Goal: Task Accomplishment & Management: Use online tool/utility

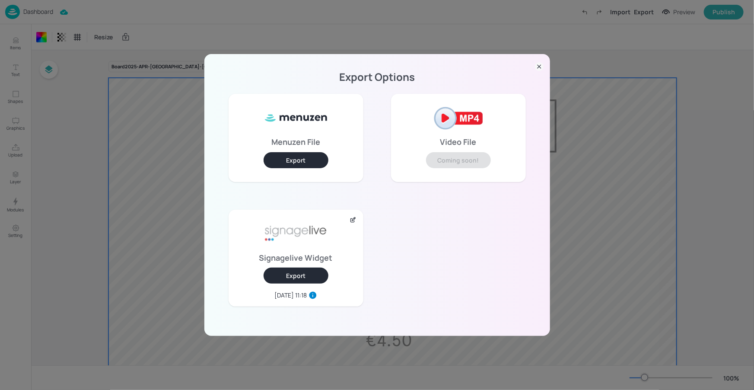
scroll to position [66, 0]
click at [539, 67] on icon at bounding box center [539, 66] width 9 height 9
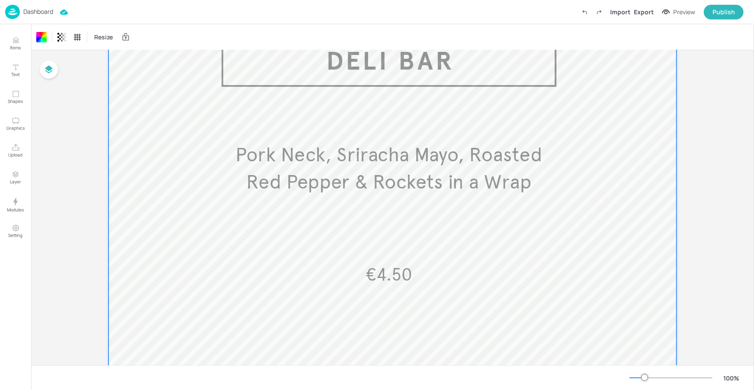
click at [43, 9] on p "Dashboard" at bounding box center [38, 12] width 30 height 6
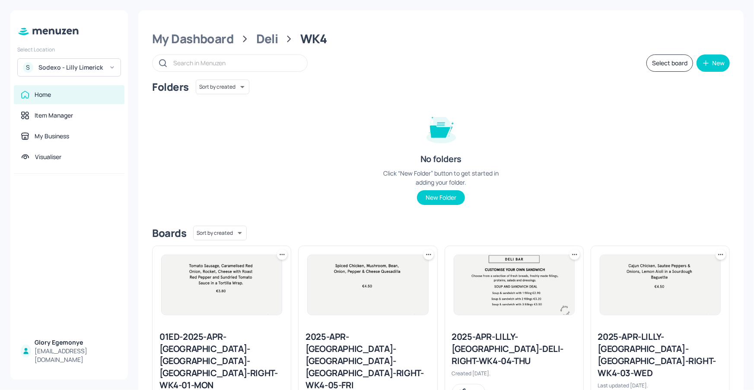
click at [86, 67] on div "Sodexo - Lilly Limerick" at bounding box center [70, 67] width 65 height 9
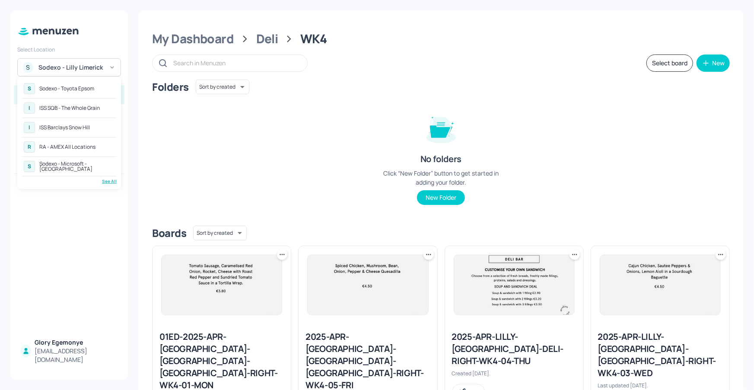
click at [105, 181] on div "See All" at bounding box center [69, 181] width 95 height 6
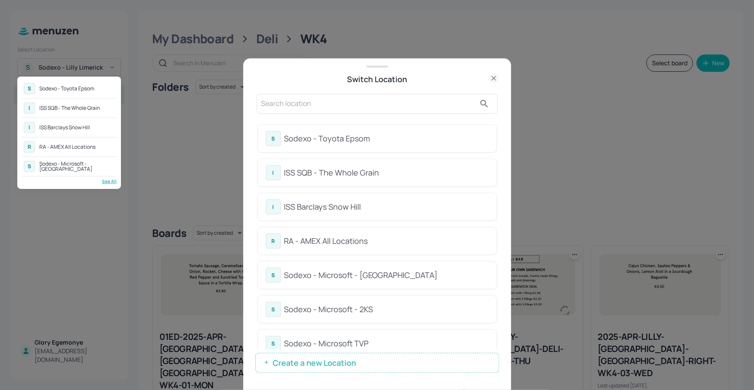
click at [383, 210] on div at bounding box center [377, 195] width 754 height 390
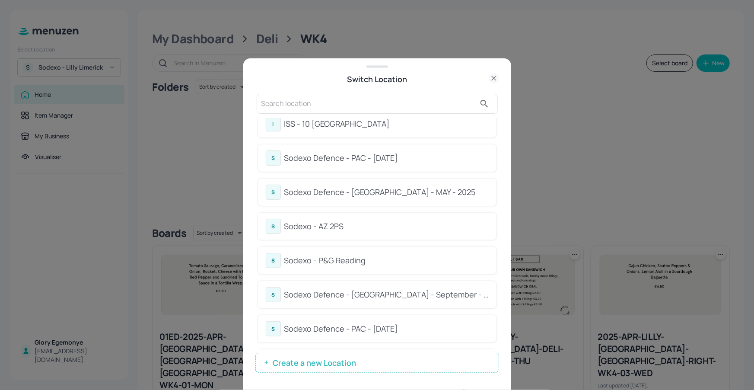
scroll to position [286, 0]
click at [383, 156] on div "Sodexo Defence - PAC - [DATE]" at bounding box center [386, 160] width 204 height 12
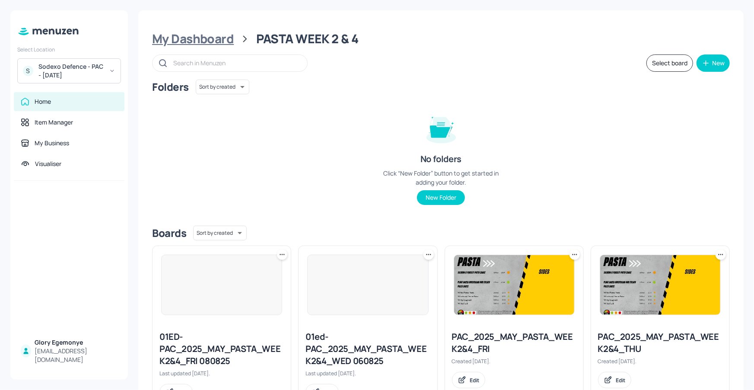
click at [191, 38] on div "My Dashboard" at bounding box center [193, 39] width 82 height 16
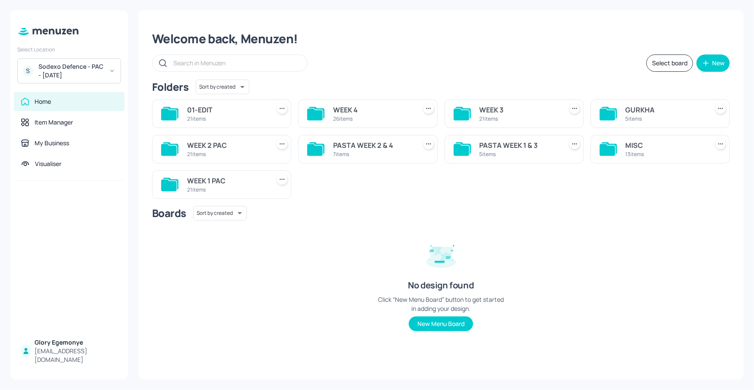
click at [166, 184] on icon at bounding box center [169, 185] width 16 height 12
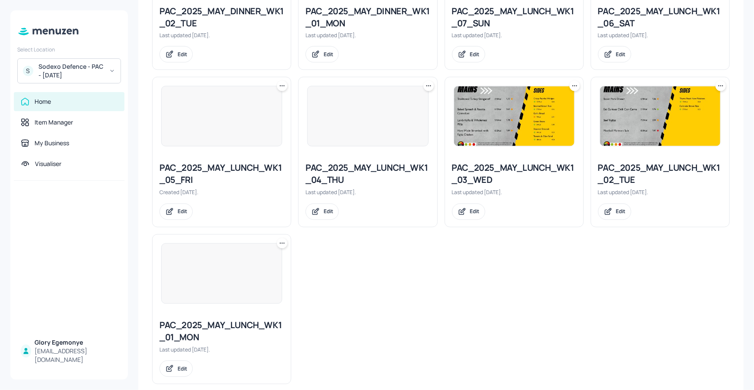
scroll to position [811, 0]
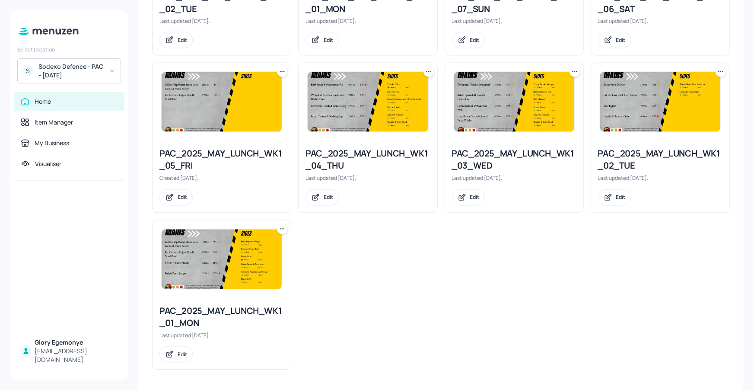
click at [281, 228] on icon at bounding box center [282, 229] width 9 height 9
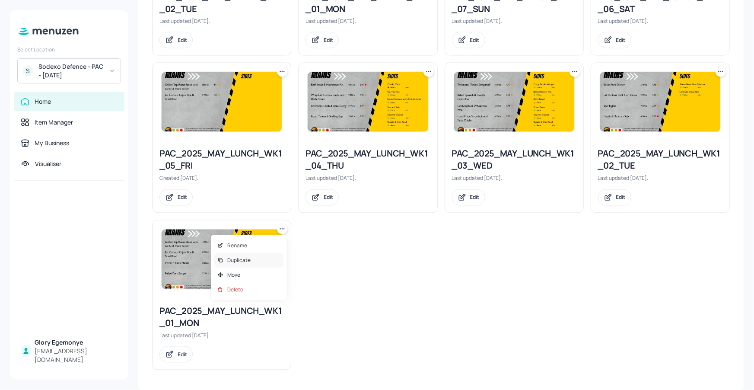
click at [256, 257] on div "Duplicate" at bounding box center [248, 260] width 69 height 15
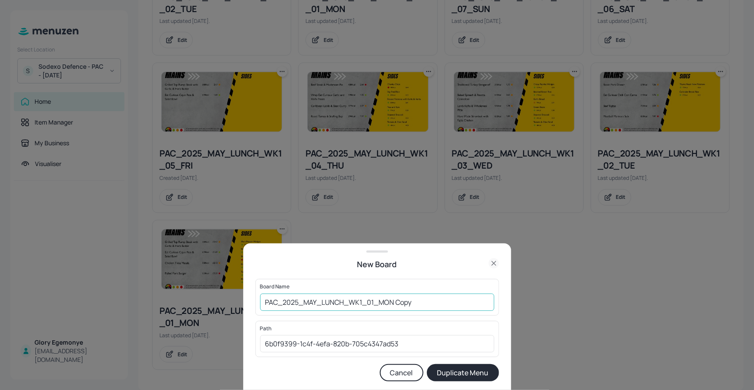
click at [423, 299] on input "PAC_2025_MAY_LUNCH_WK1_01_MON Copy" at bounding box center [377, 301] width 234 height 17
click at [490, 260] on icon at bounding box center [494, 263] width 10 height 10
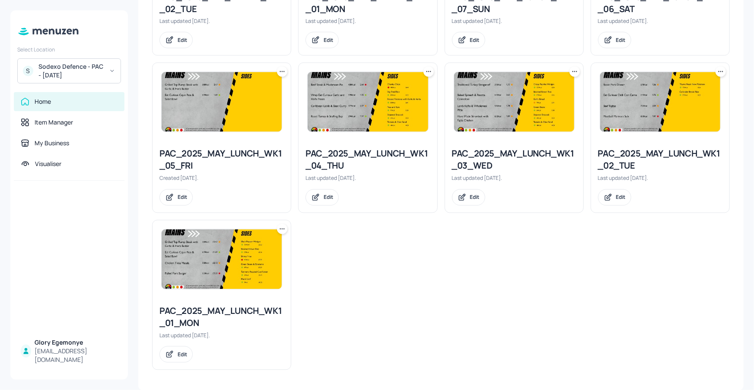
click at [285, 225] on icon at bounding box center [282, 229] width 9 height 9
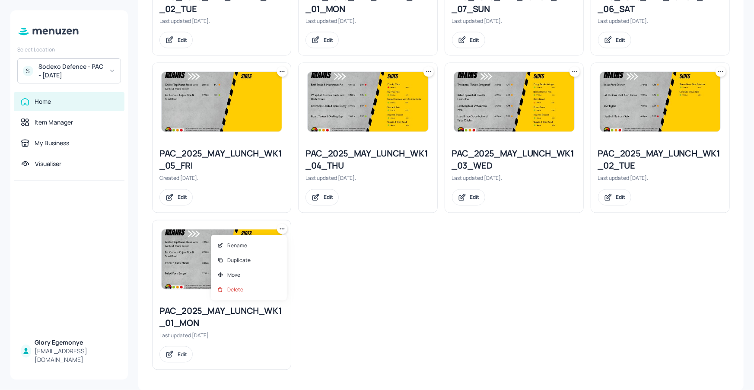
drag, startPoint x: 267, startPoint y: 254, endPoint x: 299, endPoint y: 251, distance: 31.6
click at [267, 254] on div "Duplicate" at bounding box center [248, 260] width 69 height 15
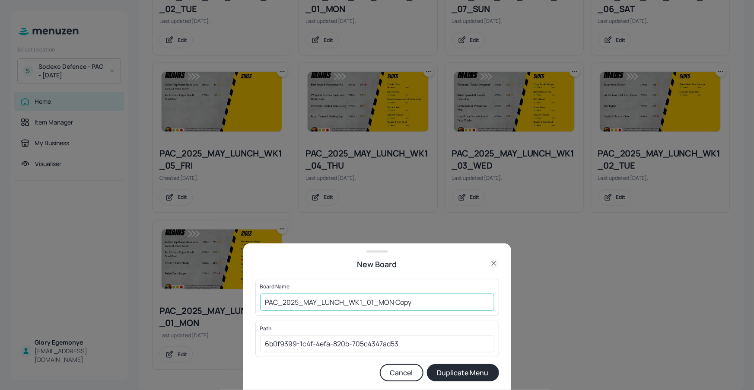
drag, startPoint x: 414, startPoint y: 304, endPoint x: 408, endPoint y: 296, distance: 9.9
click at [414, 303] on input "PAC_2025_MAY_LUNCH_WK1_01_MON Copy" at bounding box center [377, 301] width 234 height 17
click at [272, 301] on input "PAC_2025_MAY_LUNCH_WK1_01_MON110825" at bounding box center [377, 301] width 234 height 17
click at [265, 304] on input "PAC_2025_MAY_LUNCH_WK1_01_MON110825" at bounding box center [377, 301] width 234 height 17
type input "01ED-PAC_2025_MAY_LUNCH_WK1_01_MON110825"
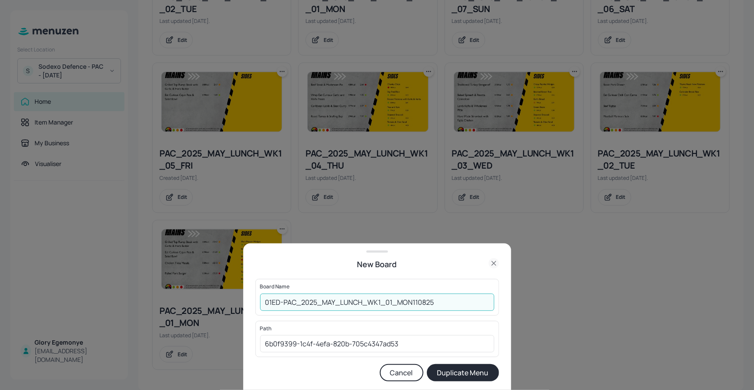
click at [458, 373] on button "Duplicate Menu" at bounding box center [463, 372] width 72 height 17
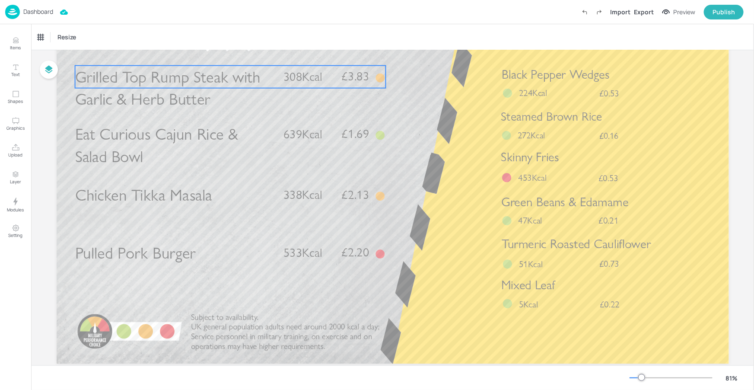
scroll to position [50, 0]
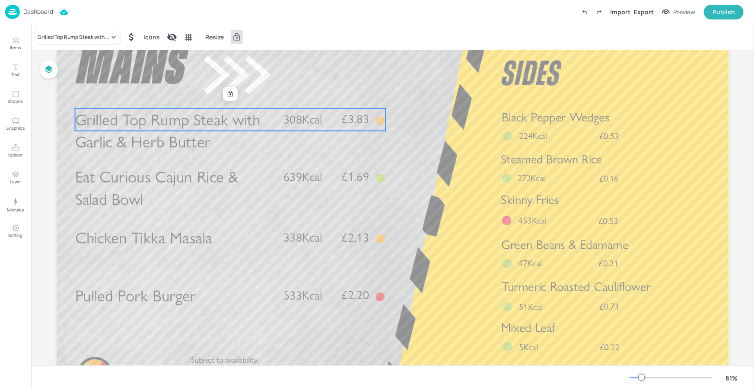
click at [209, 134] on span "Grilled Top Rump Steak with Garlic & Herb Butter" at bounding box center [168, 131] width 186 height 42
click at [86, 41] on div "Grilled Top Rump Steak with Garlic & Herb Butter" at bounding box center [74, 37] width 72 height 8
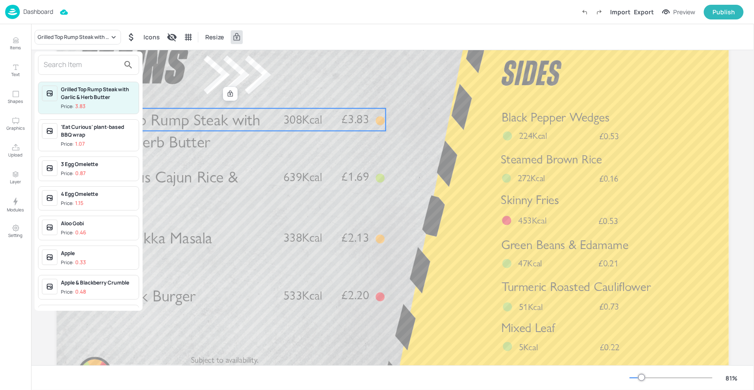
click at [107, 67] on input "text" at bounding box center [82, 65] width 76 height 14
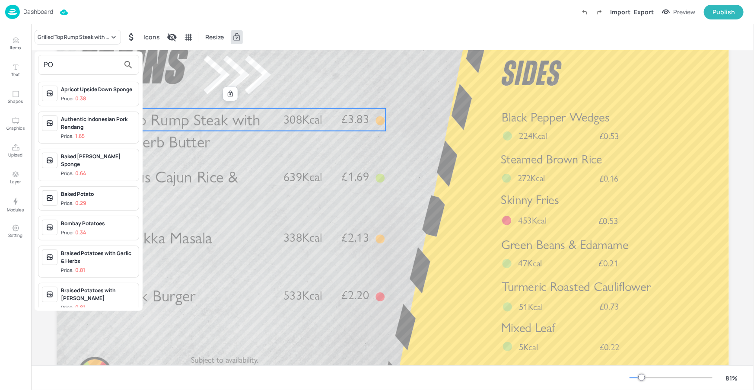
type input "P"
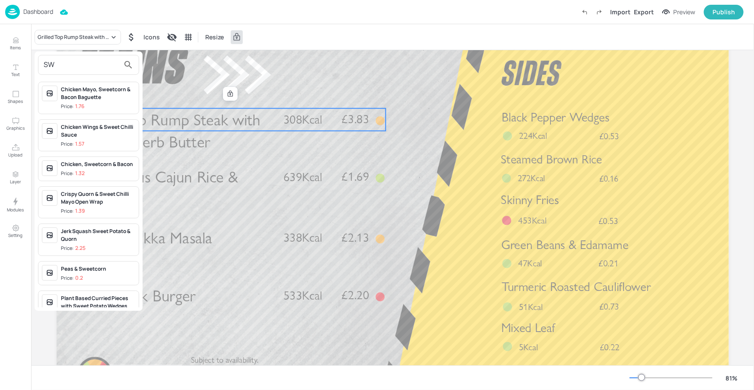
type input "S"
type input "s"
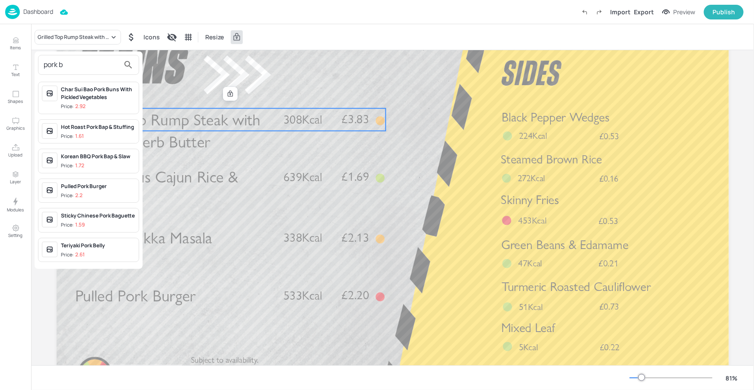
type input "pork b"
click at [96, 246] on div "Teriyaki Pork Belly" at bounding box center [98, 246] width 74 height 8
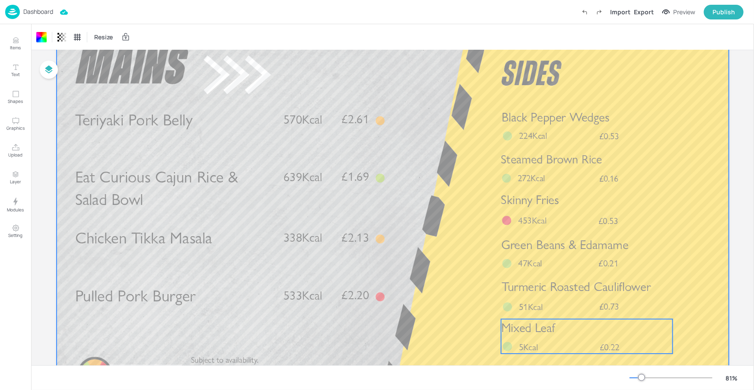
click at [538, 338] on div "Mixed Leaf £0.22 5Kcal" at bounding box center [587, 336] width 172 height 35
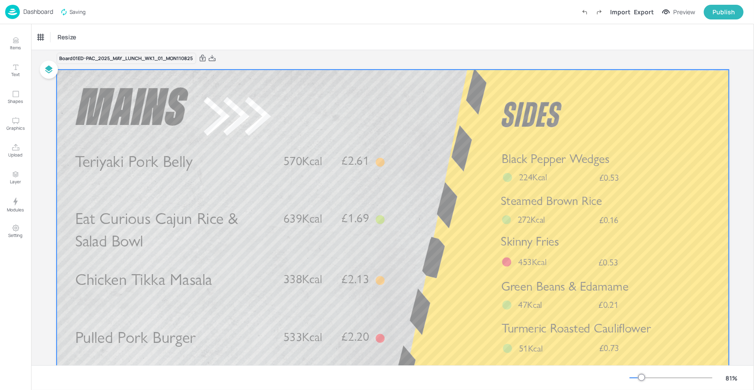
scroll to position [0, 0]
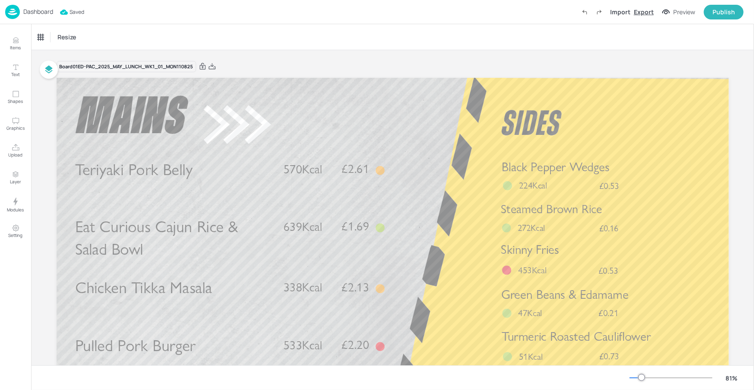
click at [650, 10] on div "Export" at bounding box center [644, 11] width 20 height 9
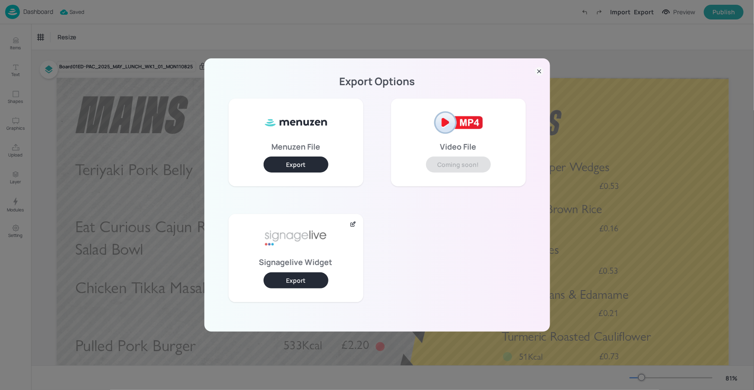
click at [302, 280] on button "Export" at bounding box center [296, 280] width 65 height 16
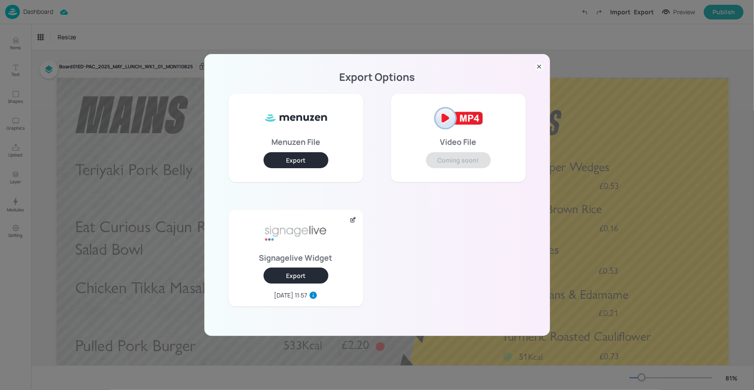
click at [539, 70] on icon at bounding box center [539, 66] width 9 height 9
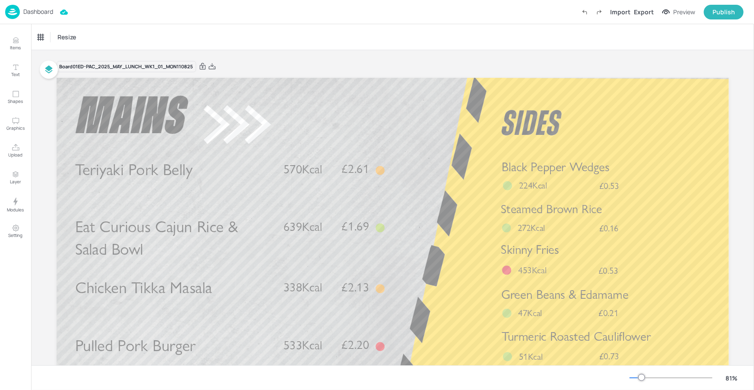
click at [46, 9] on p "Dashboard" at bounding box center [38, 12] width 30 height 6
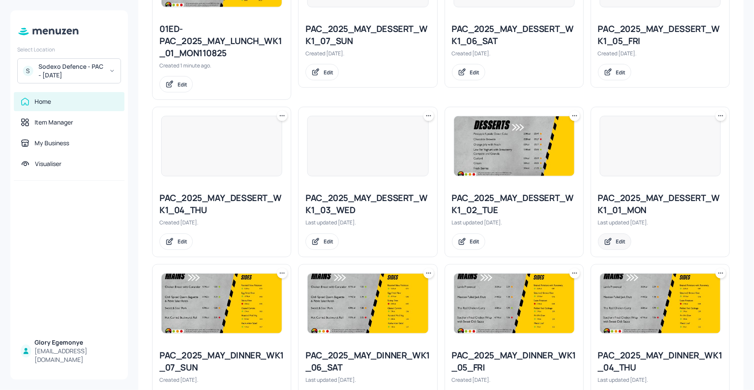
scroll to position [317, 0]
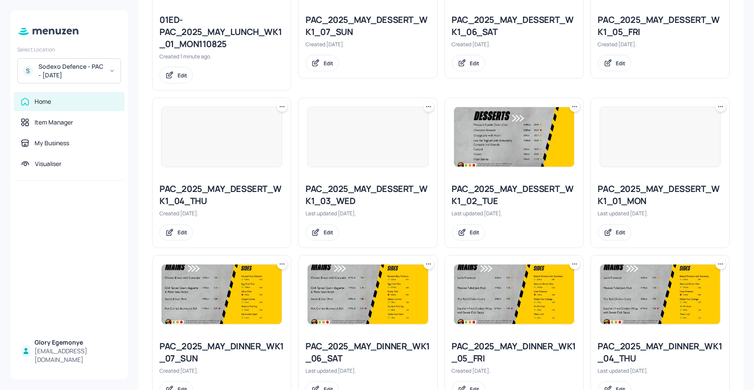
click at [725, 103] on div at bounding box center [660, 137] width 138 height 78
click at [721, 104] on icon at bounding box center [720, 106] width 9 height 9
click at [674, 140] on p "Duplicate" at bounding box center [675, 139] width 23 height 8
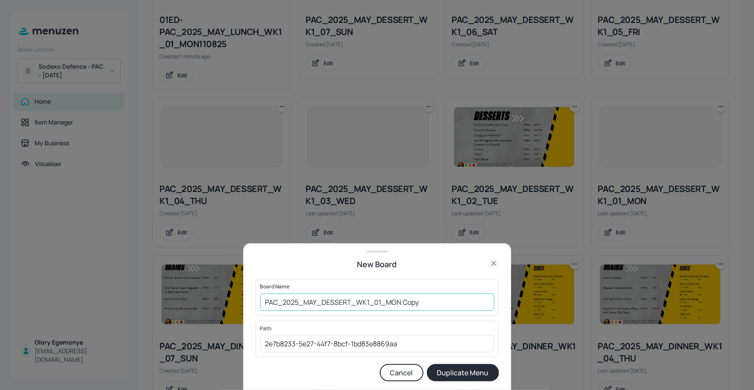
click at [436, 301] on input "PAC_2025_MAY_DESSERT_WK1_01_MON Copy" at bounding box center [377, 301] width 234 height 17
click at [258, 304] on div "Board Name PAC_2025_MAY_DESSERT_WK1_01_MON110825 ​" at bounding box center [377, 297] width 244 height 36
click at [264, 299] on input "PAC_2025_MAY_DESSERT_WK1_01_MON110825" at bounding box center [377, 301] width 234 height 17
type input "01ED-PAC_2025_MAY_DESSERT_WK1_01_MON110825"
click at [479, 372] on button "Duplicate Menu" at bounding box center [463, 372] width 72 height 17
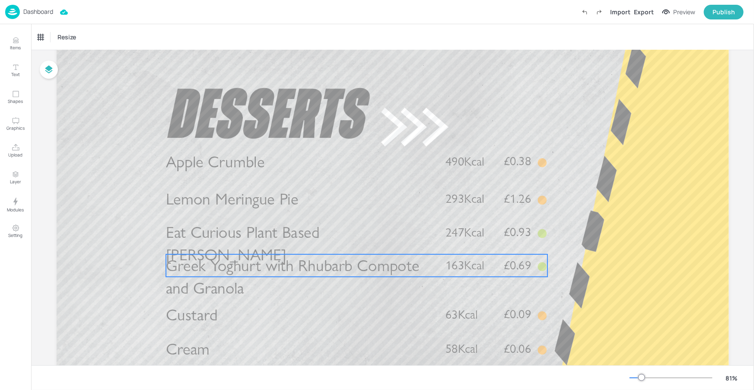
scroll to position [50, 0]
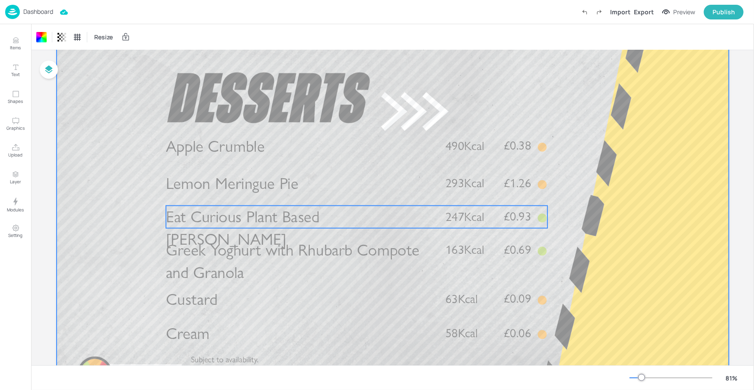
click at [312, 225] on span "Eat Curious Plant Based Bircher" at bounding box center [243, 228] width 154 height 42
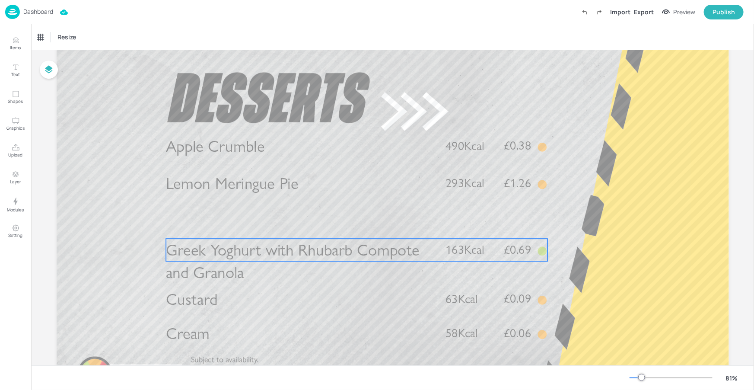
click at [273, 257] on span "Greek Yoghurt with Rhubarb Compote and Granola" at bounding box center [293, 261] width 254 height 42
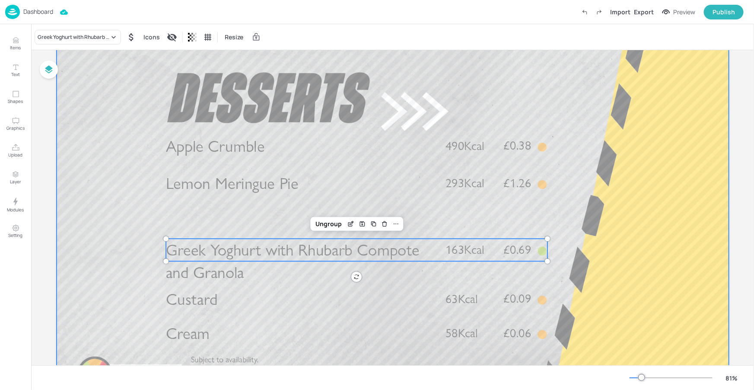
click at [223, 309] on p "Custard" at bounding box center [299, 299] width 267 height 22
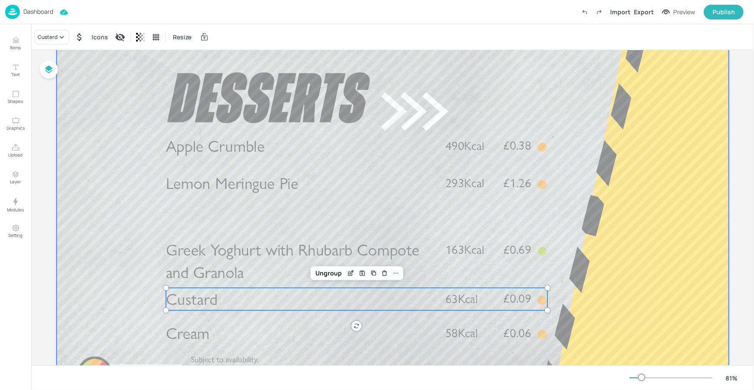
click at [231, 332] on p "Cream" at bounding box center [299, 333] width 267 height 22
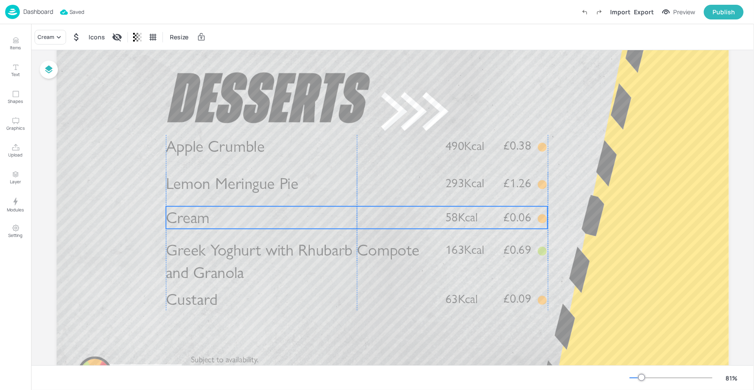
drag, startPoint x: 287, startPoint y: 330, endPoint x: 288, endPoint y: 214, distance: 115.8
click at [288, 214] on p "Cream" at bounding box center [299, 217] width 267 height 22
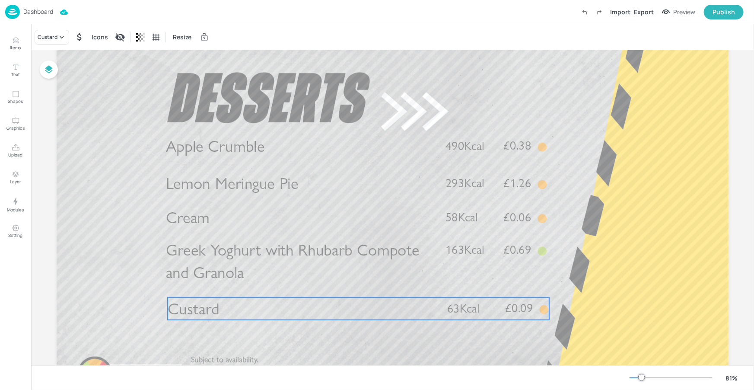
drag, startPoint x: 299, startPoint y: 308, endPoint x: 301, endPoint y: 318, distance: 9.7
click at [301, 318] on p "Custard" at bounding box center [301, 308] width 267 height 22
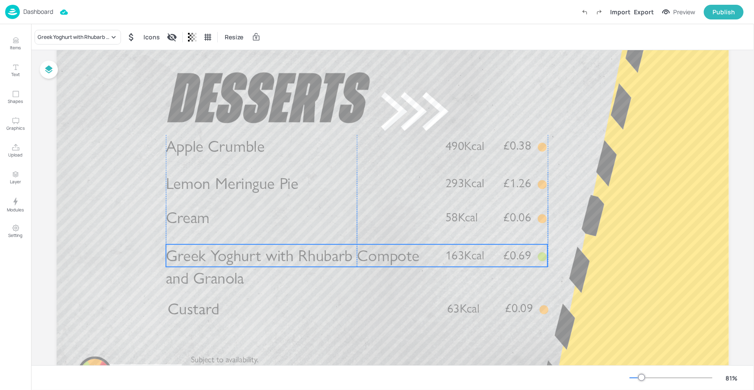
drag, startPoint x: 298, startPoint y: 266, endPoint x: 296, endPoint y: 273, distance: 7.7
click at [298, 272] on p "Greek Yoghurt with Rhubarb Compote and Granola" at bounding box center [299, 266] width 267 height 45
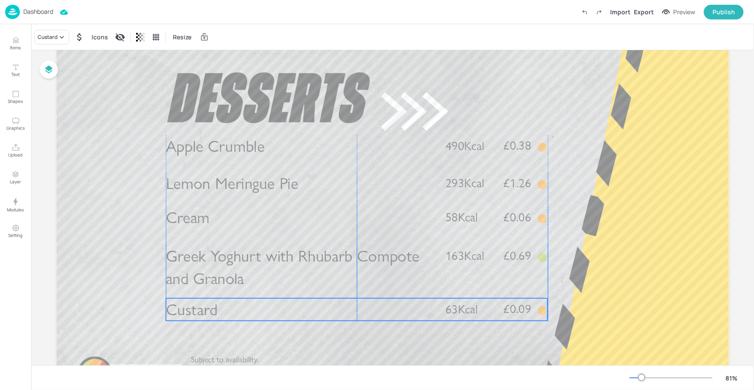
click at [280, 305] on p "Custard" at bounding box center [299, 309] width 267 height 22
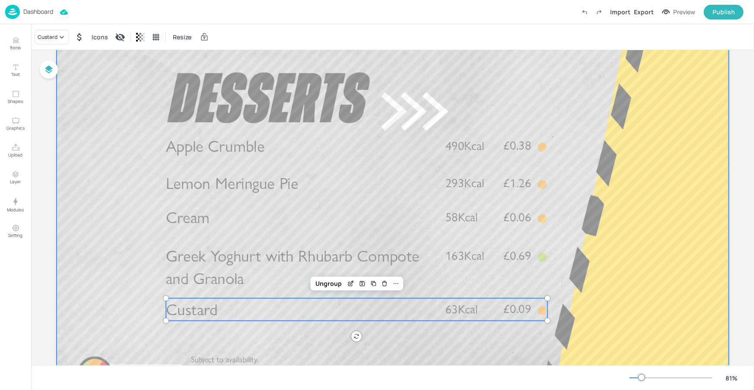
click at [283, 336] on div at bounding box center [393, 217] width 672 height 378
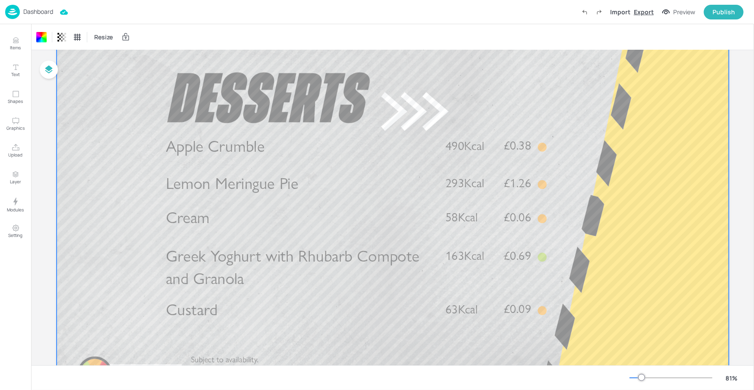
click at [646, 16] on div "Export" at bounding box center [644, 11] width 20 height 9
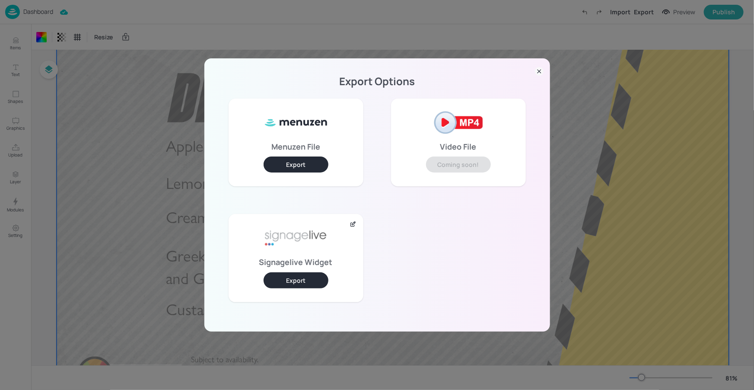
drag, startPoint x: 270, startPoint y: 274, endPoint x: 273, endPoint y: 261, distance: 13.3
click at [270, 274] on button "Export" at bounding box center [296, 280] width 65 height 16
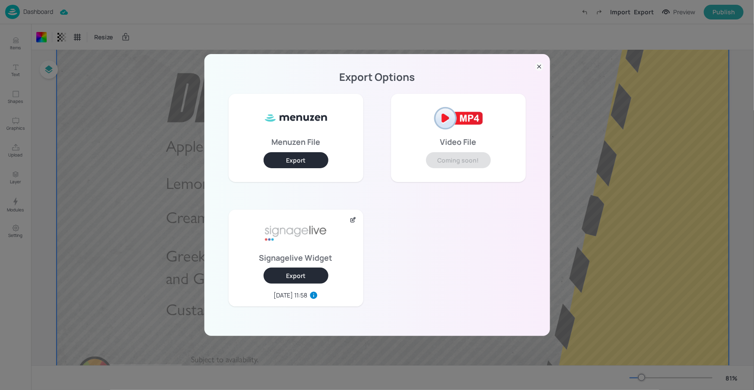
click at [543, 62] on div "Export Options Menuzen File Export Video File Coming soon! Signagelive Widget E…" at bounding box center [377, 195] width 346 height 282
drag, startPoint x: 538, startPoint y: 64, endPoint x: 449, endPoint y: 54, distance: 89.1
click at [538, 64] on icon at bounding box center [539, 66] width 9 height 9
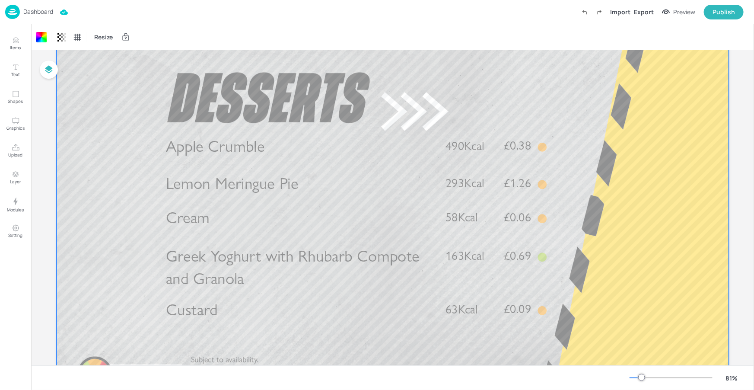
click at [41, 9] on p "Dashboard" at bounding box center [38, 12] width 30 height 6
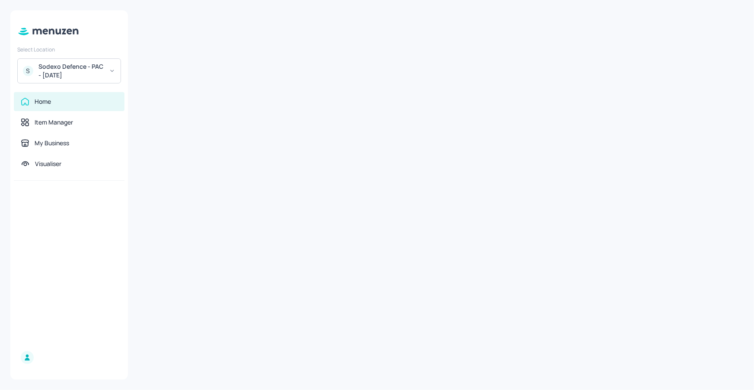
click at [62, 67] on div "Sodexo Defence - PAC - MAY 2025" at bounding box center [70, 70] width 65 height 17
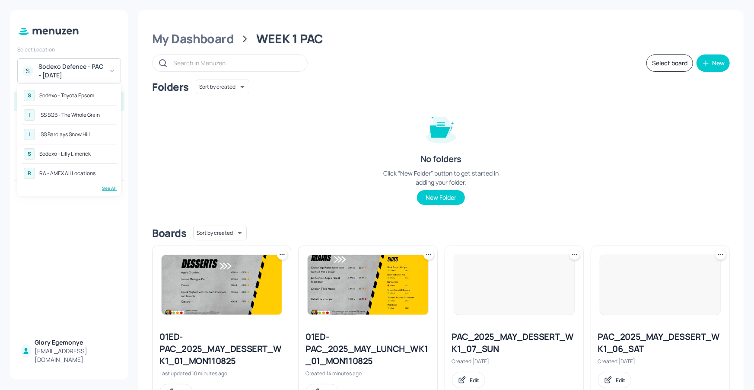
click at [88, 165] on div "R RA - AMEX All Locations" at bounding box center [69, 173] width 95 height 16
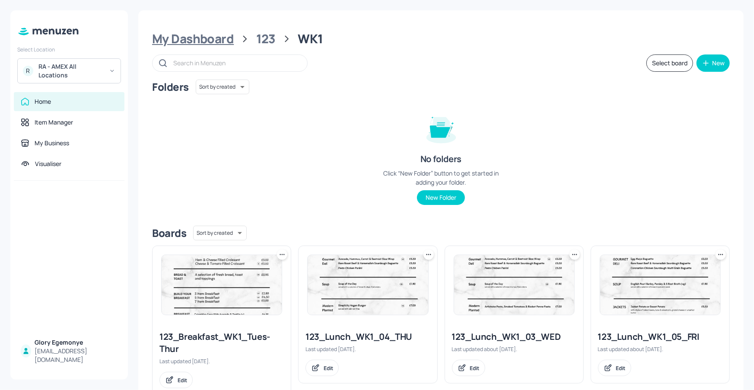
click at [218, 38] on div "My Dashboard" at bounding box center [193, 39] width 82 height 16
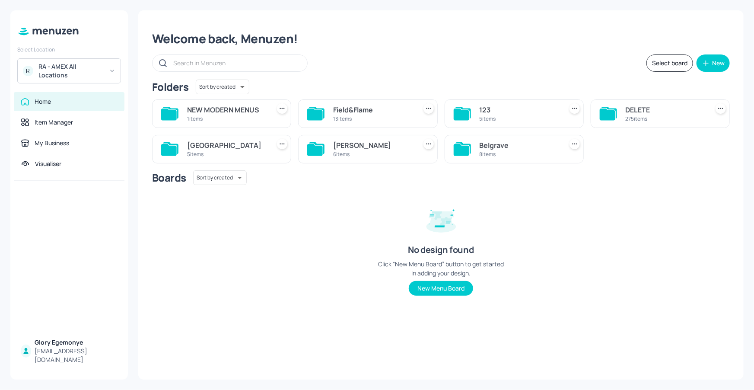
click at [168, 152] on icon at bounding box center [169, 150] width 16 height 12
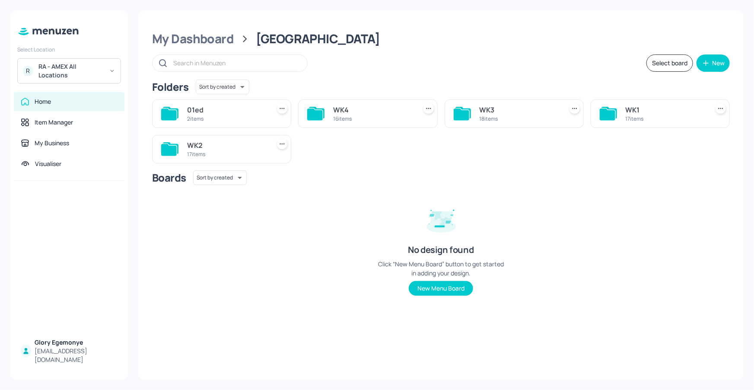
click at [460, 110] on icon at bounding box center [462, 114] width 16 height 12
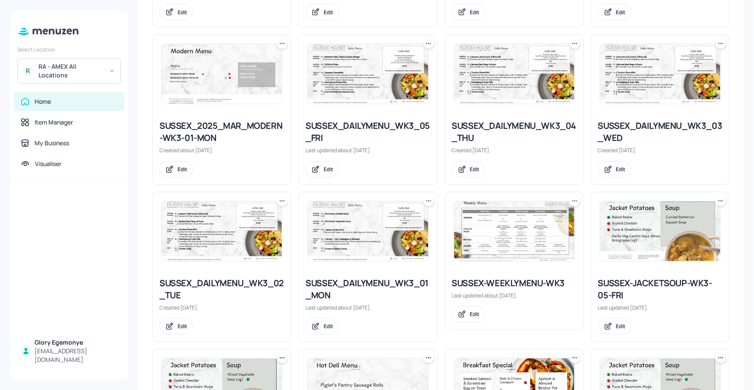
scroll to position [366, 0]
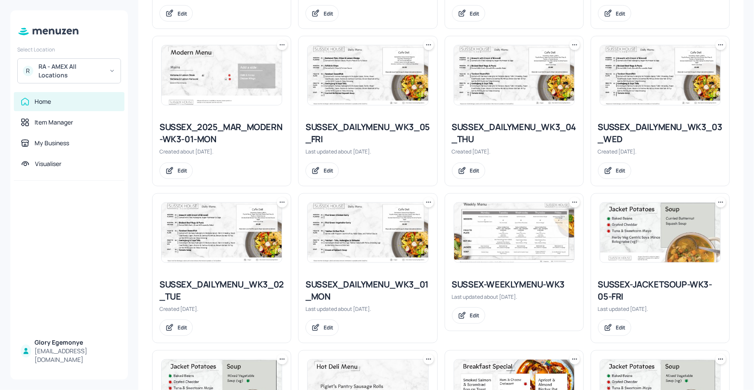
click at [424, 201] on icon at bounding box center [428, 202] width 9 height 9
click at [386, 230] on p "Duplicate" at bounding box center [384, 234] width 23 height 8
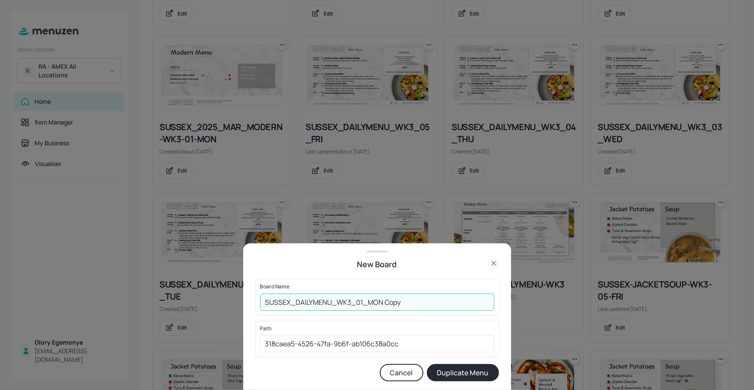
click at [404, 304] on input "SUSSEX_DAILYMENU_WK3_01_MON Copy" at bounding box center [377, 301] width 234 height 17
click at [264, 299] on input "SUSSEX_DAILYMENU_WK3_01_MON110825" at bounding box center [377, 301] width 234 height 17
type input "01ED-SUSSEX_DAILYMENU_WK3_01_MON110825"
click at [465, 378] on button "Duplicate Menu" at bounding box center [463, 372] width 72 height 17
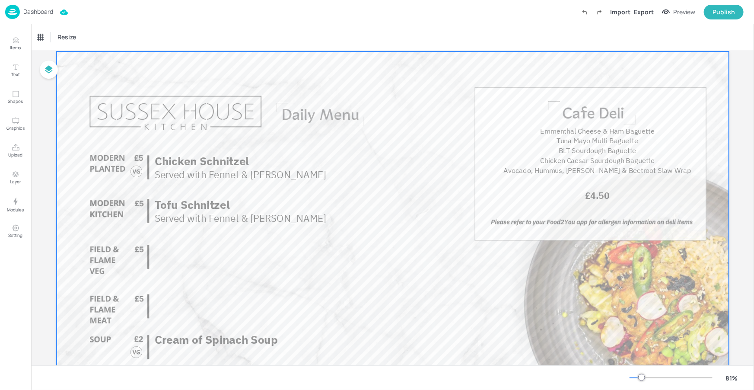
scroll to position [12, 0]
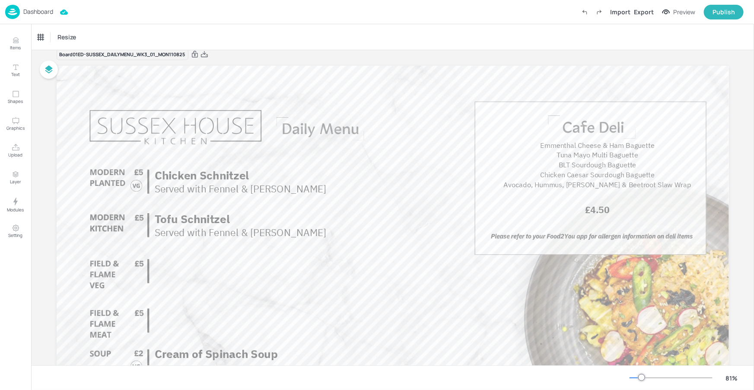
click at [47, 15] on p "Dashboard" at bounding box center [38, 12] width 30 height 6
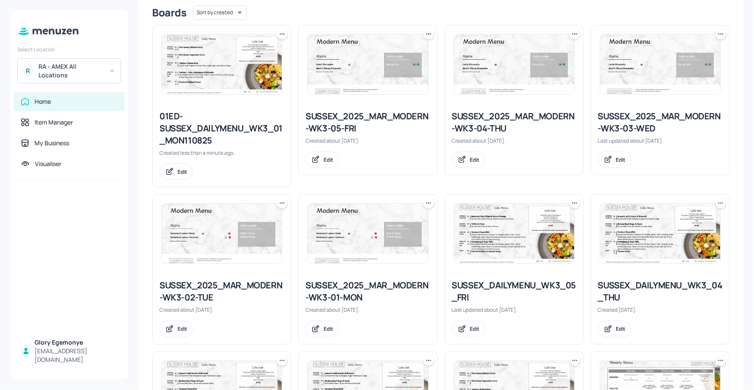
scroll to position [199, 0]
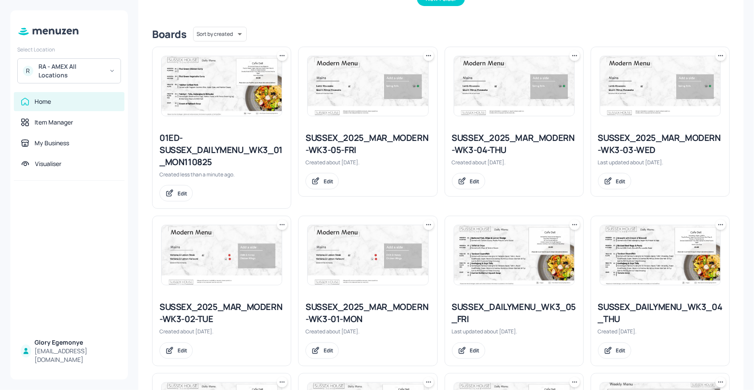
click at [335, 302] on div "SUSSEX_2025_MAR_MODERN-WK3-01-MON" at bounding box center [367, 313] width 124 height 24
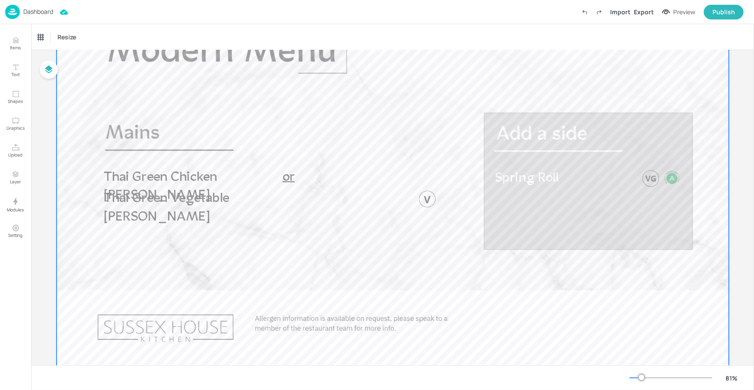
scroll to position [65, 0]
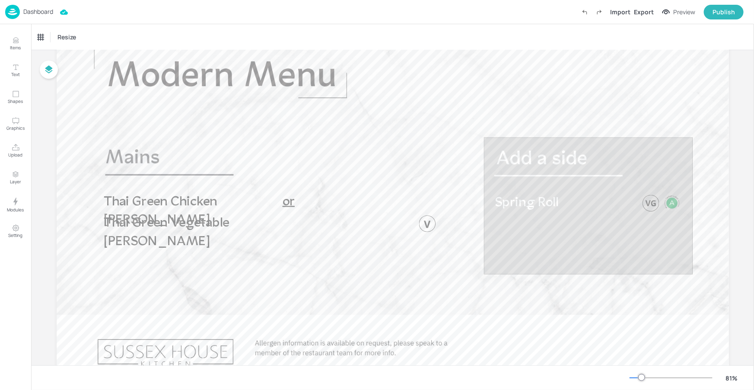
click at [45, 9] on p "Dashboard" at bounding box center [38, 12] width 30 height 6
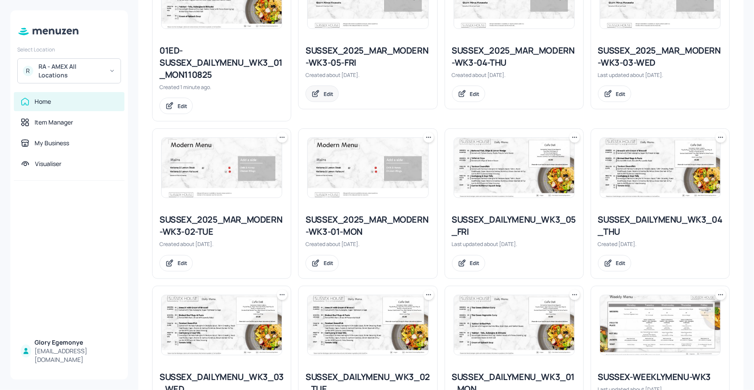
scroll to position [325, 0]
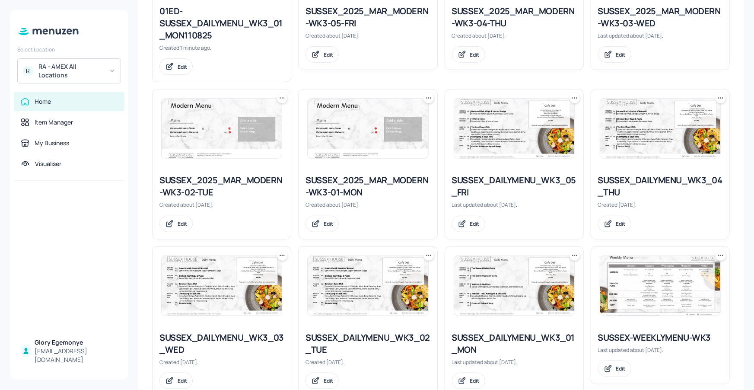
click at [639, 332] on div "SUSSEX-WEEKLYMENU-WK3" at bounding box center [660, 337] width 124 height 12
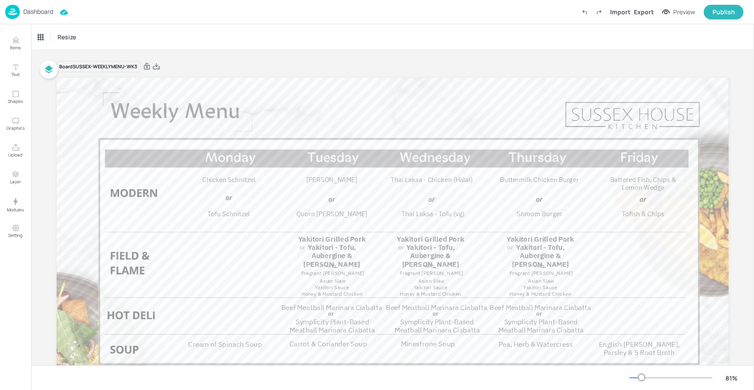
click at [52, 15] on p "Dashboard" at bounding box center [38, 12] width 30 height 6
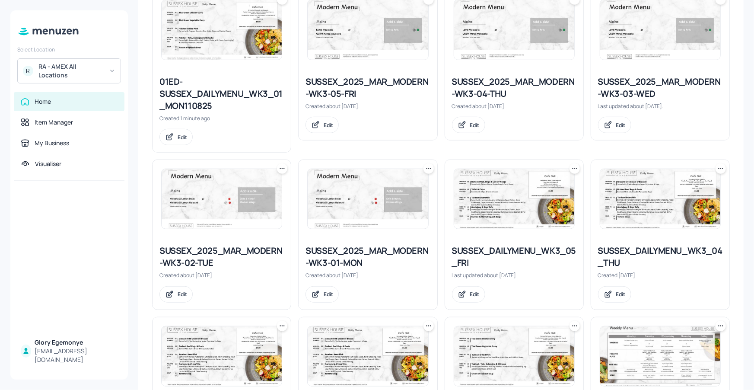
scroll to position [264, 0]
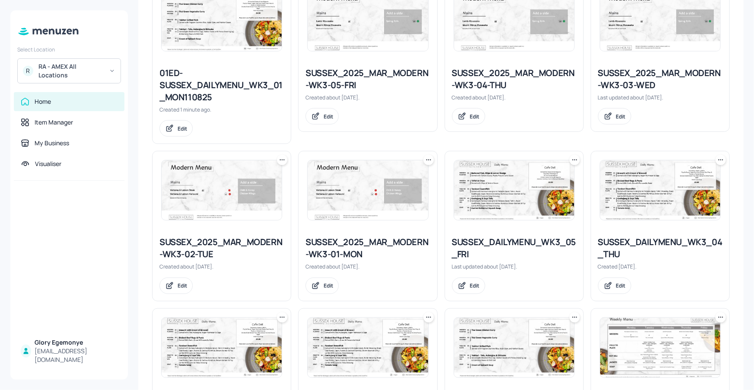
click at [359, 239] on div "SUSSEX_2025_MAR_MODERN-WK3-01-MON" at bounding box center [367, 248] width 124 height 24
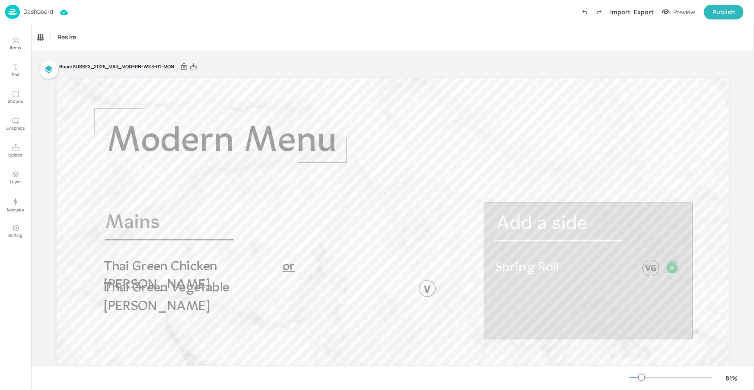
click at [33, 13] on p "Dashboard" at bounding box center [38, 12] width 30 height 6
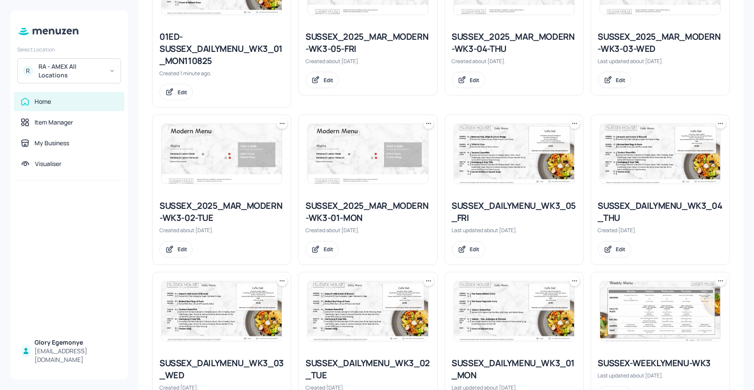
scroll to position [303, 0]
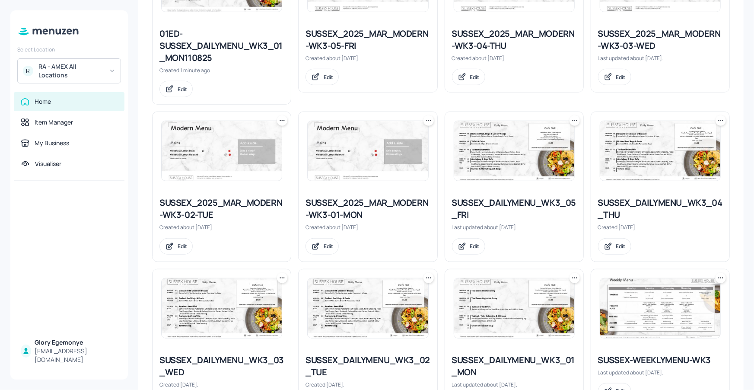
click at [250, 197] on div "SUSSEX_2025_MAR_MODERN-WK3-02-TUE" at bounding box center [221, 209] width 124 height 24
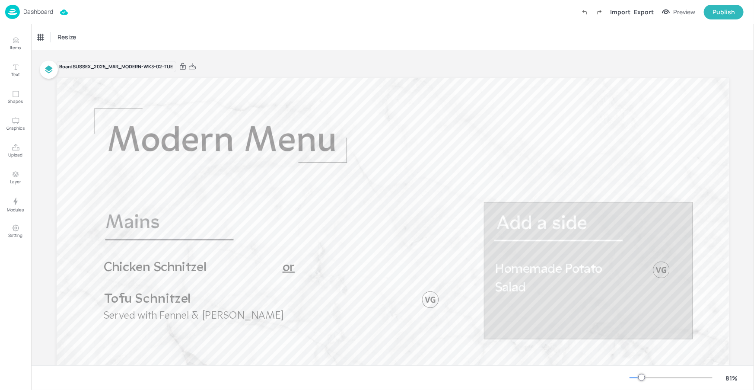
click at [38, 11] on p "Dashboard" at bounding box center [38, 12] width 30 height 6
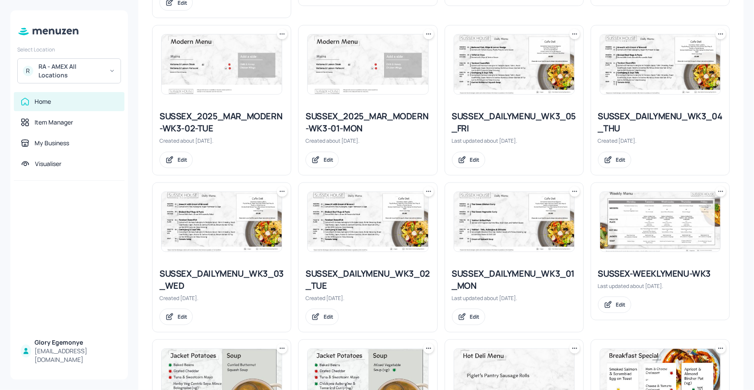
scroll to position [388, 0]
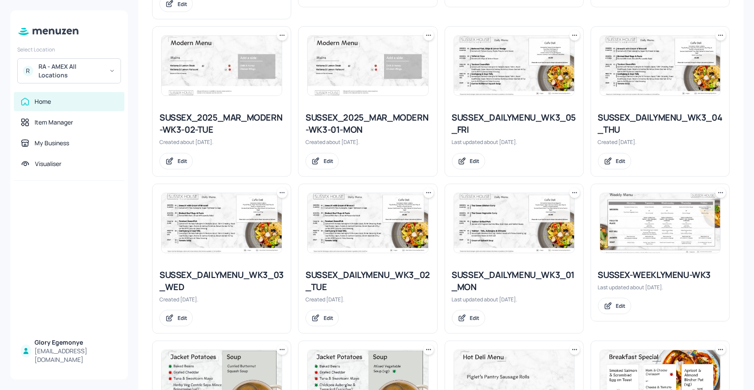
click at [628, 272] on div "SUSSEX-WEEKLYMENU-WK3" at bounding box center [660, 275] width 124 height 12
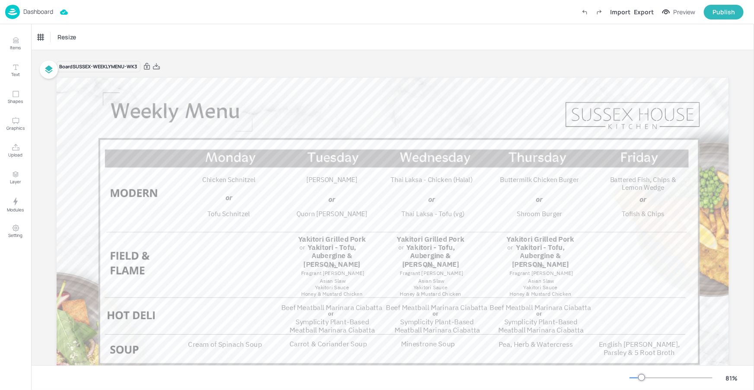
click at [41, 14] on p "Dashboard" at bounding box center [38, 12] width 30 height 6
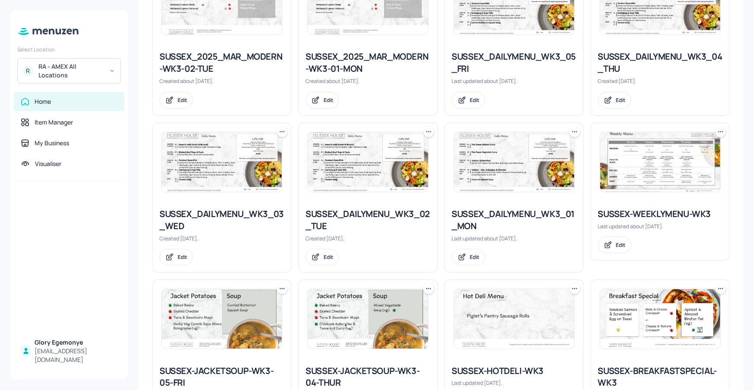
scroll to position [460, 0]
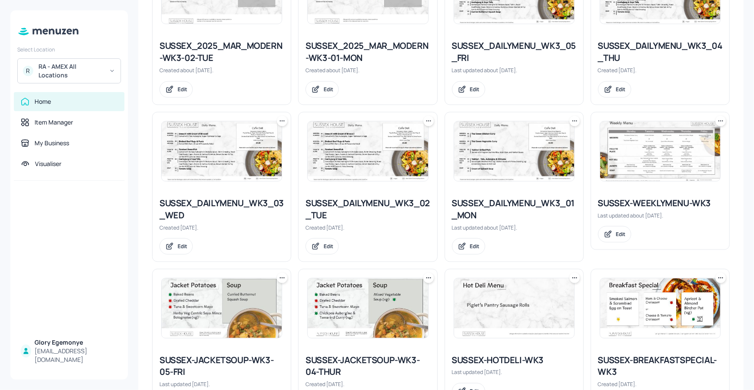
click at [350, 204] on div "SUSSEX_DAILYMENU_WK3_02_TUE" at bounding box center [367, 209] width 124 height 24
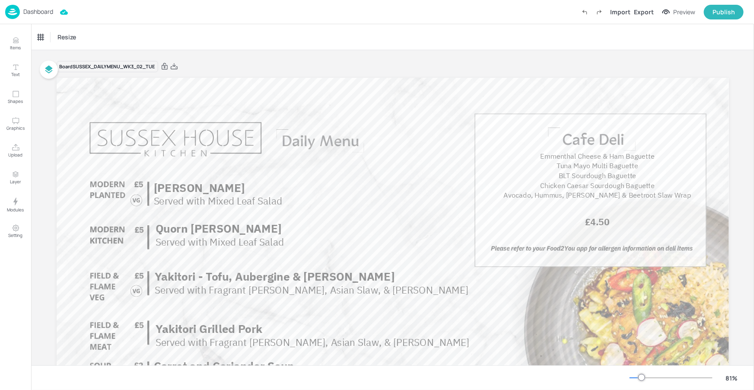
click at [36, 9] on p "Dashboard" at bounding box center [38, 12] width 30 height 6
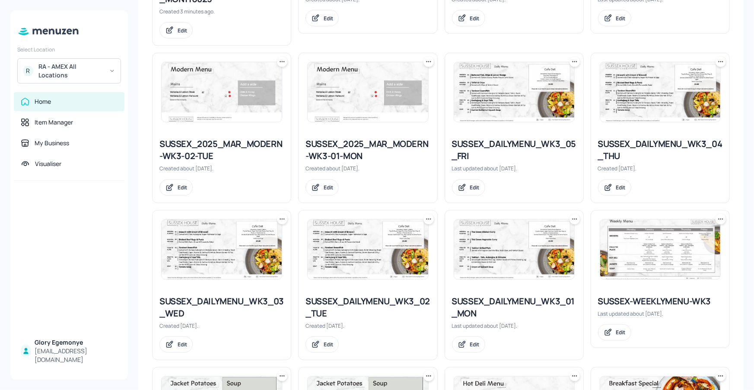
scroll to position [370, 0]
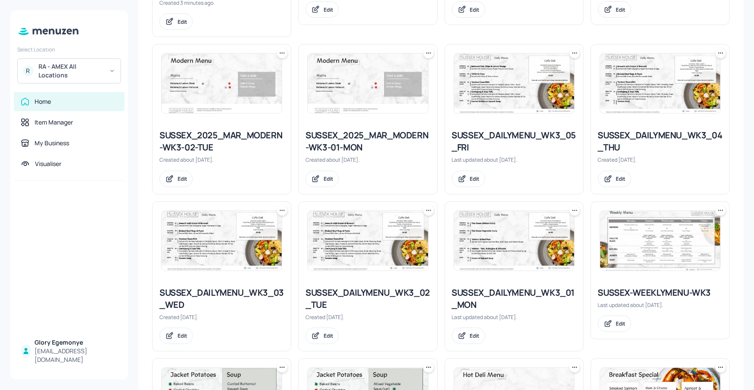
click at [327, 136] on div "SUSSEX_2025_MAR_MODERN-WK3-01-MON" at bounding box center [367, 141] width 124 height 24
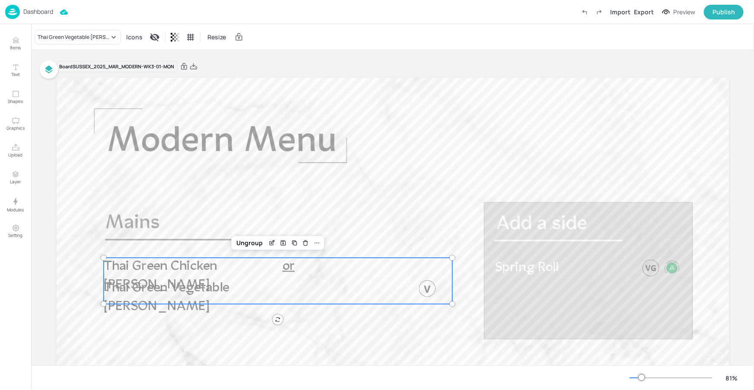
click at [186, 274] on p "Thai Green Chicken Curry" at bounding box center [190, 276] width 175 height 37
click at [103, 38] on div "Thai Green Vegetable Curry" at bounding box center [74, 37] width 72 height 8
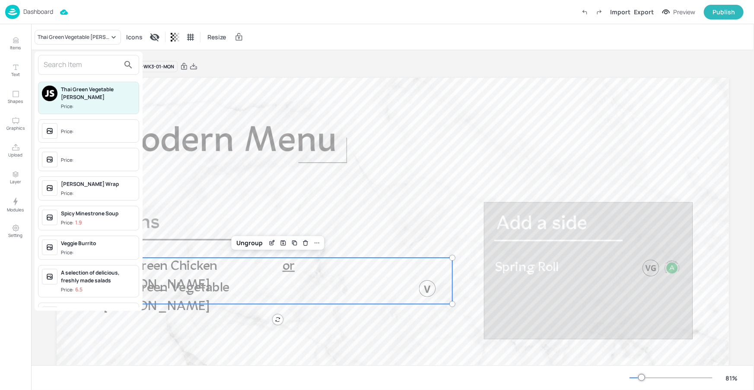
click at [101, 64] on input "text" at bounding box center [82, 65] width 76 height 14
click at [107, 67] on input "text" at bounding box center [82, 65] width 76 height 14
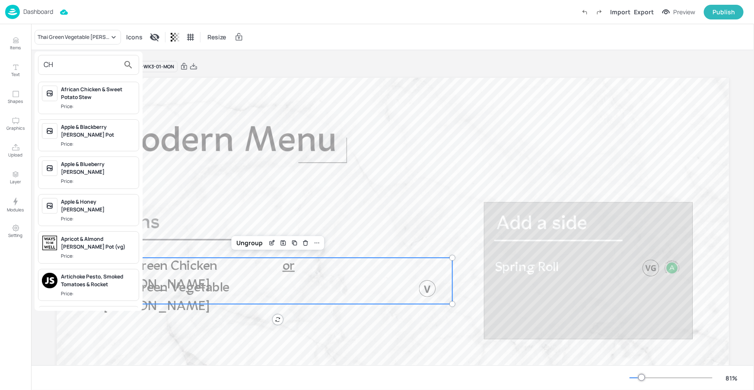
type input "C"
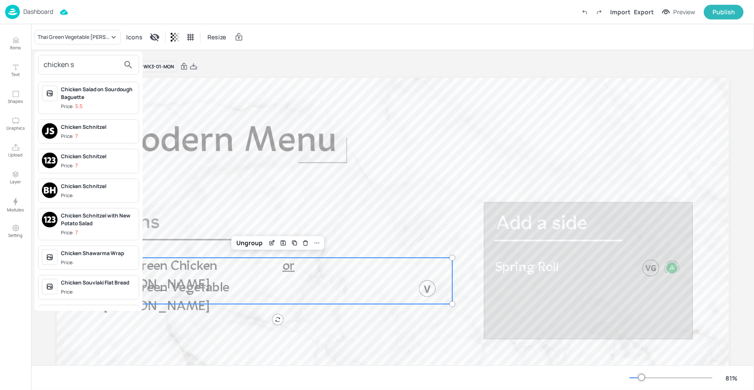
type input "chicken s"
click at [89, 134] on span "Price: 7" at bounding box center [98, 136] width 74 height 7
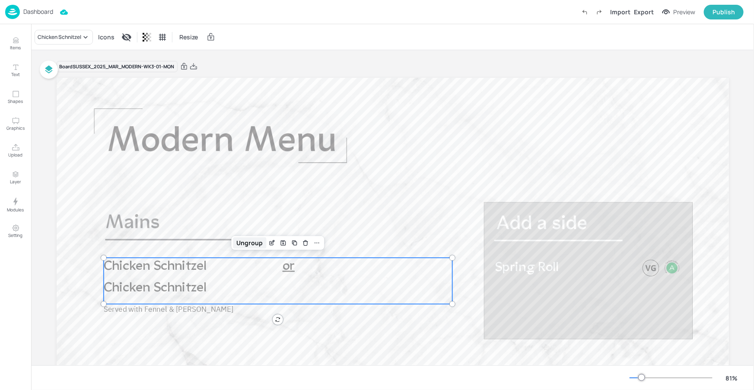
click at [261, 243] on div "Ungroup" at bounding box center [249, 242] width 33 height 11
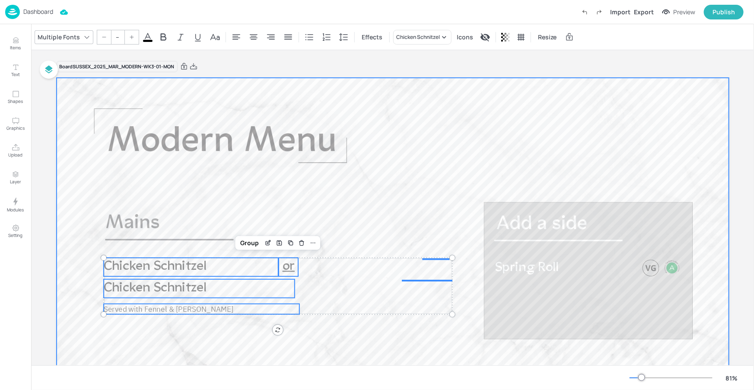
click at [242, 340] on div at bounding box center [393, 267] width 672 height 378
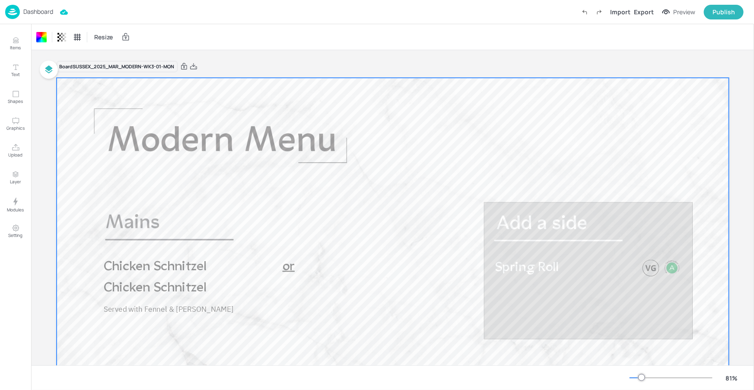
click at [206, 291] on span "Chicken Schnitzel" at bounding box center [154, 288] width 102 height 14
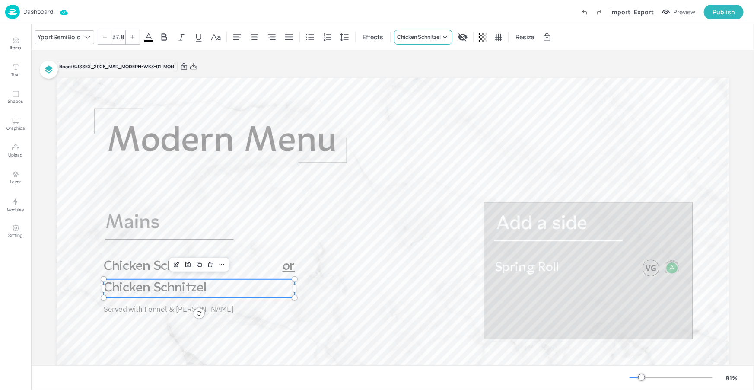
click at [433, 41] on div "Chicken Schnitzel" at bounding box center [419, 37] width 44 height 8
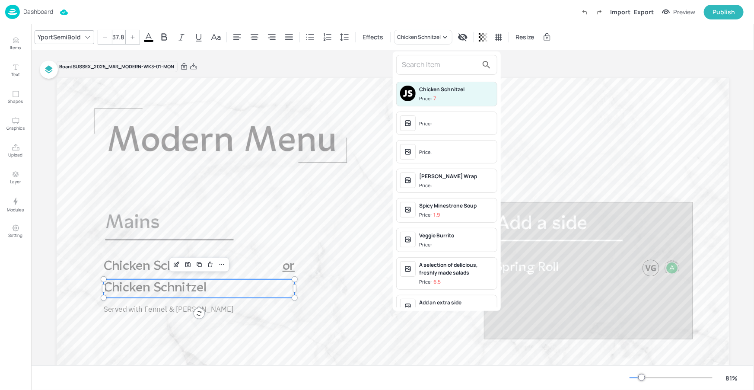
click at [437, 63] on input "text" at bounding box center [440, 65] width 76 height 14
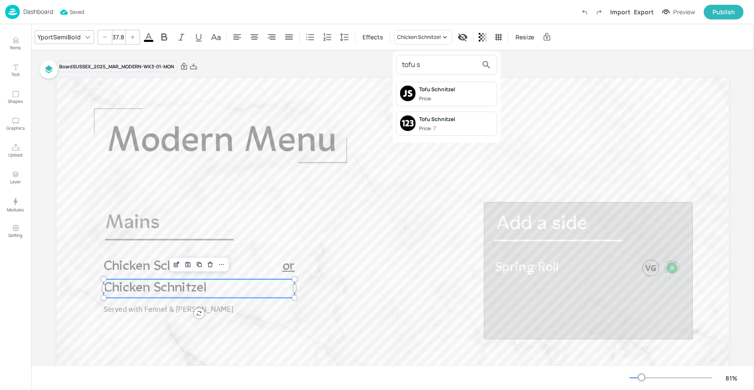
type input "tofu s"
click at [430, 95] on div "Price:" at bounding box center [426, 98] width 14 height 7
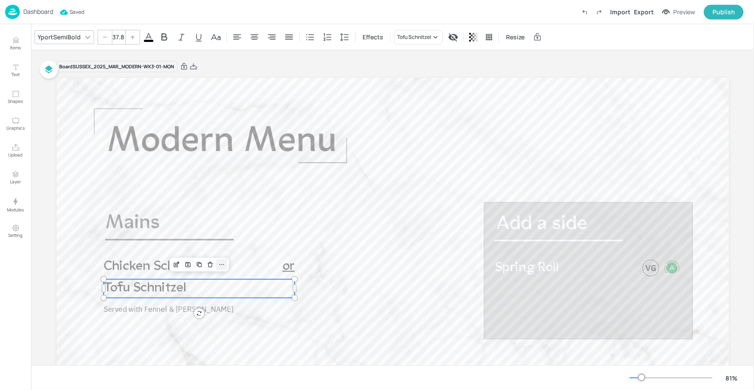
click at [225, 262] on div at bounding box center [221, 264] width 11 height 11
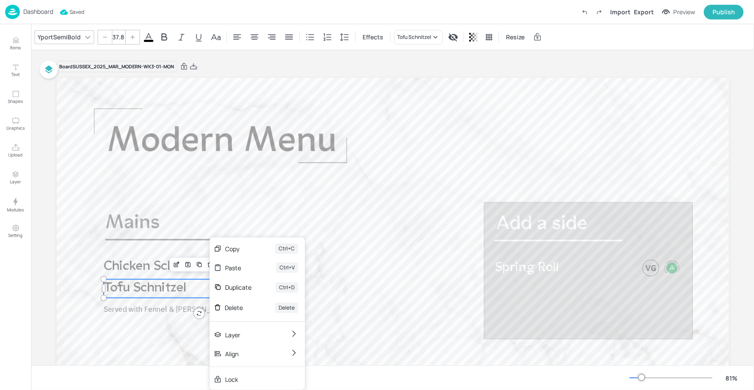
click at [288, 214] on div at bounding box center [393, 267] width 672 height 378
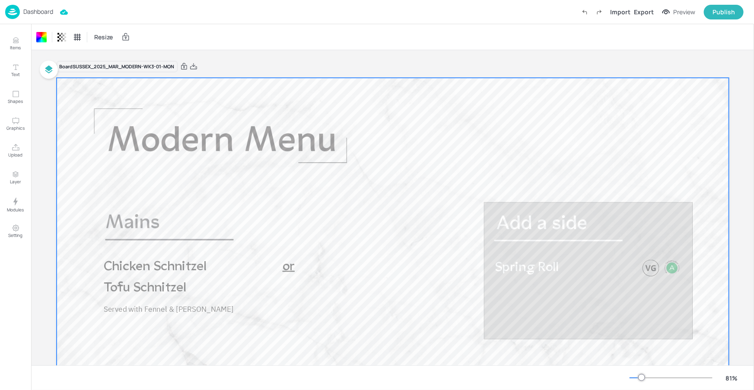
click at [246, 261] on p "Chicken Schnitzel" at bounding box center [190, 267] width 175 height 19
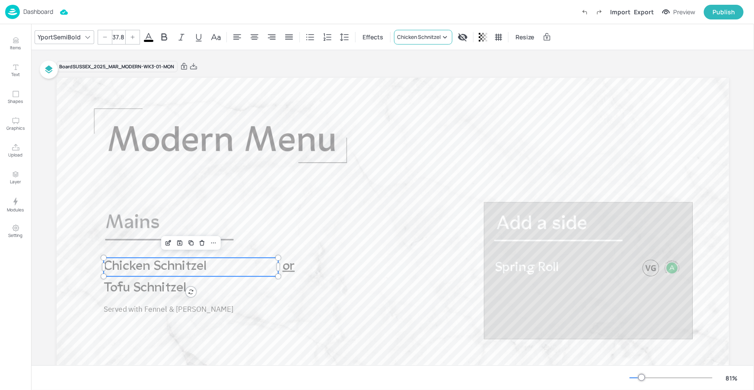
click at [436, 40] on div "Chicken Schnitzel" at bounding box center [419, 37] width 44 height 8
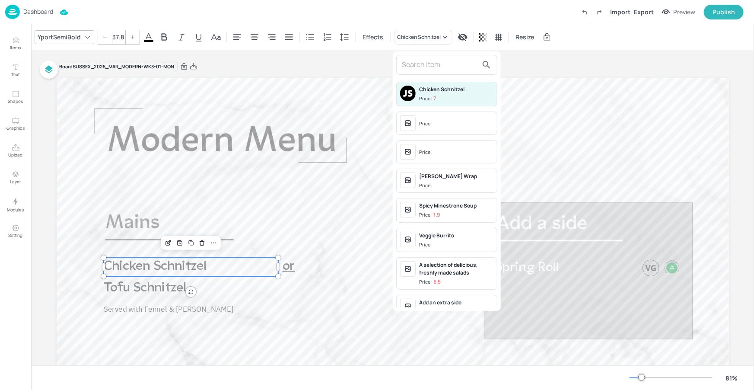
click at [436, 64] on input "text" at bounding box center [440, 65] width 76 height 14
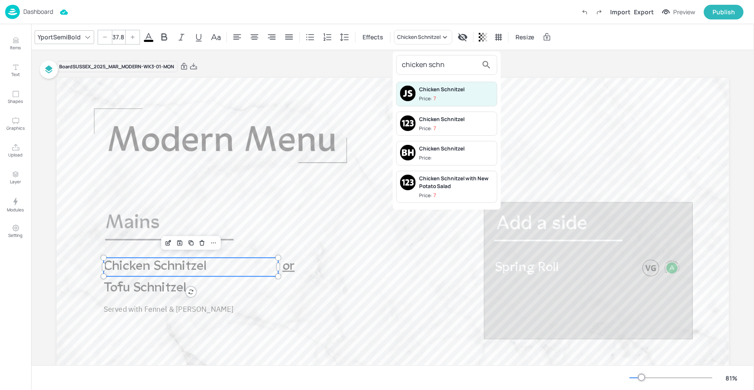
type input "chicken schn"
click at [442, 121] on div "Chicken Schnitzel" at bounding box center [456, 119] width 74 height 8
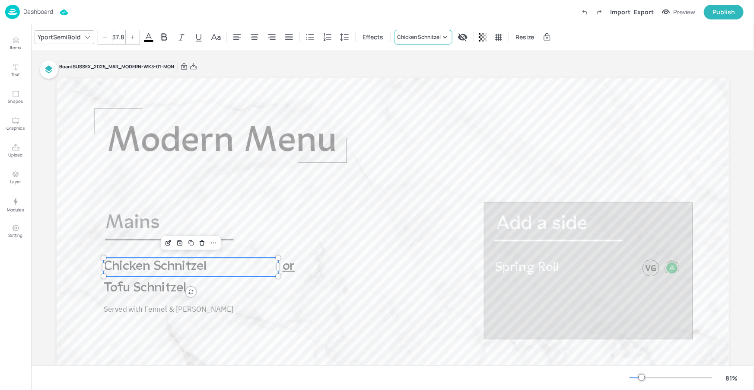
click at [436, 39] on div "Chicken Schnitzel" at bounding box center [419, 37] width 44 height 8
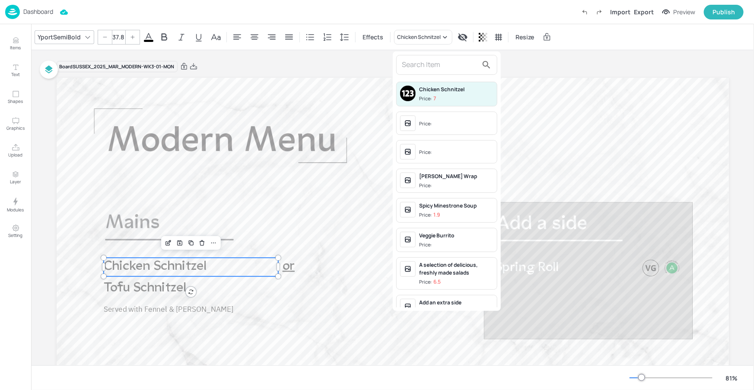
click at [436, 61] on input "text" at bounding box center [440, 65] width 76 height 14
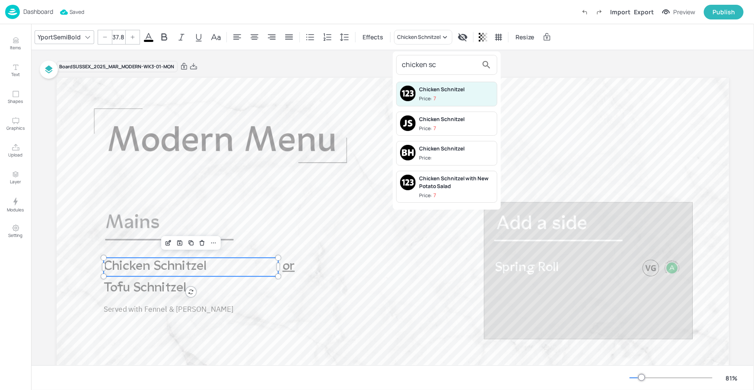
type input "chicken sc"
click at [431, 121] on div "Chicken Schnitzel" at bounding box center [456, 119] width 74 height 8
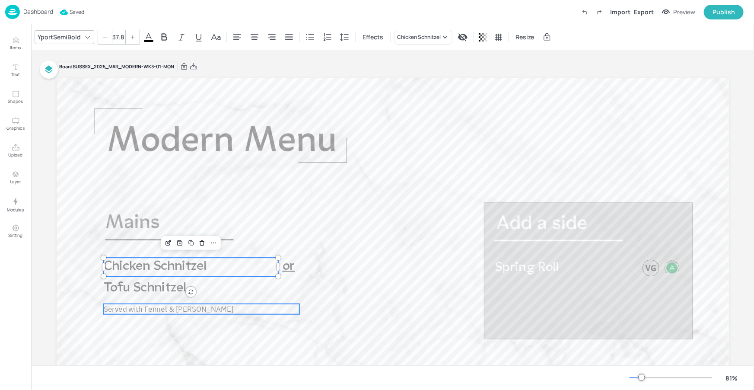
click at [319, 305] on div at bounding box center [393, 267] width 672 height 378
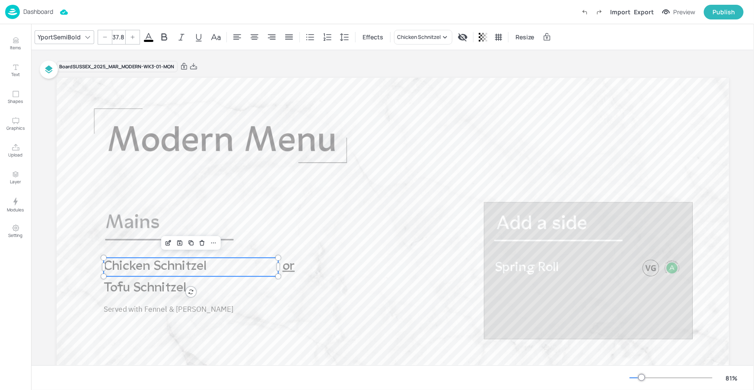
click at [232, 267] on p "Chicken Schnitzel" at bounding box center [190, 267] width 175 height 19
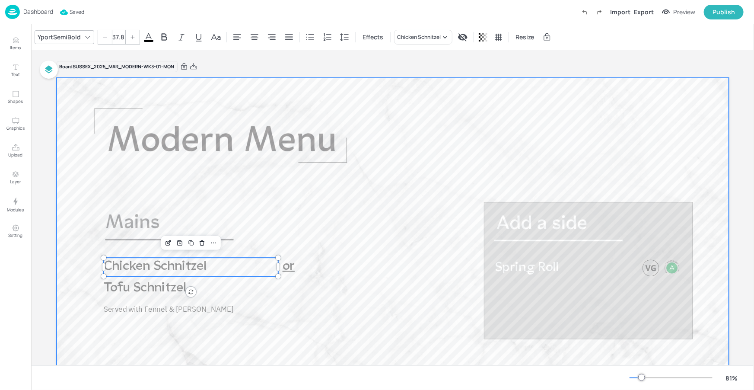
click at [336, 269] on div at bounding box center [393, 267] width 672 height 378
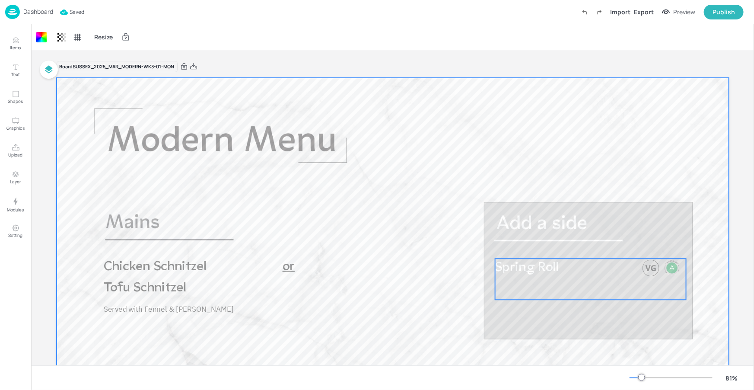
click at [547, 274] on span "Spring Roll" at bounding box center [527, 268] width 64 height 14
click at [47, 12] on p "Dashboard" at bounding box center [38, 12] width 30 height 6
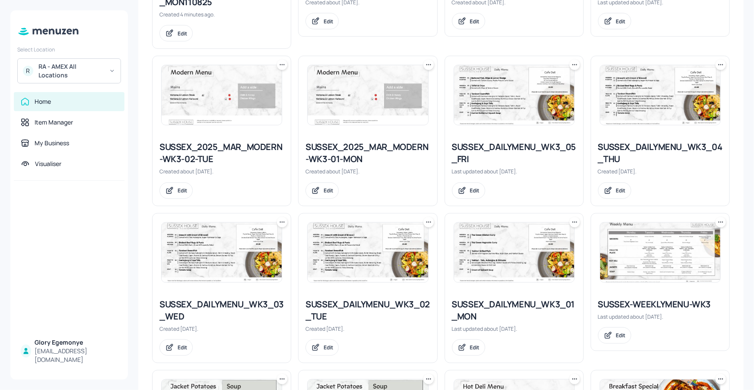
scroll to position [358, 0]
click at [375, 302] on div "SUSSEX_DAILYMENU_WK3_02_TUE" at bounding box center [367, 311] width 124 height 24
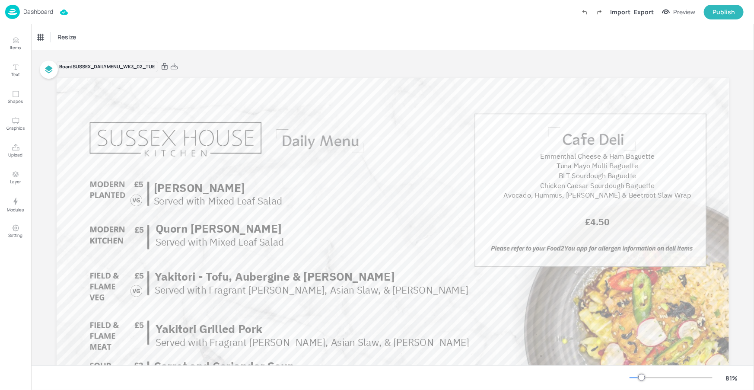
click at [39, 10] on p "Dashboard" at bounding box center [38, 12] width 30 height 6
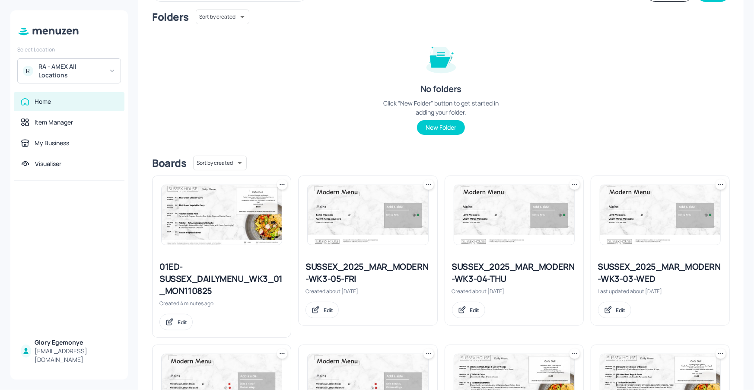
scroll to position [251, 0]
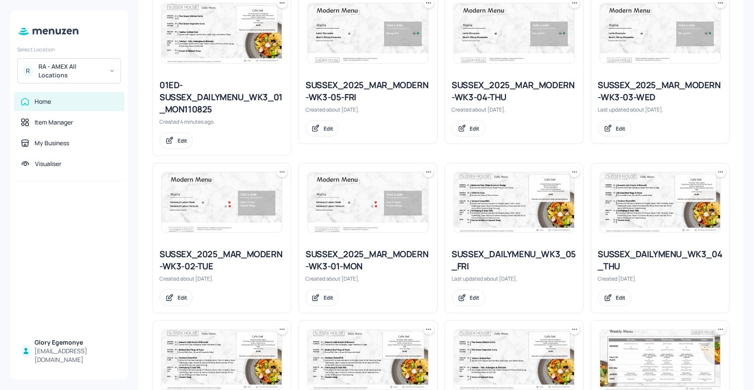
click at [232, 260] on div "SUSSEX_2025_MAR_MODERN-WK3-02-TUE" at bounding box center [221, 260] width 124 height 24
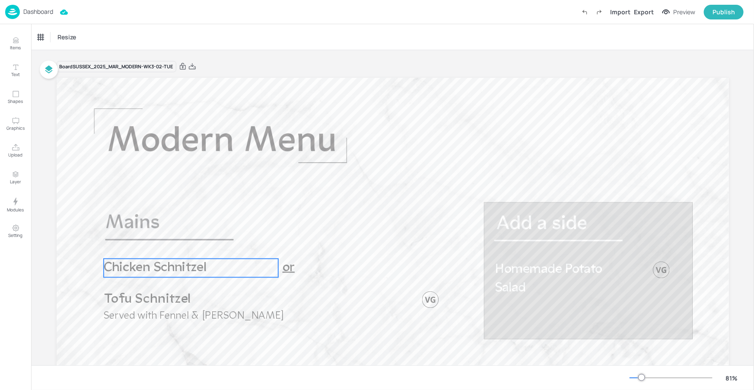
click at [150, 274] on span "Chicken Schnitzel" at bounding box center [154, 268] width 102 height 14
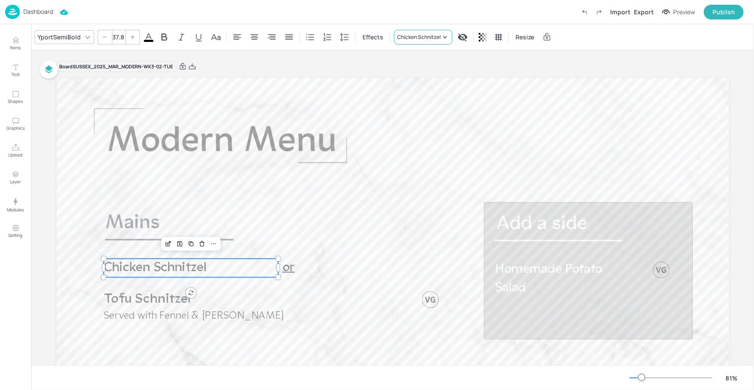
click at [397, 38] on div "Chicken Schnitzel" at bounding box center [419, 37] width 44 height 8
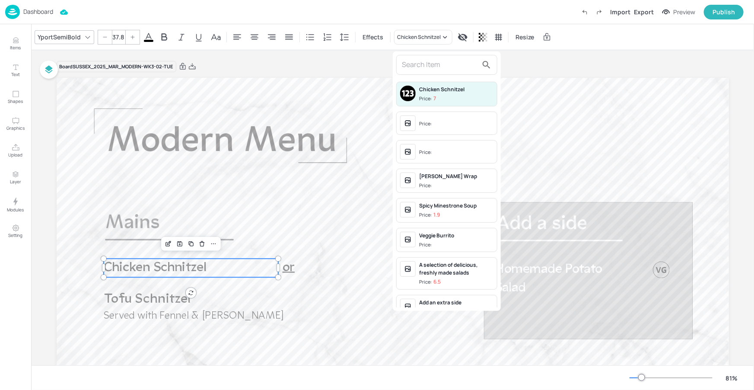
click at [427, 75] on div "Chicken Schnitzel Price: 7 Price: Price: Fajita Halloumi Wrap Price: Spicy Mine…" at bounding box center [447, 180] width 108 height 259
click at [430, 70] on input "text" at bounding box center [440, 65] width 76 height 14
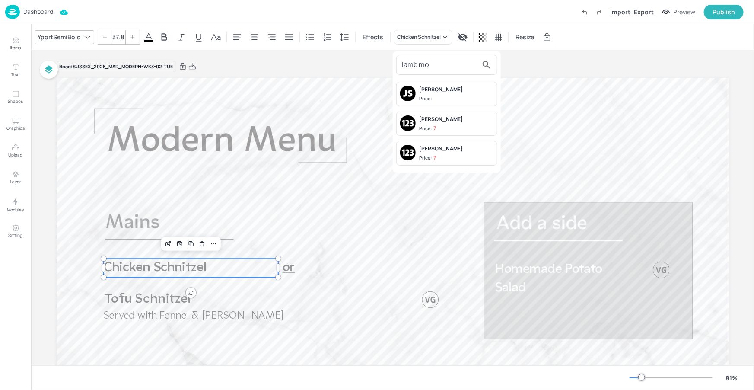
type input "lamb mo"
click at [461, 89] on div "Lamb Moussaka" at bounding box center [456, 90] width 74 height 8
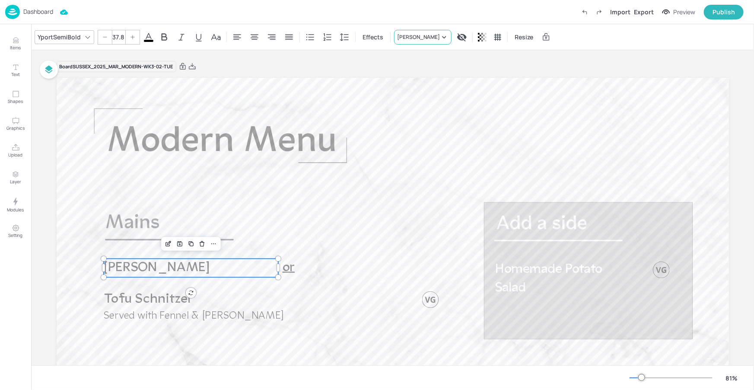
click at [417, 35] on div "Lamb Moussaka" at bounding box center [418, 37] width 43 height 8
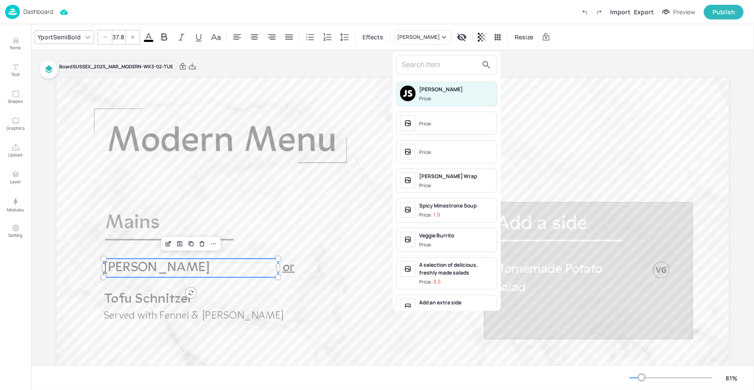
click at [432, 65] on input "text" at bounding box center [440, 65] width 76 height 14
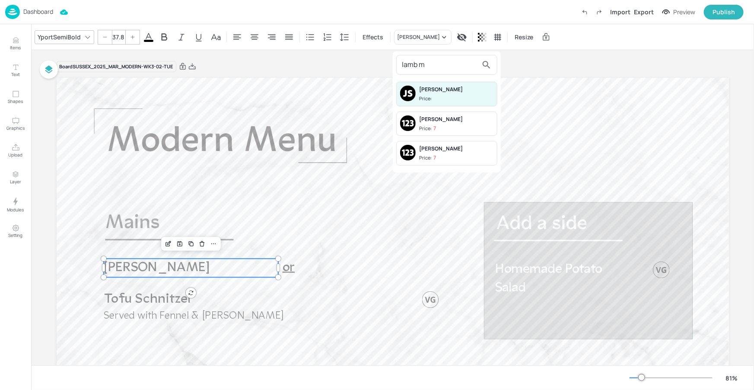
type input "lamb m"
click at [429, 121] on div "Lamb Moussaka" at bounding box center [456, 119] width 74 height 8
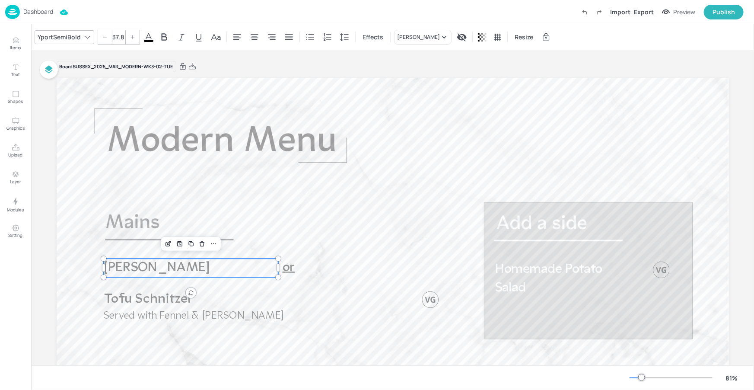
click at [425, 45] on div "YportSemiBold 37.8 Effects Lamb Moussaka Resize" at bounding box center [392, 36] width 723 height 25
click at [428, 42] on div "Lamb Moussaka" at bounding box center [422, 37] width 57 height 15
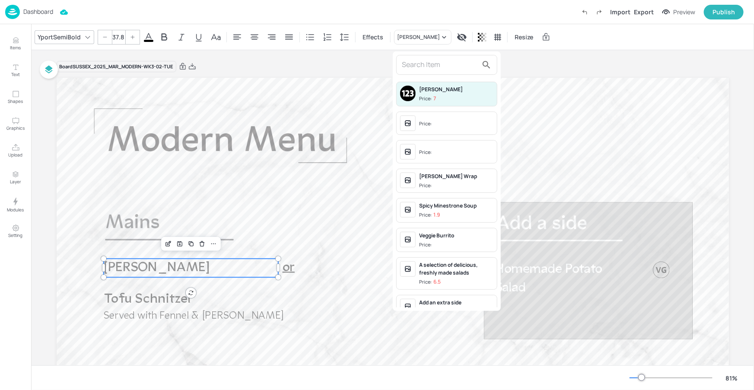
click at [416, 68] on input "text" at bounding box center [440, 65] width 76 height 14
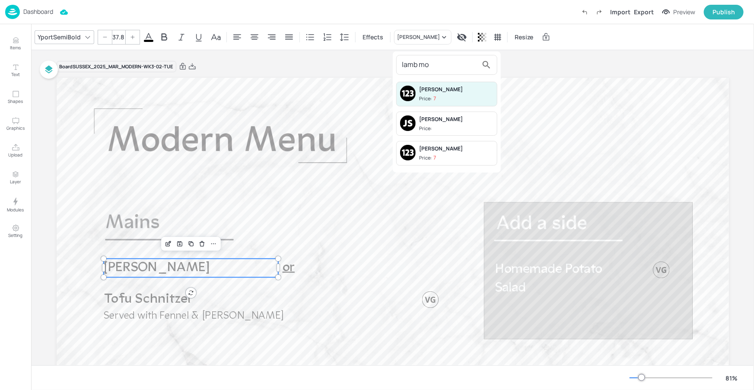
type input "lamb mo"
click at [418, 115] on div "Lamb Moussaka Price:" at bounding box center [446, 123] width 101 height 25
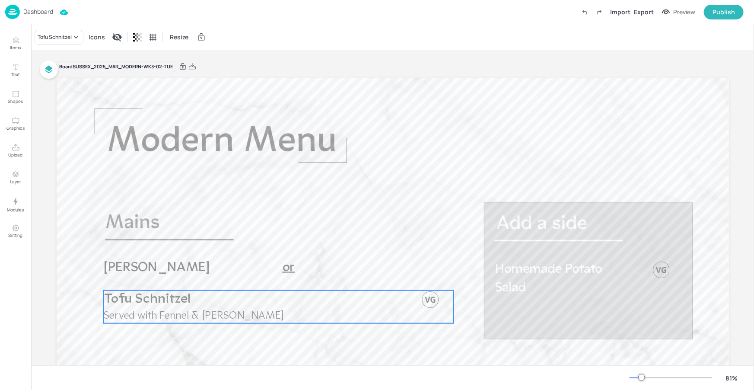
click at [169, 305] on span "Tofu Schnitzel" at bounding box center [147, 299] width 86 height 13
click at [60, 40] on div "Tofu Schnitzel" at bounding box center [55, 37] width 34 height 8
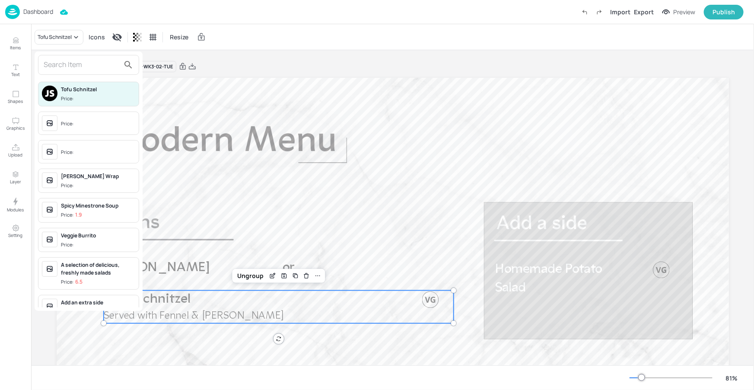
click at [95, 63] on input "text" at bounding box center [82, 65] width 76 height 14
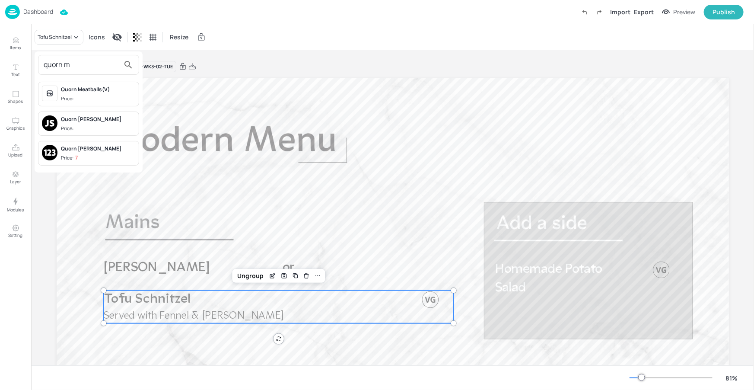
type input "quorn m"
click at [104, 148] on div "Quorn Mince Moussaka" at bounding box center [98, 149] width 74 height 8
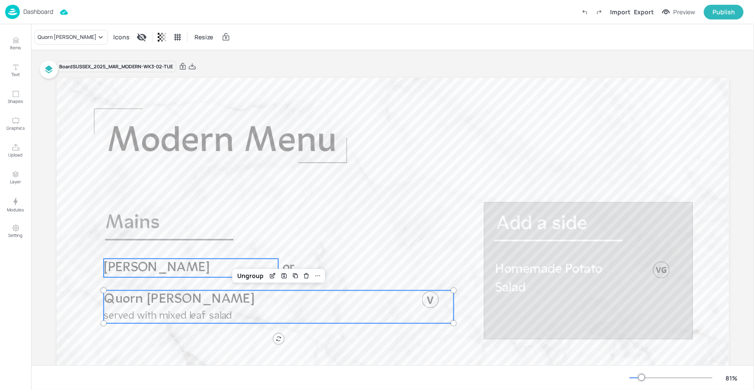
click at [189, 272] on span "Lamb Moussaka" at bounding box center [156, 268] width 106 height 14
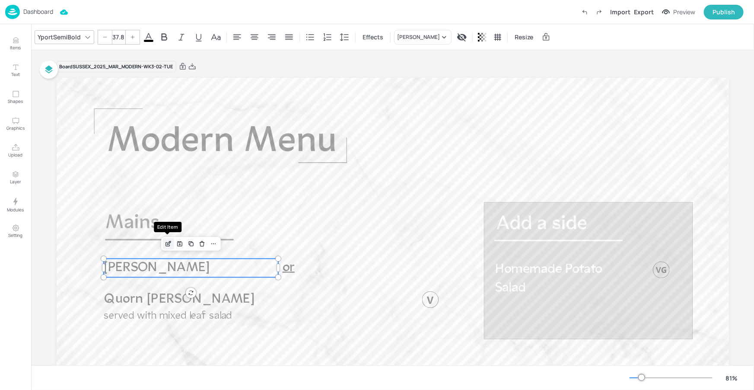
click at [165, 245] on icon "Edit Item" at bounding box center [168, 243] width 7 height 7
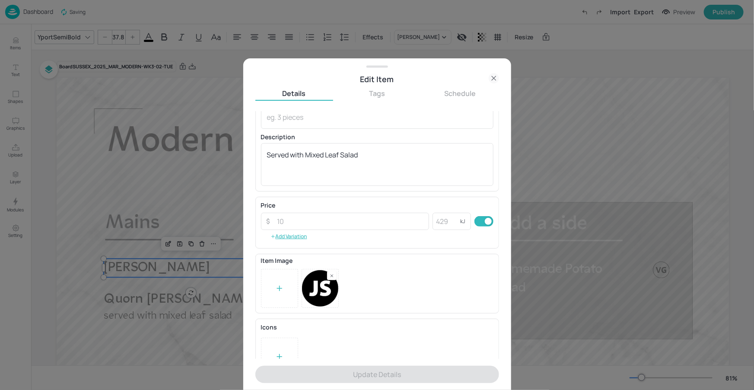
scroll to position [54, 0]
click at [491, 76] on icon at bounding box center [494, 78] width 10 height 10
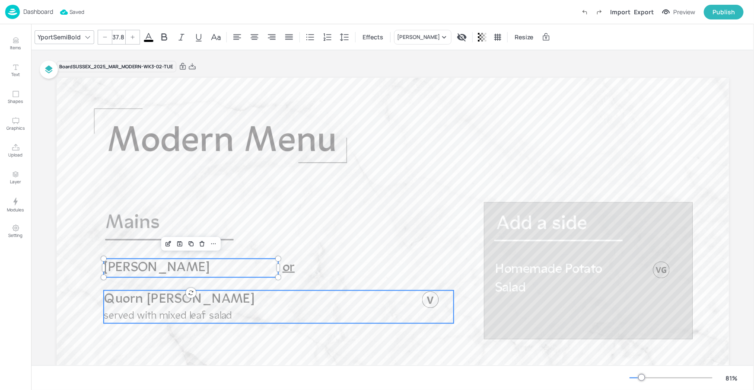
click at [191, 305] on span "Quorn Mince Moussaka" at bounding box center [179, 299] width 150 height 13
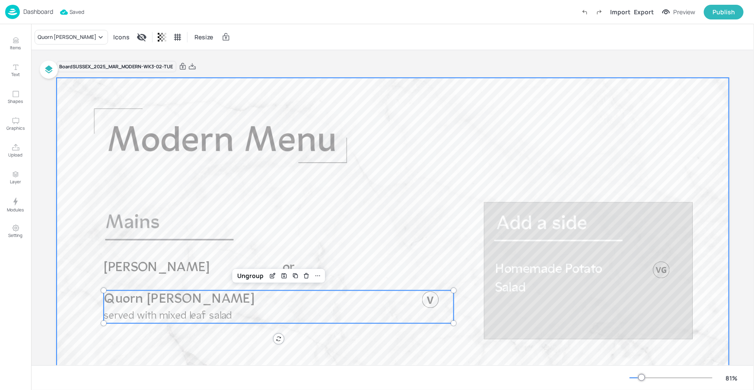
click at [317, 259] on div at bounding box center [393, 267] width 672 height 378
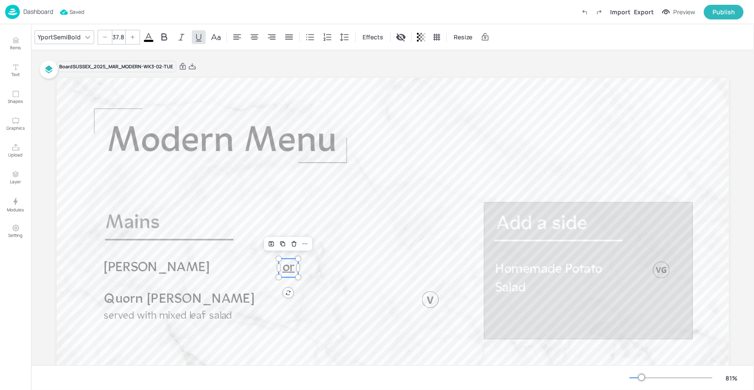
click at [289, 267] on span "or" at bounding box center [288, 268] width 12 height 14
click at [48, 13] on p "Dashboard" at bounding box center [38, 12] width 30 height 6
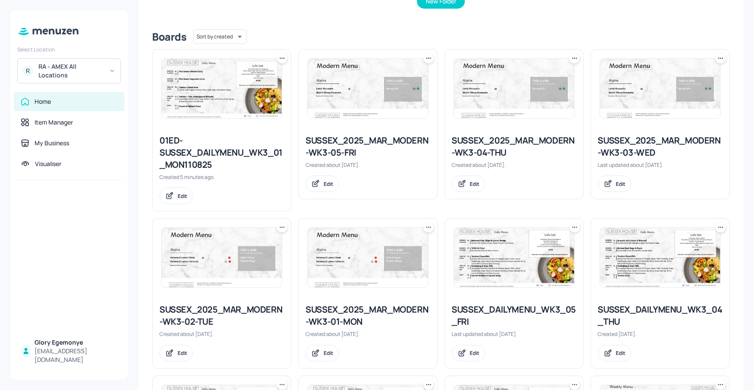
scroll to position [187, 0]
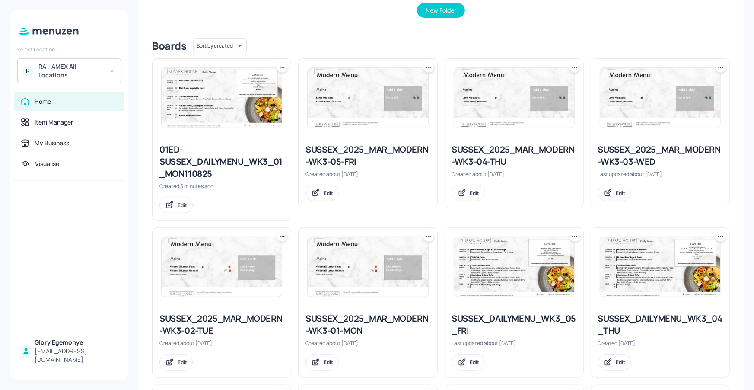
click at [531, 148] on div "SUSSEX_2025_MAR_MODERN-WK3-04-THU" at bounding box center [514, 155] width 124 height 24
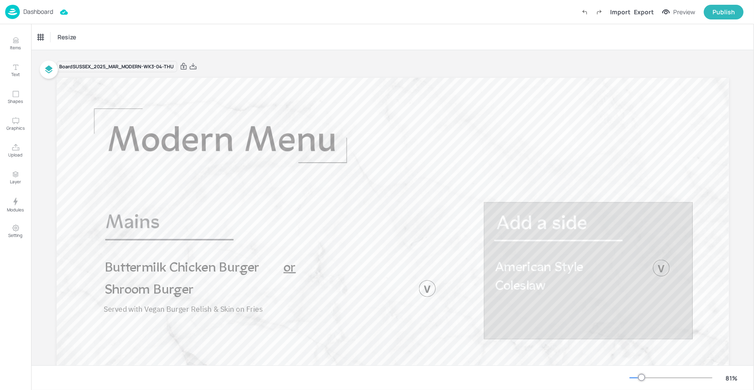
click at [51, 15] on p "Dashboard" at bounding box center [38, 12] width 30 height 6
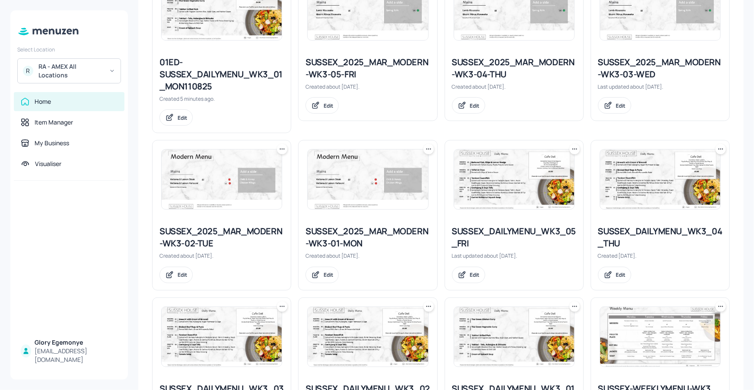
scroll to position [379, 0]
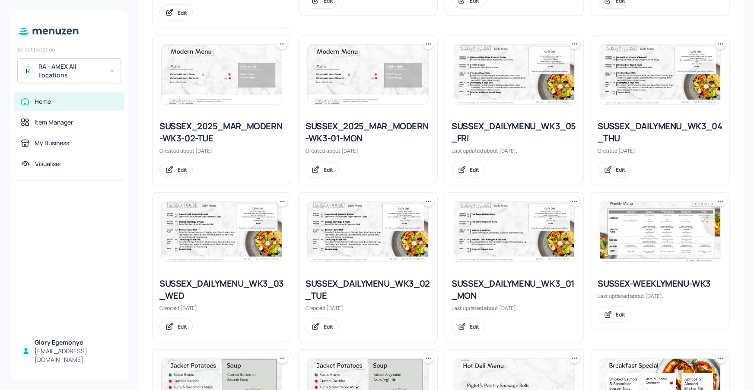
click at [240, 127] on div "SUSSEX_2025_MAR_MODERN-WK3-02-TUE" at bounding box center [221, 132] width 124 height 24
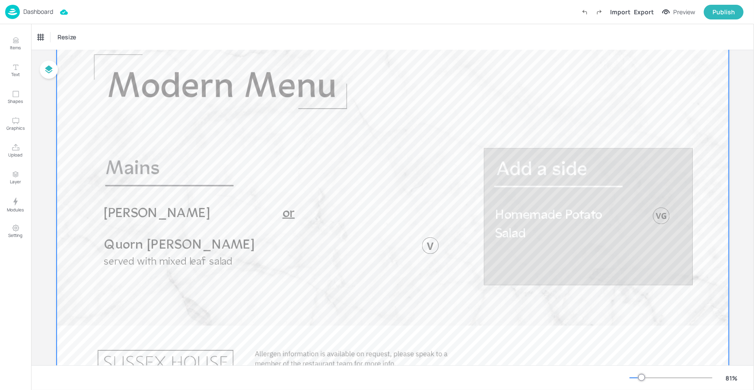
scroll to position [63, 0]
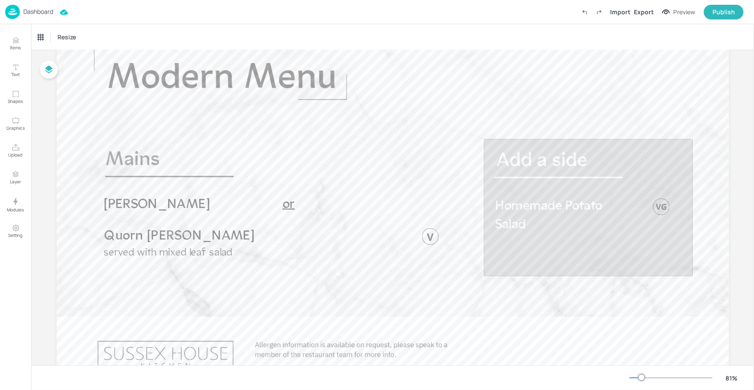
click at [36, 11] on p "Dashboard" at bounding box center [38, 12] width 30 height 6
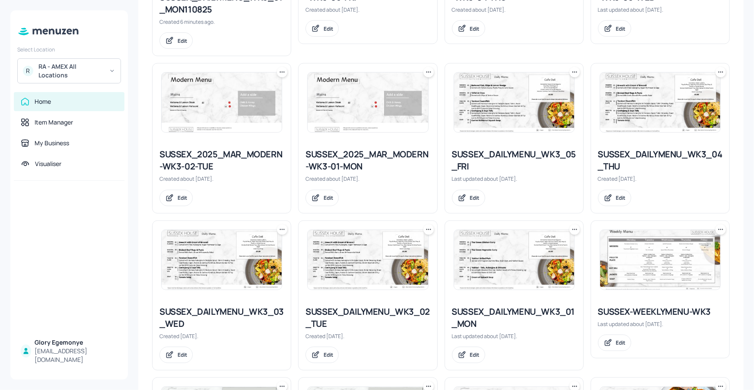
scroll to position [352, 0]
click at [361, 158] on div "SUSSEX_2025_MAR_MODERN-WK3-01-MON" at bounding box center [367, 160] width 124 height 24
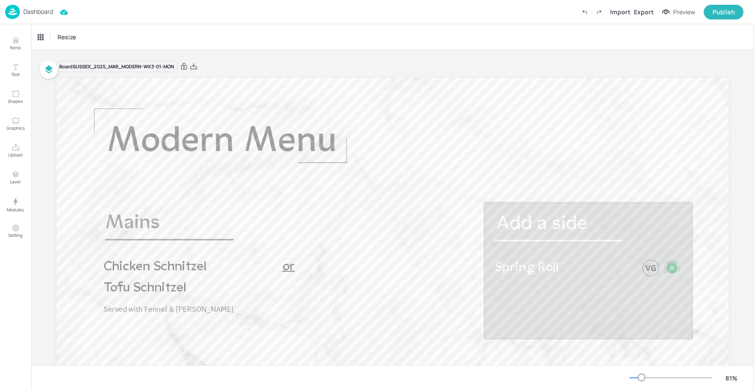
click at [46, 10] on p "Dashboard" at bounding box center [38, 12] width 30 height 6
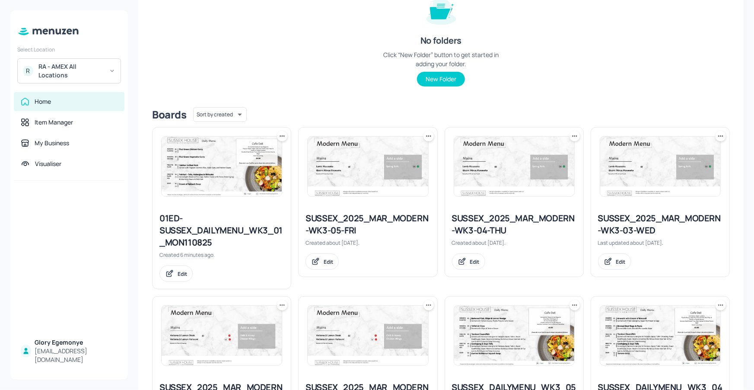
scroll to position [141, 0]
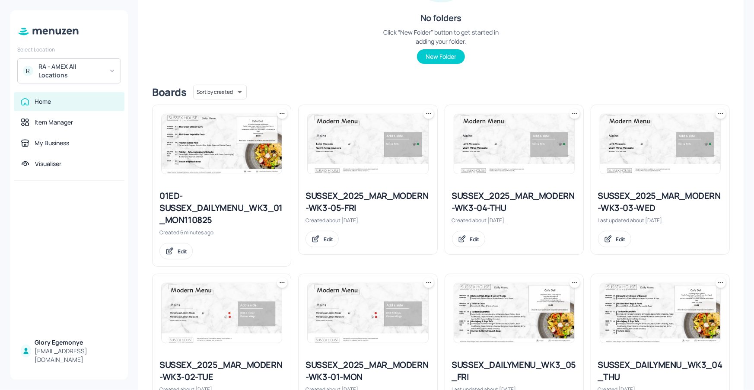
click at [280, 116] on icon at bounding box center [282, 113] width 9 height 9
click at [259, 172] on div "Delete" at bounding box center [248, 175] width 69 height 15
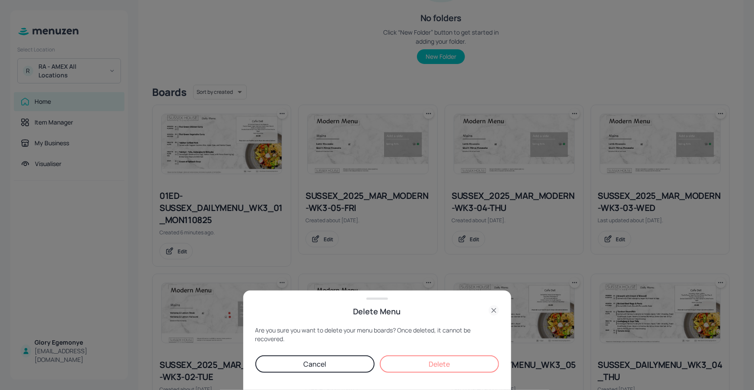
click at [407, 362] on button "Delete" at bounding box center [439, 363] width 119 height 17
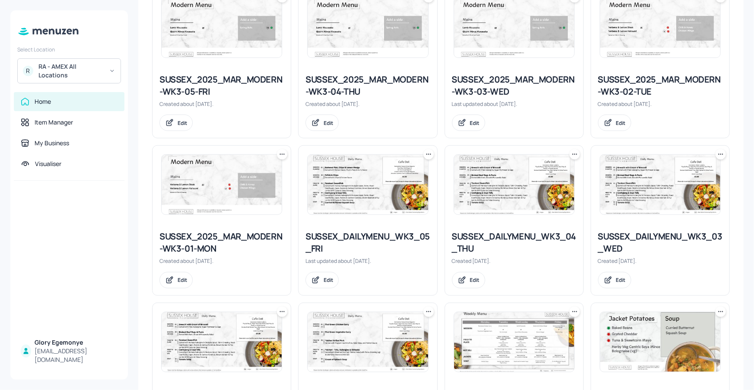
scroll to position [245, 0]
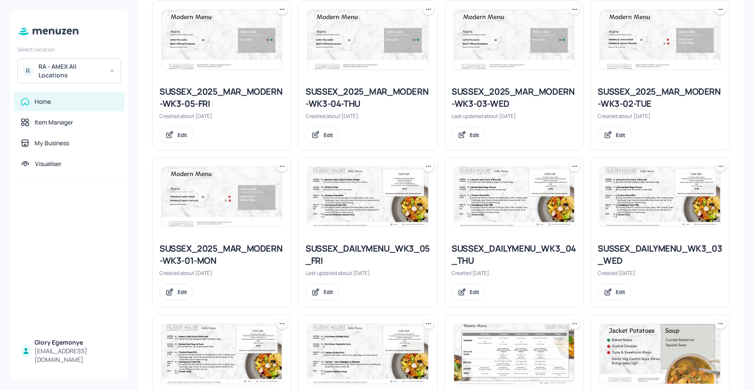
click at [287, 163] on div at bounding box center [222, 197] width 138 height 78
click at [282, 164] on icon at bounding box center [282, 166] width 9 height 9
click at [259, 199] on div "Duplicate" at bounding box center [248, 198] width 69 height 15
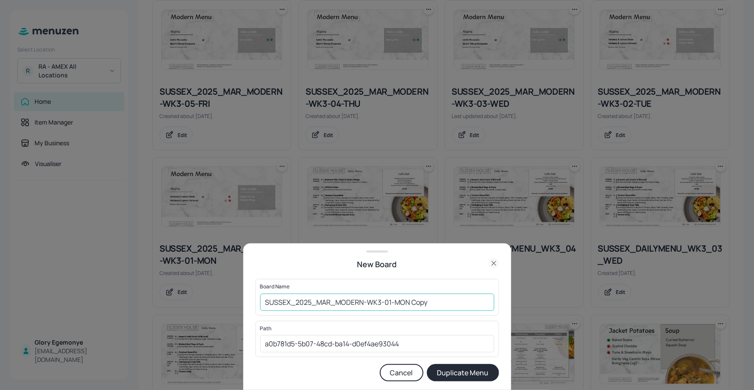
click at [429, 305] on input "SUSSEX_2025_MAR_MODERN-WK3-01-MON Copy" at bounding box center [377, 301] width 234 height 17
click at [264, 304] on input "SUSSEX_2025_MAR_MODERN-WK3-01-MON110825" at bounding box center [377, 301] width 234 height 17
type input "01ED-SUSSEX_2025_MAR_MODERN-WK3-01-MON110825"
click at [487, 374] on button "Duplicate Menu" at bounding box center [463, 372] width 72 height 17
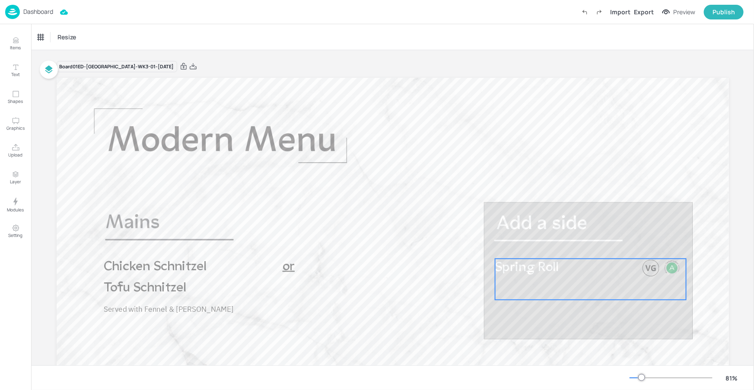
click at [522, 269] on span "Spring Roll" at bounding box center [527, 268] width 64 height 14
click at [649, 13] on div "Export" at bounding box center [644, 11] width 20 height 9
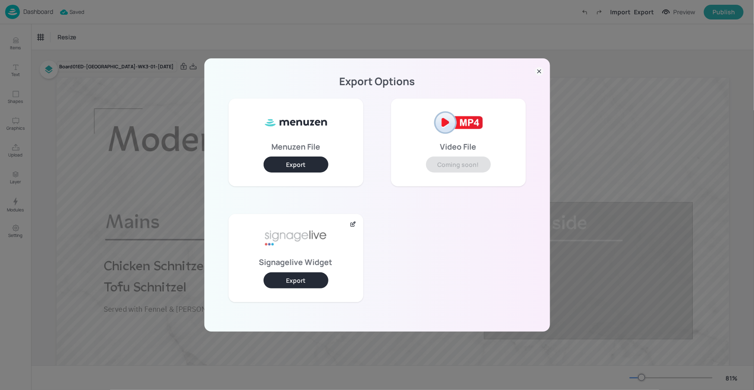
click at [298, 278] on button "Export" at bounding box center [296, 280] width 65 height 16
click at [538, 69] on icon at bounding box center [539, 71] width 9 height 9
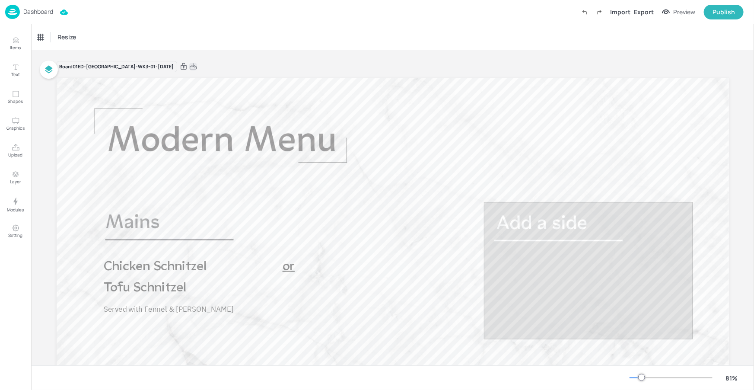
click at [197, 69] on icon at bounding box center [193, 66] width 8 height 9
click at [37, 11] on p "Dashboard" at bounding box center [38, 12] width 30 height 6
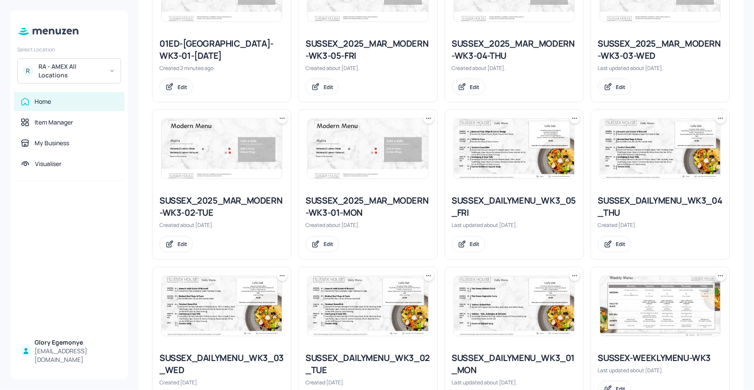
scroll to position [303, 0]
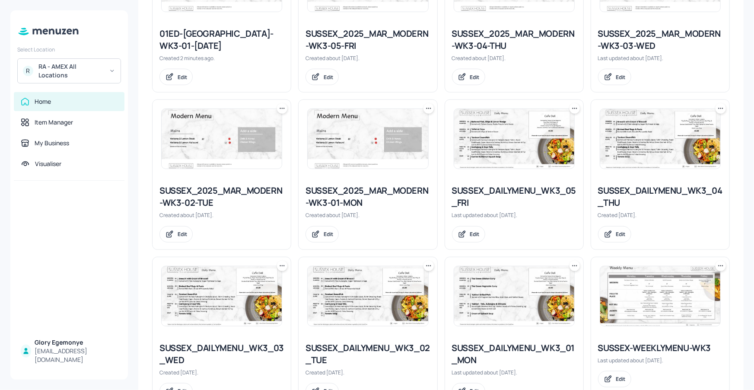
click at [367, 205] on div "SUSSEX_2025_MAR_MODERN-WK3-01-MON" at bounding box center [367, 197] width 124 height 24
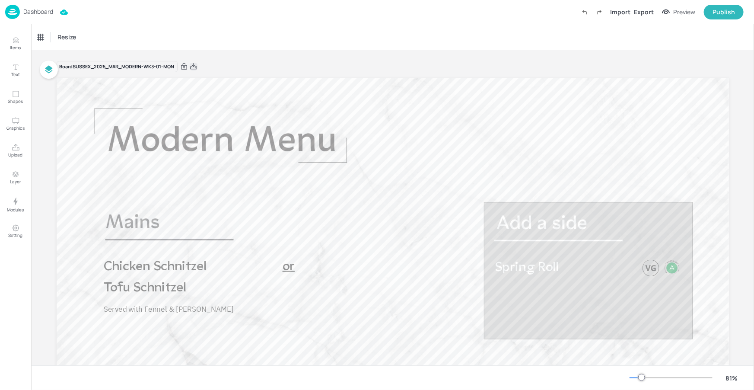
click at [196, 68] on icon at bounding box center [194, 66] width 8 height 9
click at [35, 9] on p "Dashboard" at bounding box center [38, 12] width 30 height 6
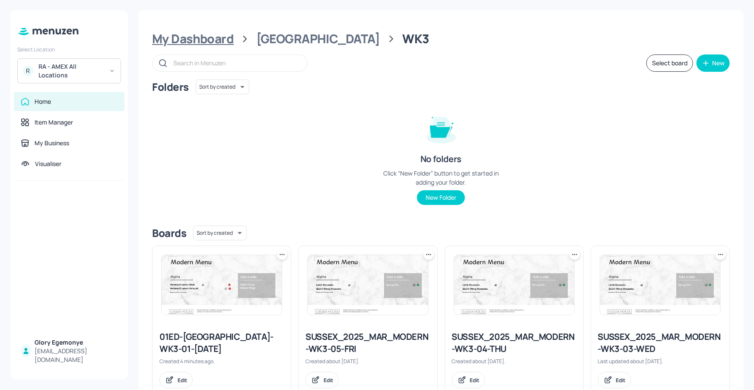
click at [210, 43] on div "My Dashboard" at bounding box center [193, 39] width 82 height 16
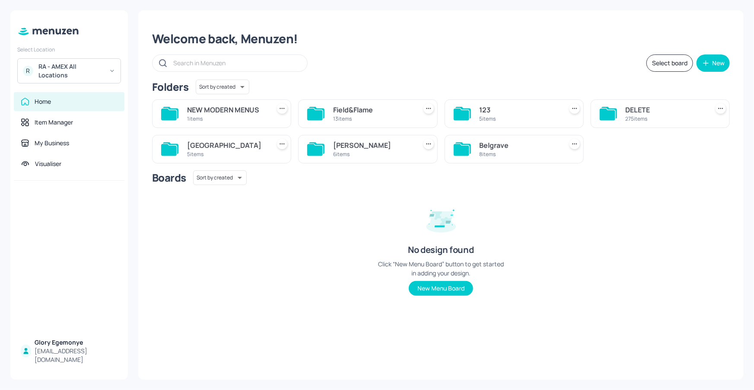
click at [470, 151] on icon at bounding box center [463, 148] width 16 height 12
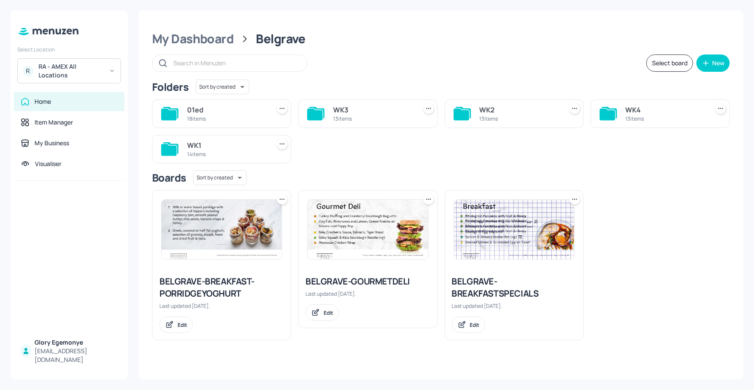
click at [314, 119] on icon at bounding box center [315, 114] width 16 height 12
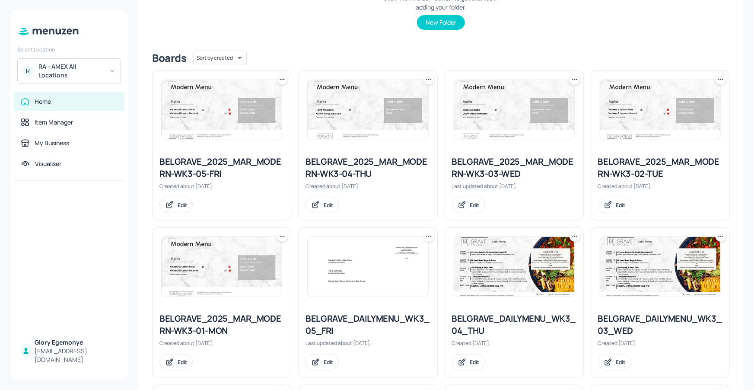
scroll to position [160, 0]
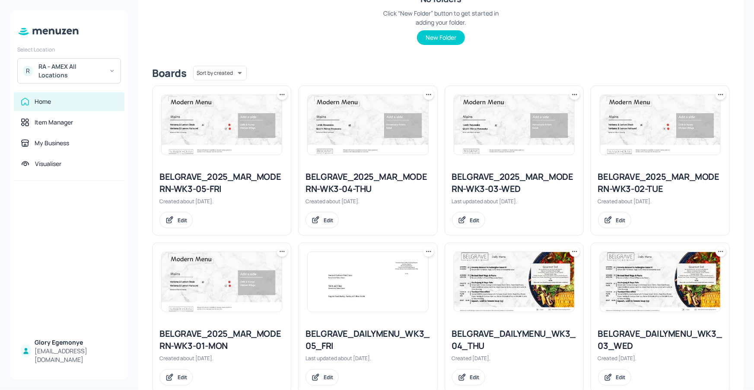
click at [360, 77] on div "Boards Sort by created id ​" at bounding box center [441, 73] width 578 height 15
click at [336, 84] on div "BELGRAVE_2025_MAR_MODERN-WK3-04-THU Created about 1 month ago. Edit" at bounding box center [364, 157] width 146 height 157
click at [211, 328] on div "BELGRAVE_2025_MAR_MODERN-WK3-01-MON" at bounding box center [221, 340] width 124 height 24
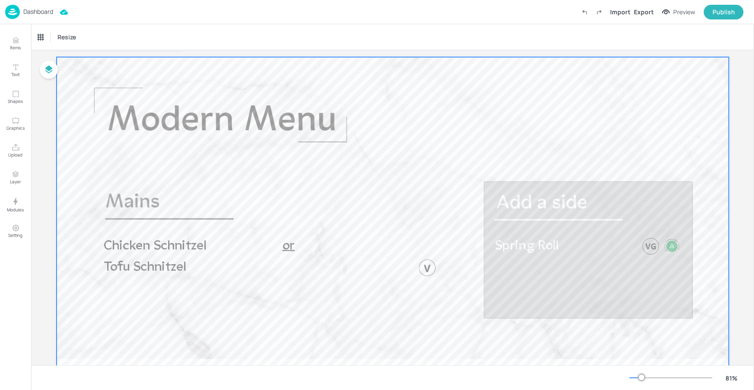
scroll to position [12, 0]
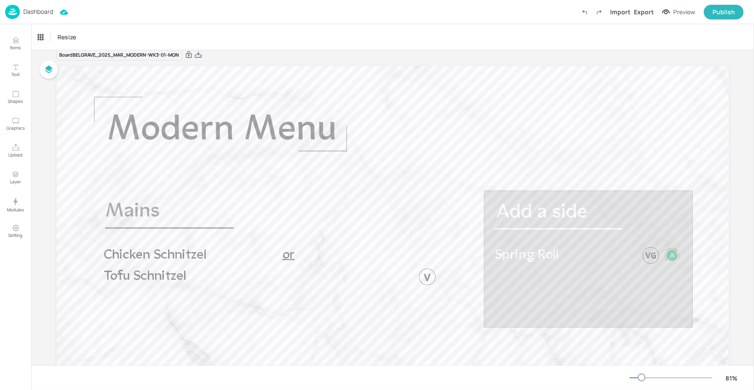
click at [44, 13] on p "Dashboard" at bounding box center [38, 12] width 30 height 6
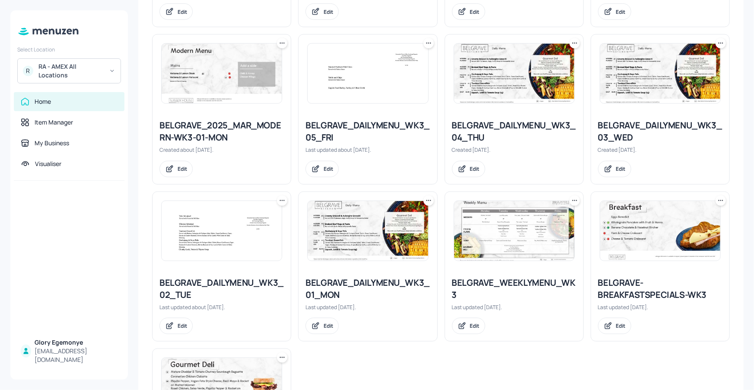
scroll to position [375, 0]
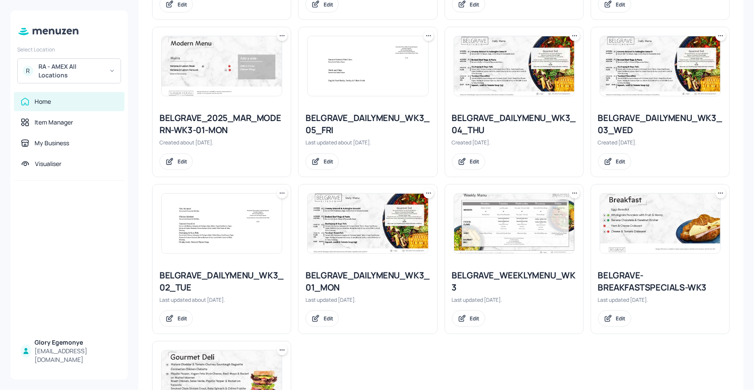
click at [359, 269] on div "BELGRAVE_DAILYMENU_WK3_01_MON" at bounding box center [367, 281] width 124 height 24
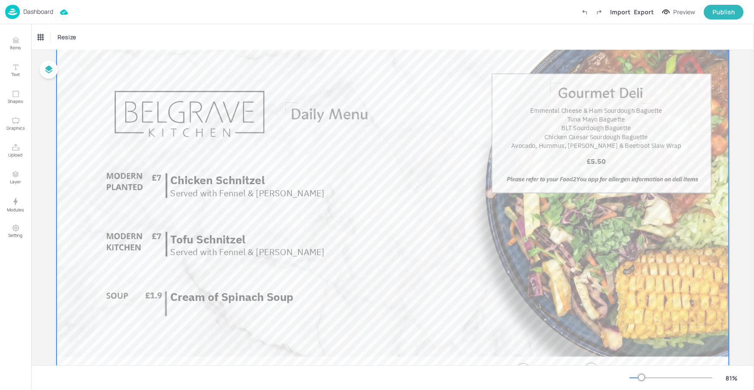
scroll to position [46, 0]
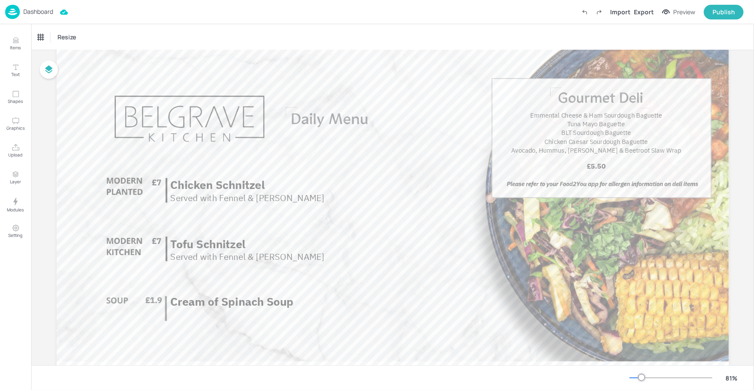
click at [41, 9] on p "Dashboard" at bounding box center [38, 12] width 30 height 6
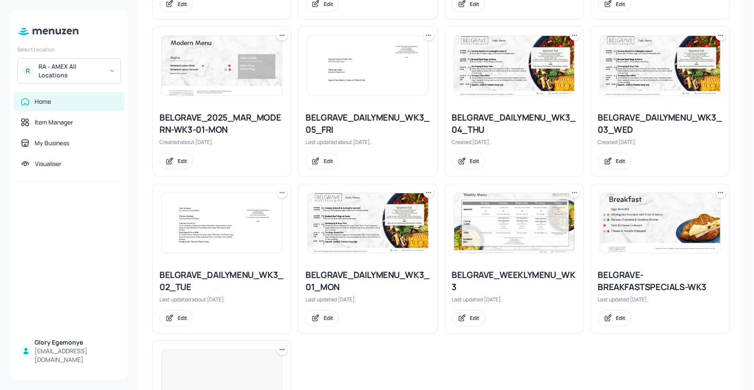
scroll to position [416, 0]
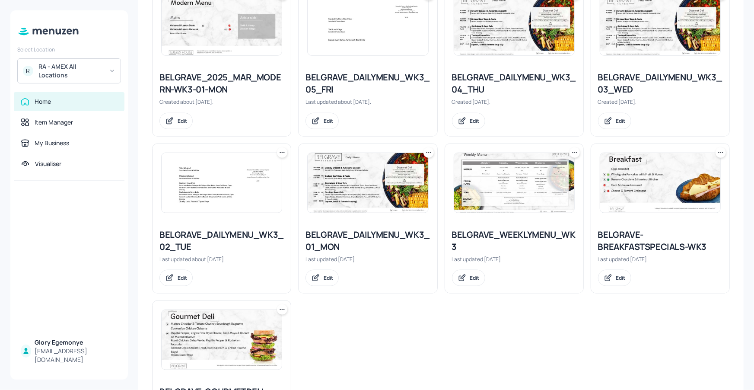
click at [429, 151] on icon at bounding box center [428, 152] width 9 height 9
drag, startPoint x: 404, startPoint y: 180, endPoint x: 399, endPoint y: 186, distance: 7.7
click at [404, 180] on div "Duplicate" at bounding box center [394, 184] width 69 height 15
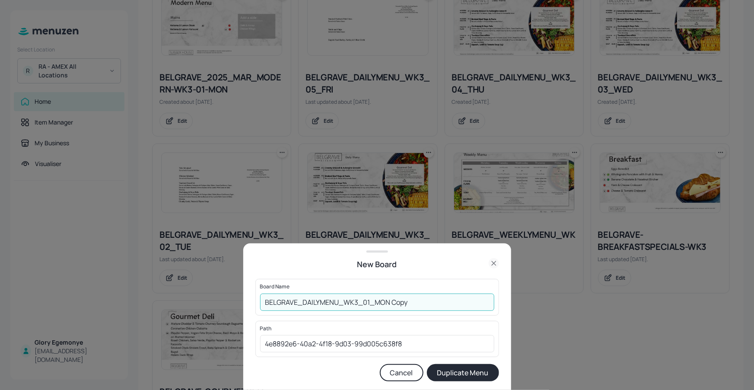
drag, startPoint x: 427, startPoint y: 303, endPoint x: 422, endPoint y: 297, distance: 8.3
click at [427, 303] on input "BELGRAVE_DAILYMENU_WK3_01_MON Copy" at bounding box center [377, 301] width 234 height 17
click at [261, 303] on input "BELGRAVE_DAILYMENU_WK3_01_MON110825" at bounding box center [377, 301] width 234 height 17
type input "01ED-BELGRAVE_DAILYMENU_WK3_01_MON110825"
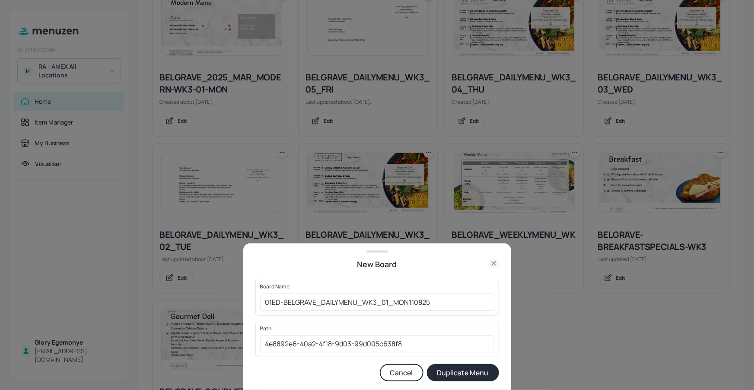
click at [446, 379] on button "Duplicate Menu" at bounding box center [463, 372] width 72 height 17
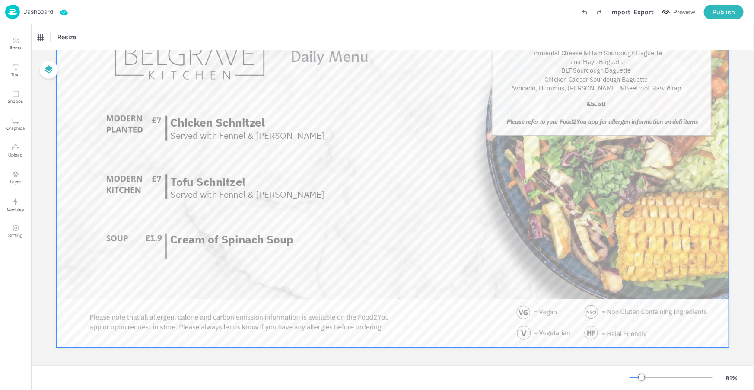
scroll to position [112, 0]
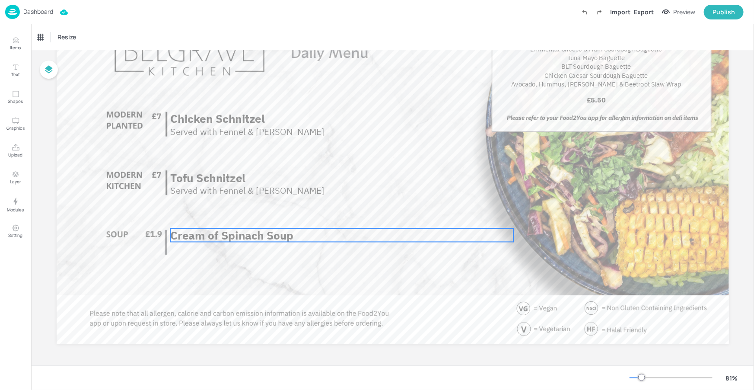
click at [242, 236] on span "Cream of Spinach Soup" at bounding box center [231, 235] width 123 height 15
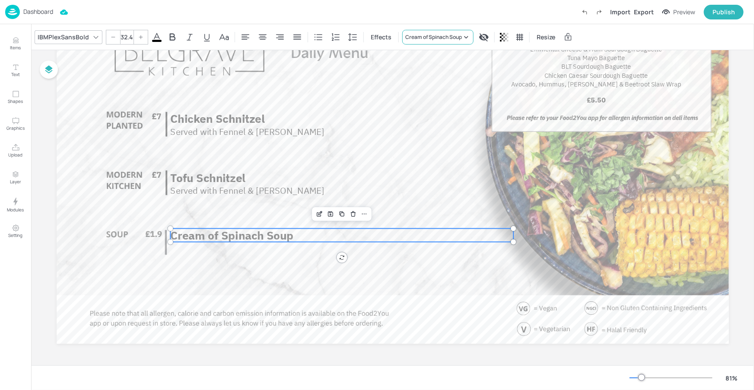
click at [419, 33] on div "Cream of Spinach Soup" at bounding box center [433, 37] width 57 height 8
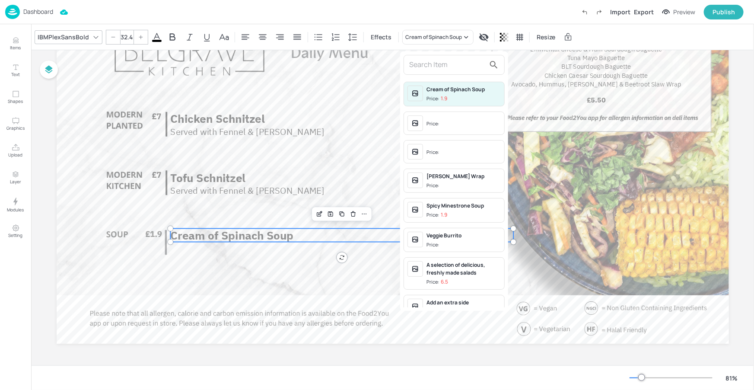
click at [424, 65] on input "text" at bounding box center [447, 65] width 76 height 14
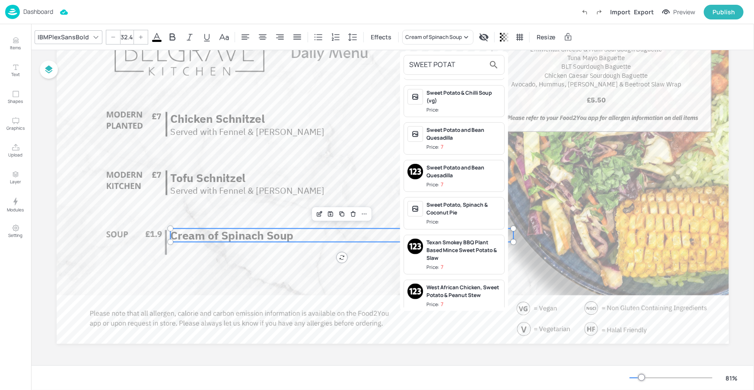
scroll to position [265, 0]
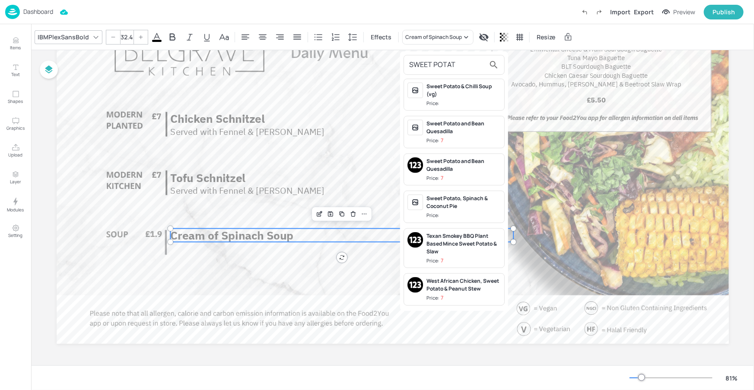
type input "SWEET POTAT"
click at [453, 86] on div "Sweet Potato & Chilli Soup (vg)" at bounding box center [463, 91] width 74 height 16
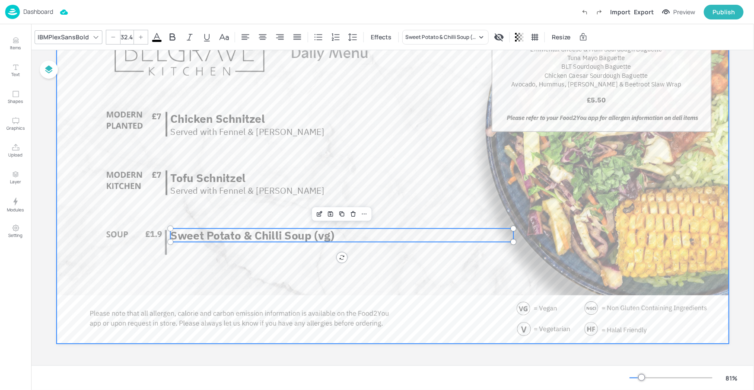
click at [332, 279] on div at bounding box center [393, 154] width 672 height 378
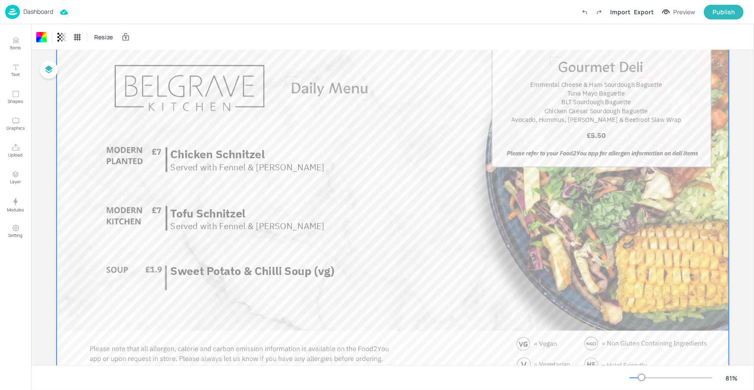
scroll to position [76, 0]
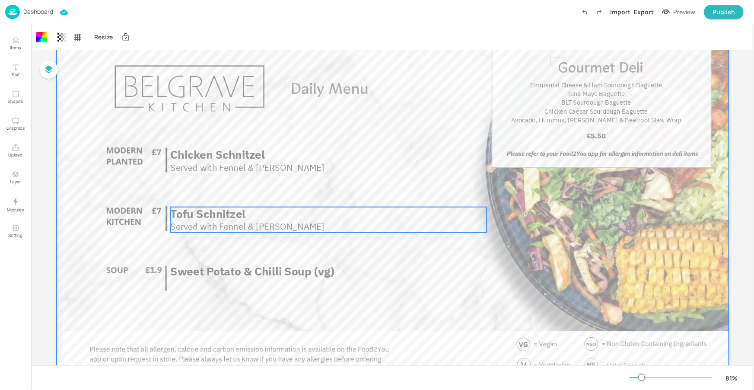
click at [228, 213] on span "Tofu Schnitzel" at bounding box center [207, 213] width 75 height 15
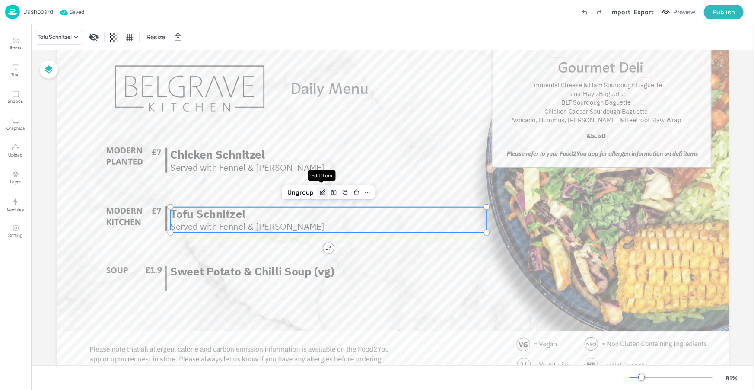
click at [320, 190] on icon "Edit Item" at bounding box center [322, 192] width 7 height 7
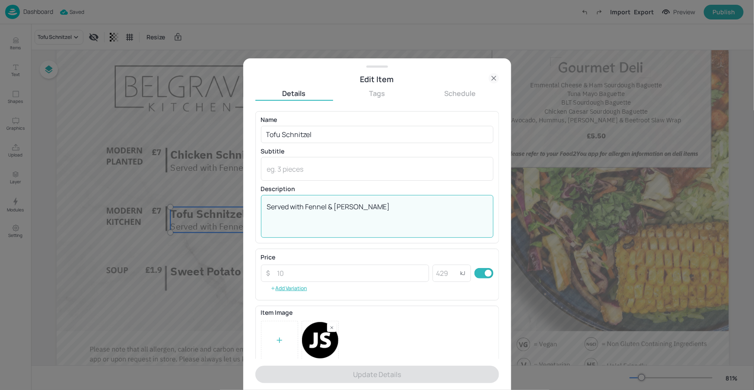
drag, startPoint x: 363, startPoint y: 206, endPoint x: 267, endPoint y: 208, distance: 95.9
click at [267, 208] on textarea "Served with Fennel & [PERSON_NAME]" at bounding box center [377, 216] width 220 height 29
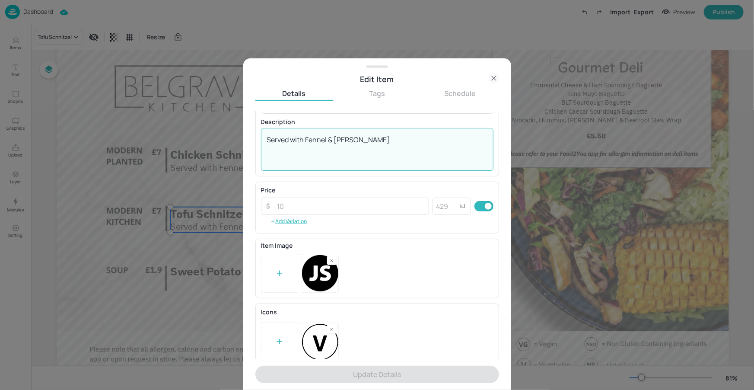
scroll to position [74, 0]
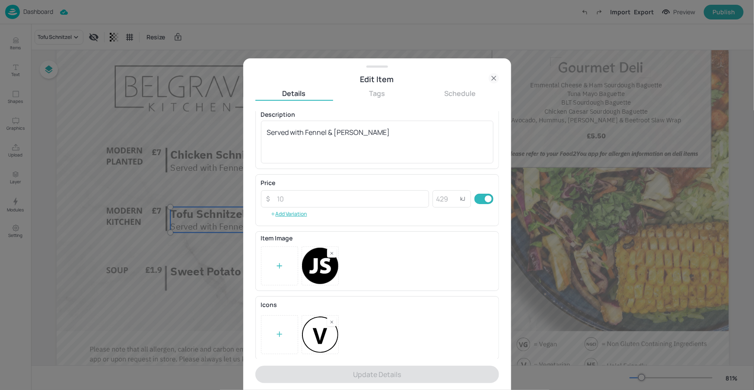
click at [492, 78] on icon at bounding box center [494, 78] width 10 height 10
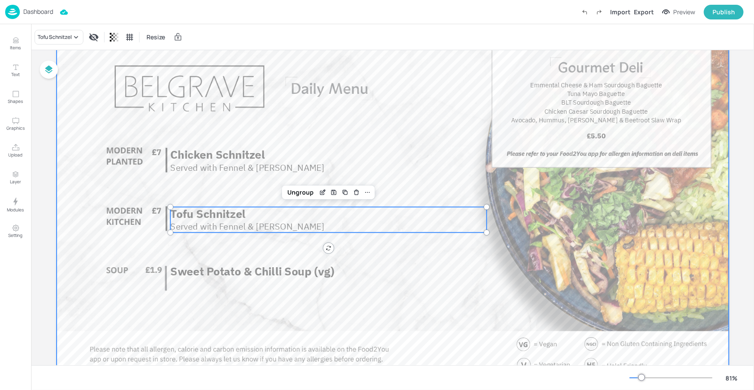
click at [314, 243] on div at bounding box center [393, 190] width 672 height 378
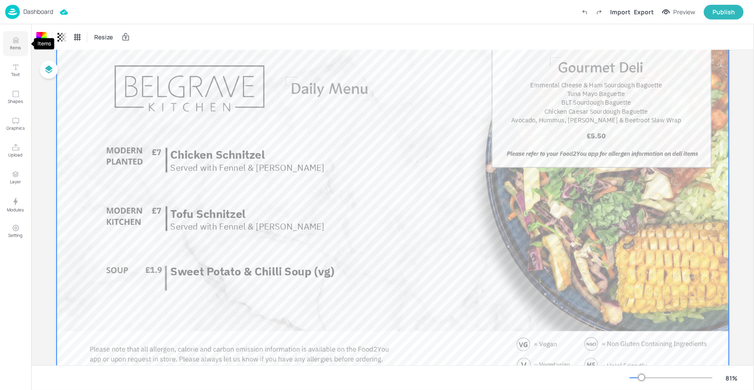
click at [16, 39] on icon "Items" at bounding box center [16, 40] width 8 height 8
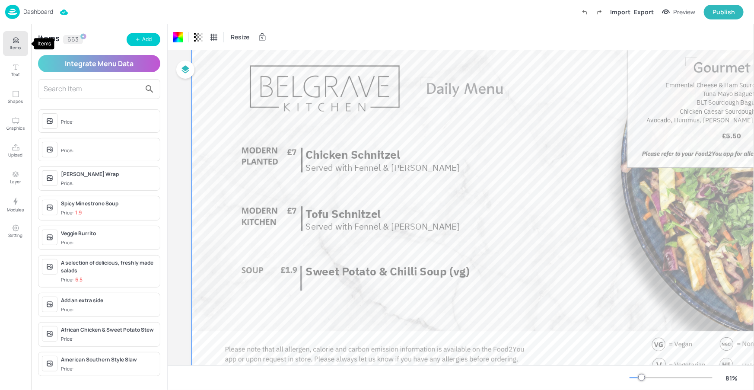
click at [25, 45] on button "Items" at bounding box center [15, 43] width 25 height 25
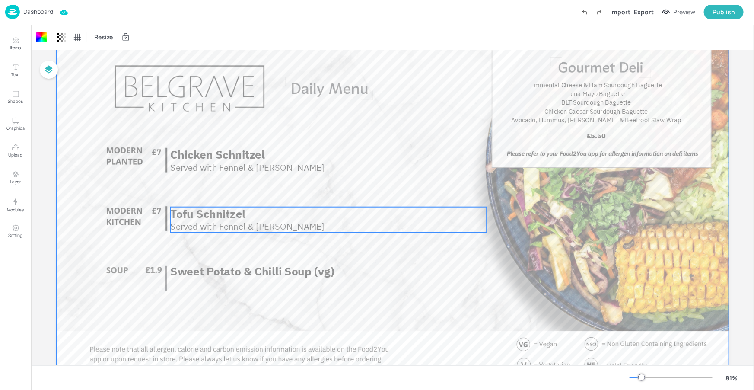
click at [204, 211] on span "Tofu Schnitzel" at bounding box center [207, 213] width 75 height 15
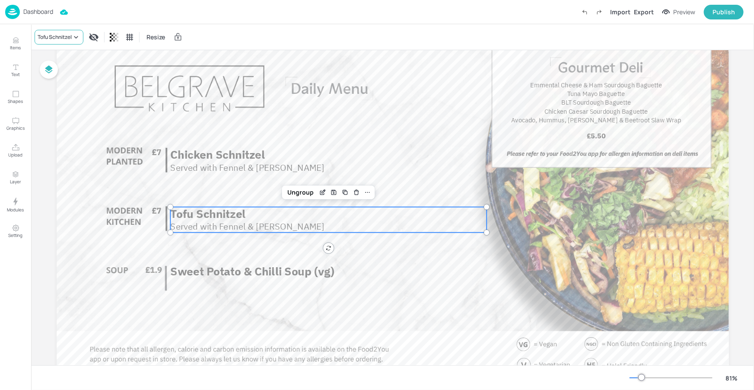
click at [72, 41] on div "Tofu Schnitzel" at bounding box center [59, 37] width 49 height 15
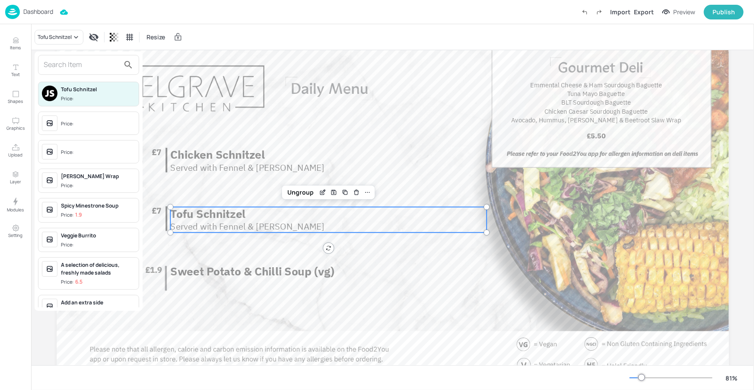
click at [84, 66] on input "text" at bounding box center [82, 65] width 76 height 14
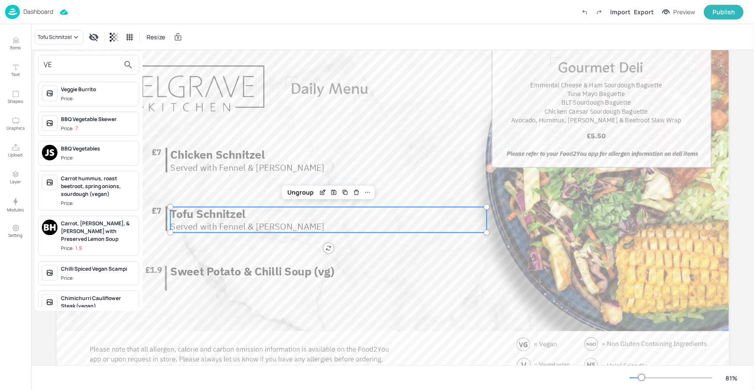
type input "V"
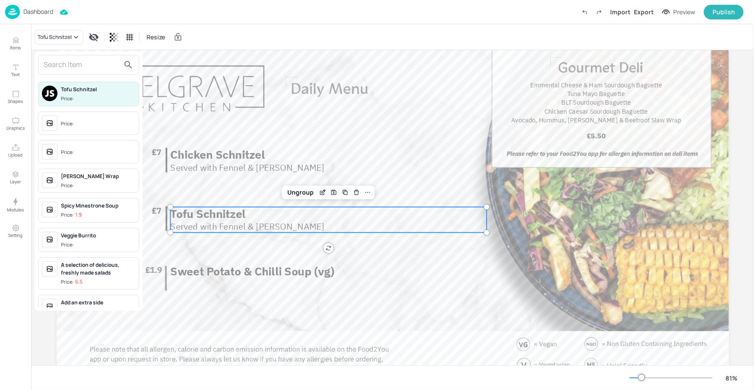
click at [194, 92] on div at bounding box center [377, 195] width 754 height 390
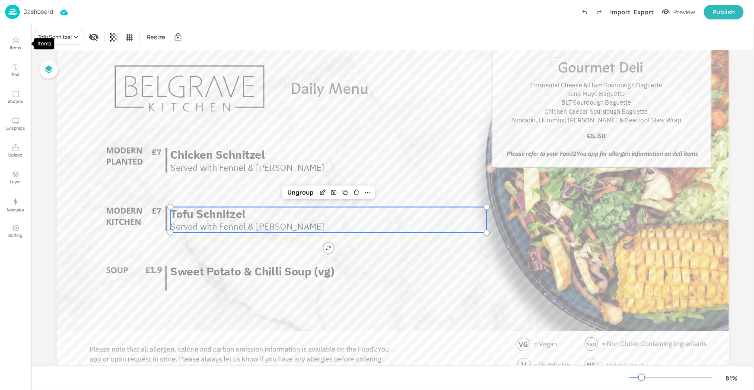
drag, startPoint x: 16, startPoint y: 41, endPoint x: 50, endPoint y: 43, distance: 33.3
click at [17, 41] on icon "Items" at bounding box center [16, 40] width 8 height 8
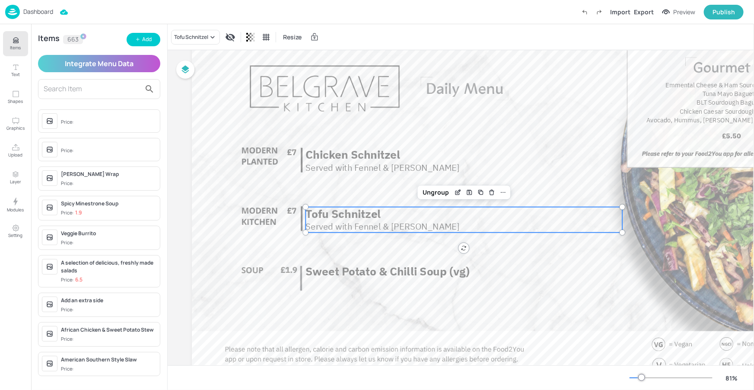
click at [102, 91] on input "text" at bounding box center [92, 89] width 97 height 14
click at [140, 46] on button "Add" at bounding box center [144, 39] width 34 height 13
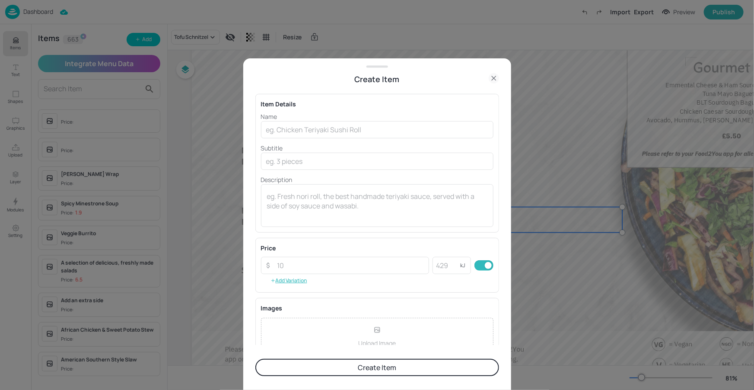
click at [372, 118] on p "Name" at bounding box center [377, 116] width 232 height 9
click at [374, 122] on input "text" at bounding box center [377, 129] width 232 height 17
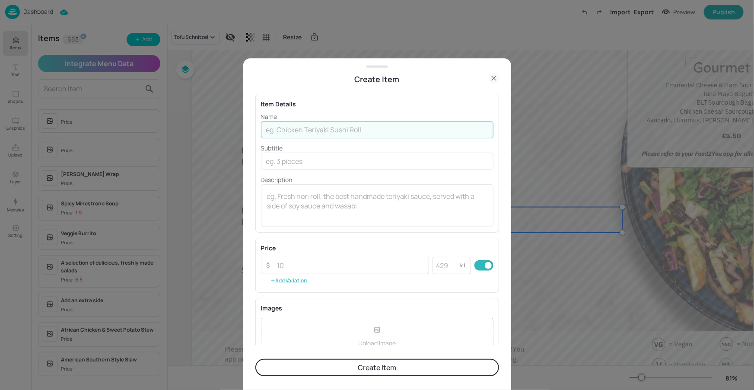
click at [362, 128] on input "text" at bounding box center [377, 129] width 232 height 17
type input "Vegan Sc"
click at [280, 204] on textarea at bounding box center [377, 205] width 220 height 29
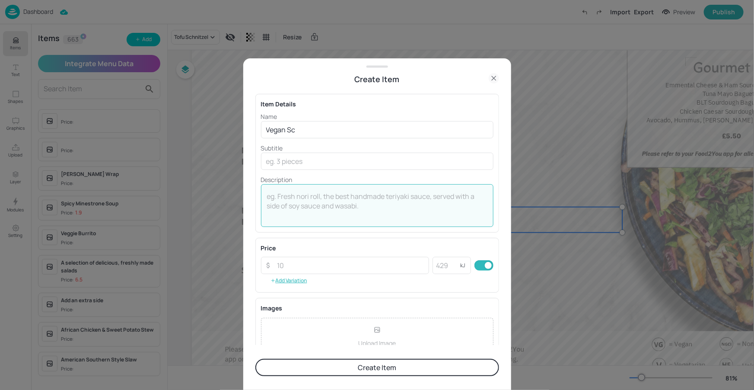
paste textarea "Served with Fennel & Dill Slaw"
type textarea "Served with Fennel & Dill Slaw"
click at [349, 123] on input "Vegan Sc" at bounding box center [377, 129] width 232 height 17
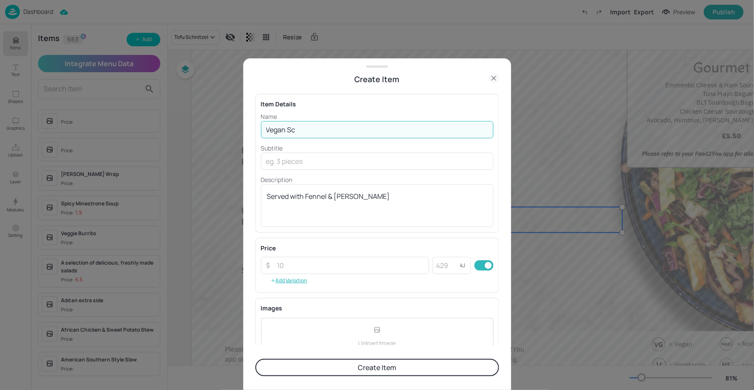
click at [346, 127] on input "Vegan Sc" at bounding box center [377, 129] width 232 height 17
paste input "schnitzel"
click at [286, 129] on input "Veganschnitzel" at bounding box center [377, 129] width 232 height 17
click at [287, 129] on input "Veganschnitzel" at bounding box center [377, 129] width 232 height 17
click at [343, 123] on input "Vegan Schnitzel" at bounding box center [377, 129] width 232 height 17
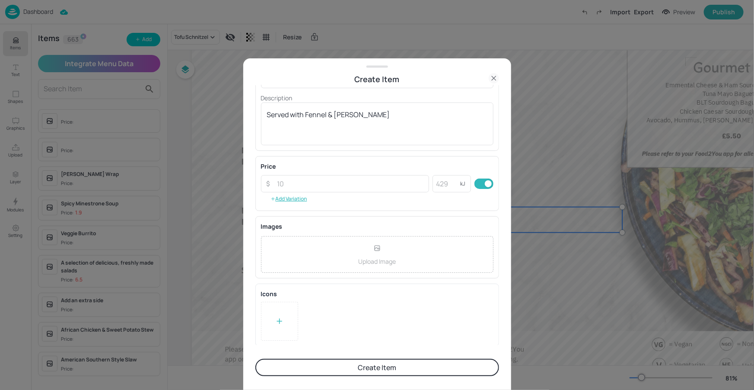
scroll to position [82, 0]
type input "Vegan Schnitzel"
click at [286, 313] on div at bounding box center [279, 320] width 37 height 39
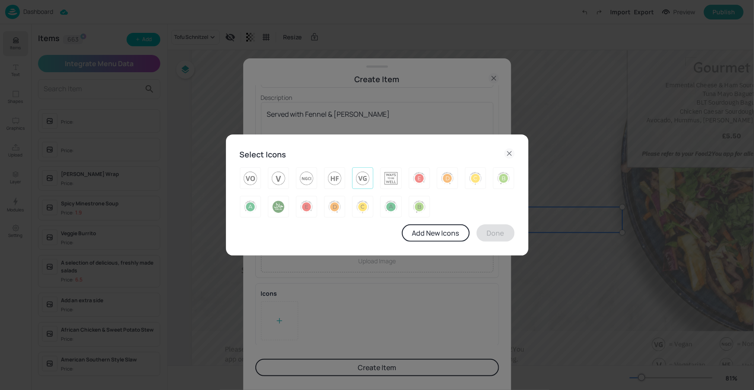
click at [366, 175] on img at bounding box center [362, 178] width 13 height 14
click at [507, 232] on button "Done" at bounding box center [496, 232] width 38 height 17
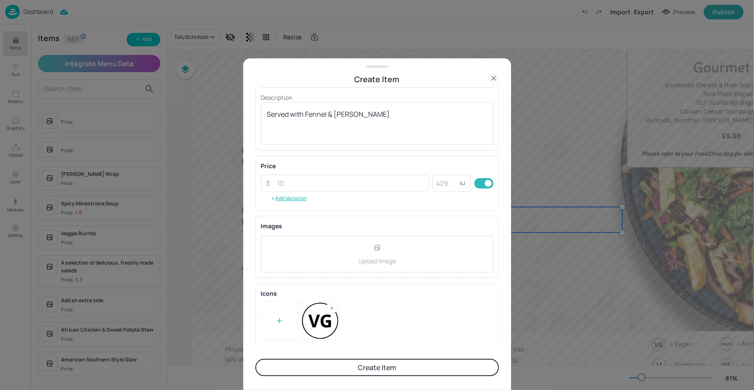
click at [385, 371] on button "Create Item" at bounding box center [377, 367] width 244 height 17
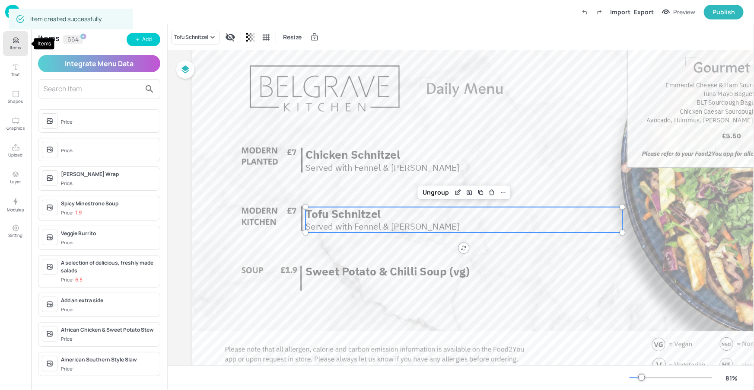
click at [15, 46] on p "Items" at bounding box center [15, 48] width 11 height 6
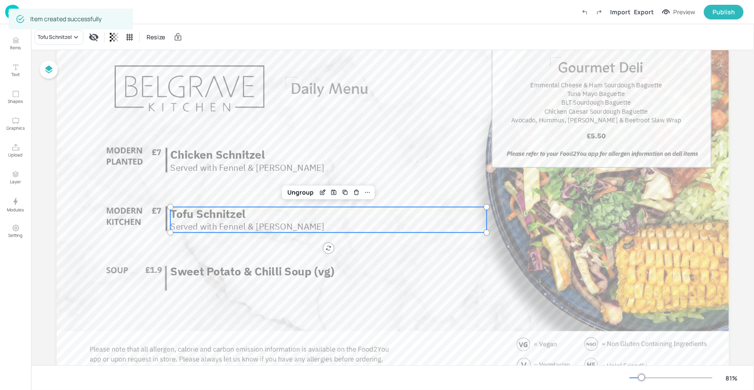
click at [220, 220] on p "Served with Fennel & Dill Slaw" at bounding box center [327, 226] width 315 height 12
click at [73, 36] on icon at bounding box center [76, 37] width 9 height 9
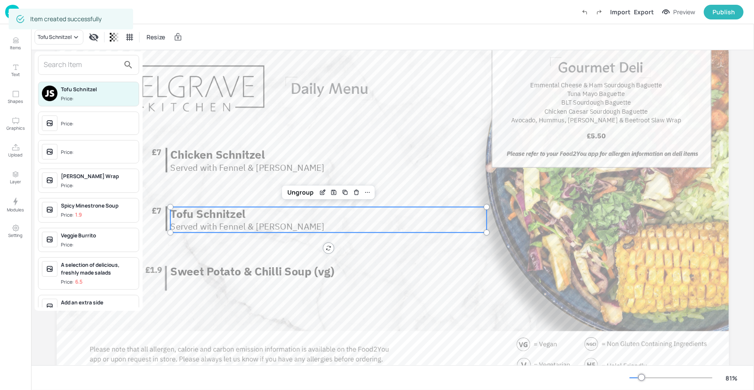
click at [108, 64] on input "text" at bounding box center [82, 65] width 76 height 14
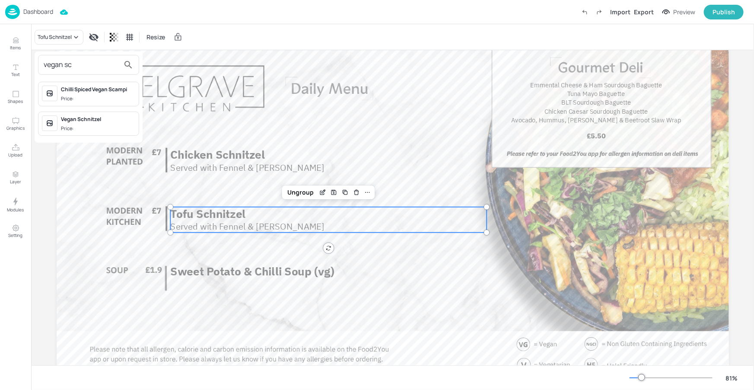
type input "vegan sc"
click at [85, 117] on div "Vegan Schnitzel" at bounding box center [98, 119] width 74 height 8
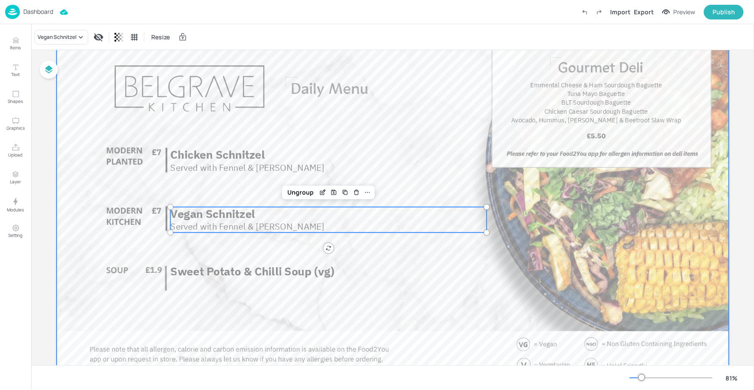
click at [432, 256] on div at bounding box center [393, 190] width 672 height 378
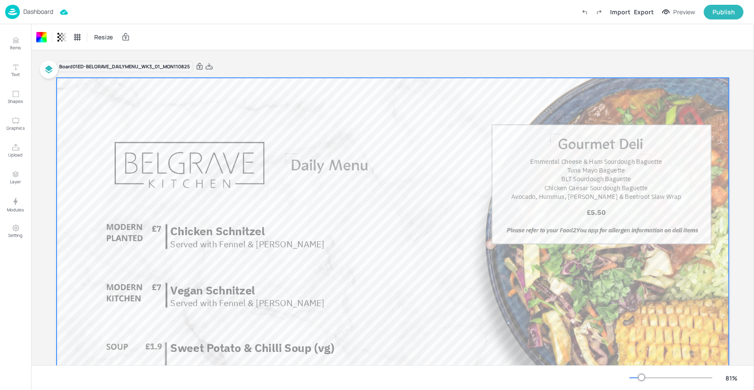
scroll to position [1, 0]
click at [211, 62] on icon at bounding box center [209, 65] width 8 height 9
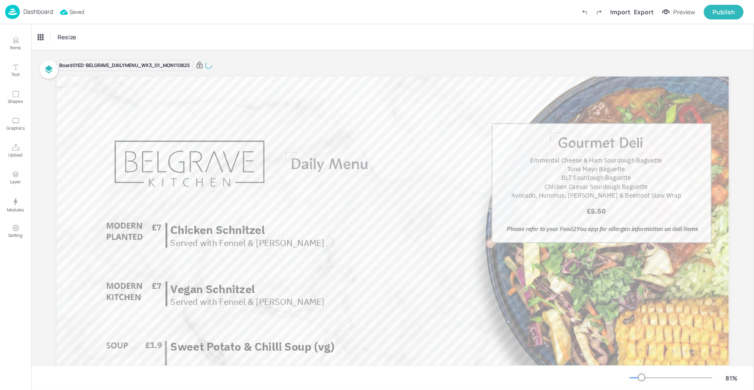
click at [32, 11] on p "Dashboard" at bounding box center [38, 12] width 30 height 6
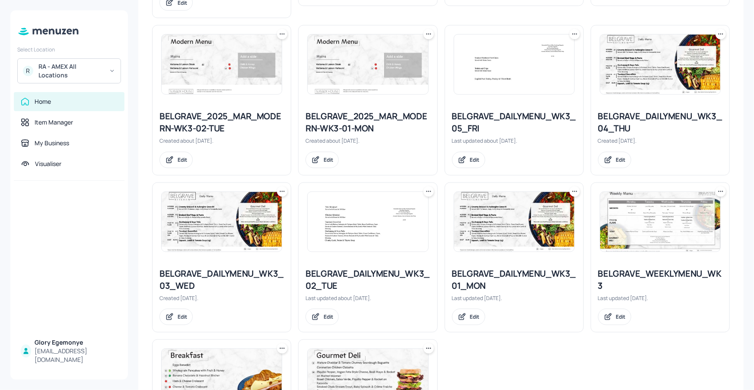
scroll to position [386, 0]
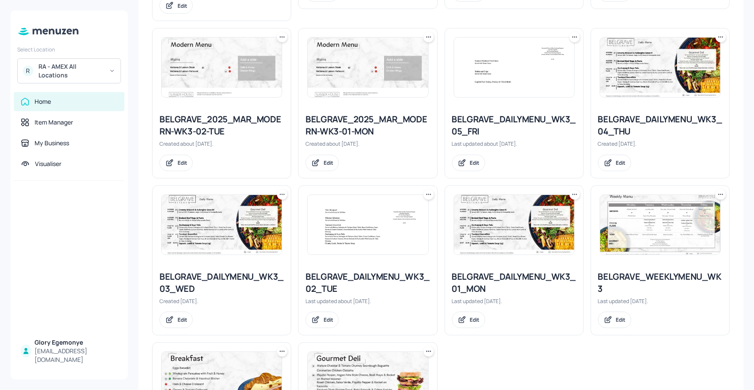
click at [426, 34] on icon at bounding box center [428, 37] width 9 height 9
click at [398, 69] on div "Duplicate" at bounding box center [394, 69] width 69 height 15
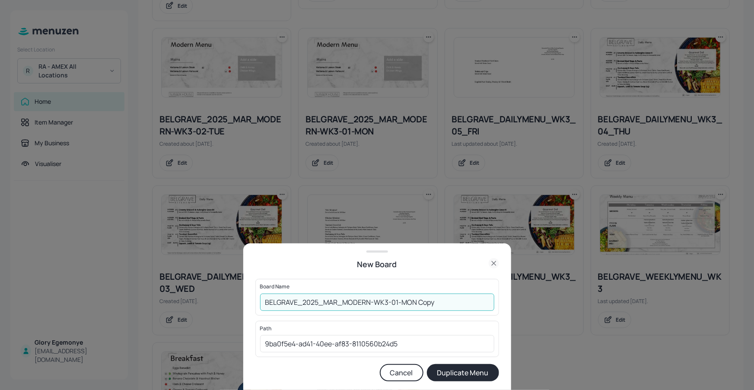
click at [445, 296] on input "BELGRAVE_2025_MAR_MODERN-WK3-01-MON Copy" at bounding box center [377, 301] width 234 height 17
click at [445, 301] on input "BELGRAVE_2025_MAR_MODERN-WK3-01-MON Copy" at bounding box center [377, 301] width 234 height 17
click at [261, 299] on input "BELGRAVE_2025_MAR_MODERN-WK3-01-MON110825" at bounding box center [377, 301] width 234 height 17
type input "01ED-BELGRAVE_2025_MAR_MODERN-WK3-01-MON110825"
click at [461, 373] on button "Duplicate Menu" at bounding box center [463, 372] width 72 height 17
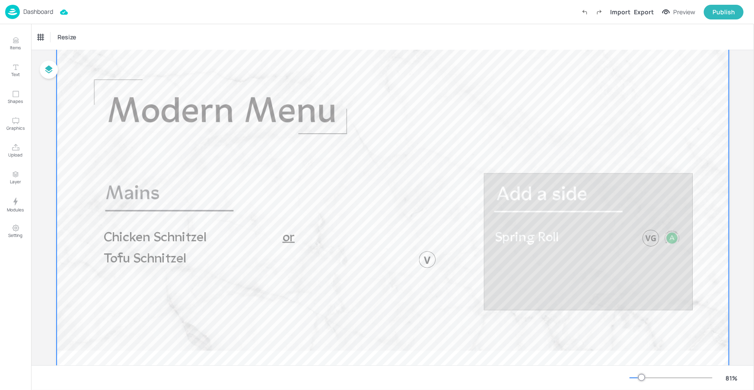
scroll to position [76, 0]
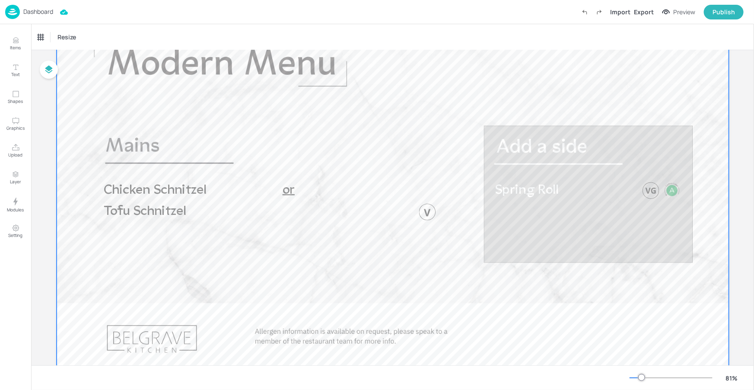
click at [193, 212] on p "Tofu Schnitzel" at bounding box center [198, 212] width 191 height 19
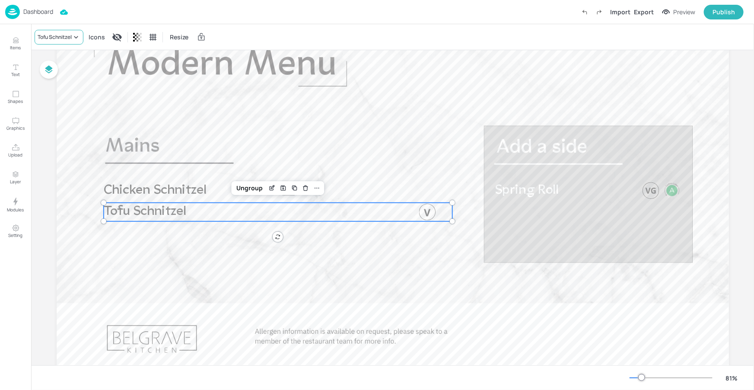
click at [65, 40] on div "Tofu Schnitzel" at bounding box center [55, 37] width 34 height 8
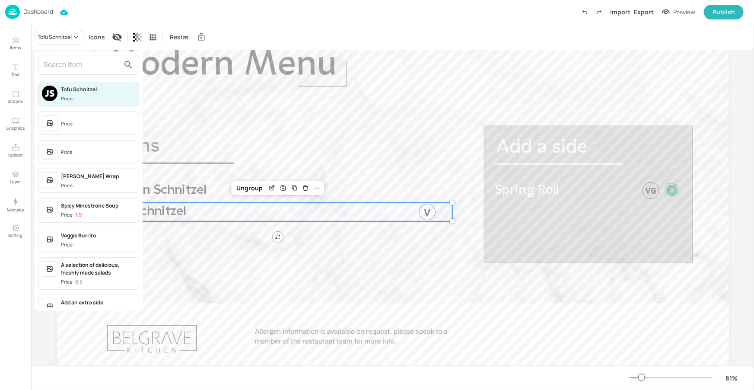
click at [74, 66] on input "text" at bounding box center [82, 65] width 76 height 14
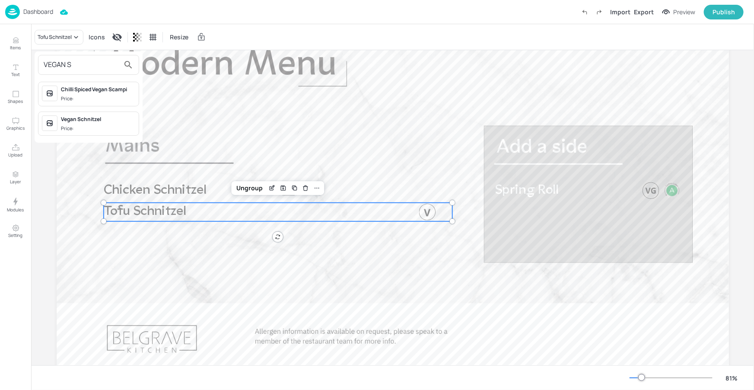
type input "VEGAN S"
click at [89, 113] on div "Vegan Schnitzel Price:" at bounding box center [88, 123] width 101 height 25
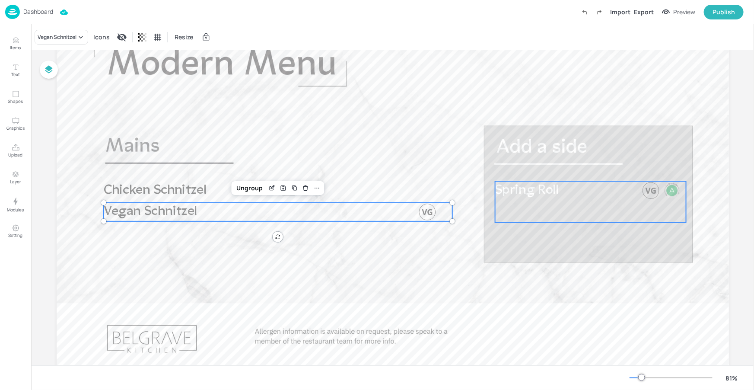
click at [611, 190] on p "Spring Roll" at bounding box center [560, 190] width 130 height 19
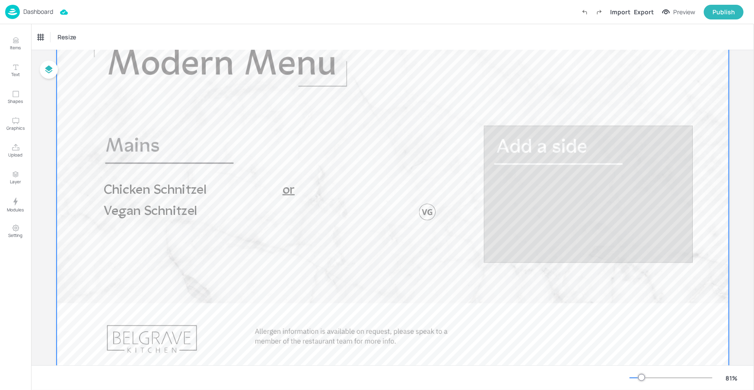
click at [535, 113] on div at bounding box center [393, 190] width 672 height 378
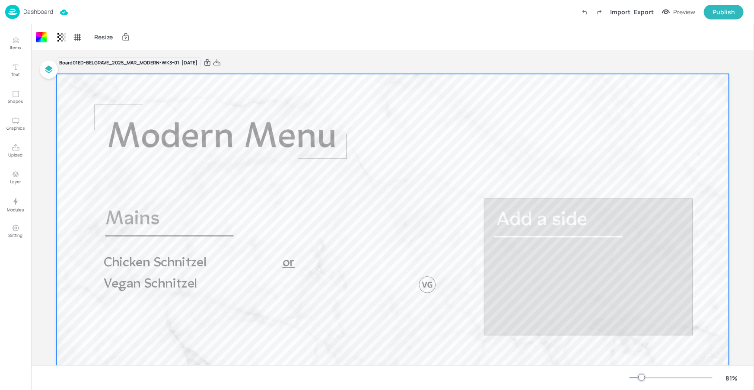
scroll to position [0, 0]
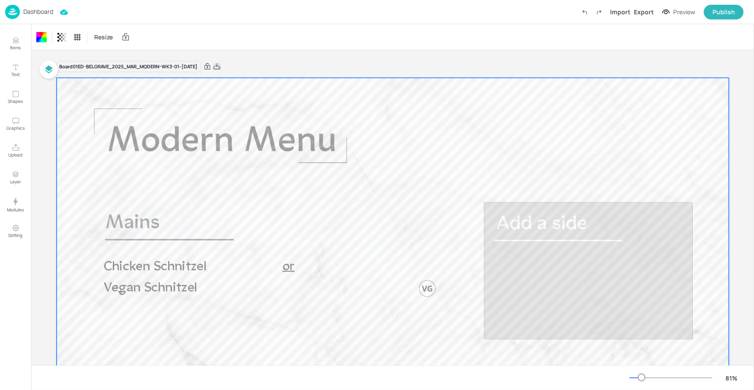
click at [220, 69] on icon at bounding box center [216, 66] width 7 height 6
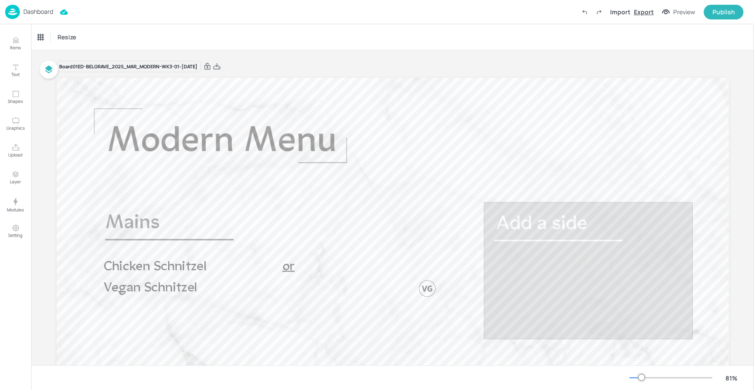
click at [652, 13] on div "Export" at bounding box center [644, 11] width 20 height 9
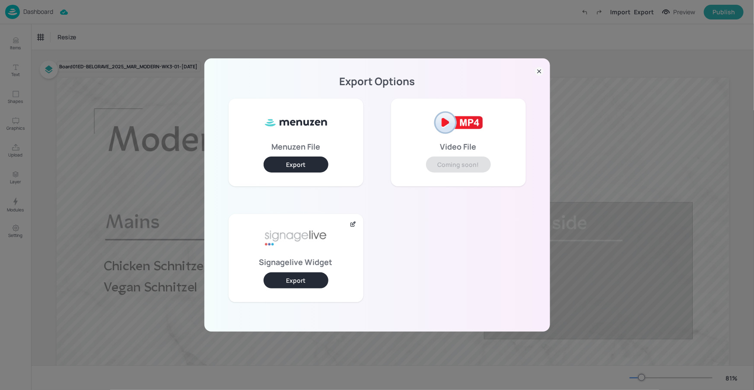
click at [285, 273] on button "Export" at bounding box center [296, 280] width 65 height 16
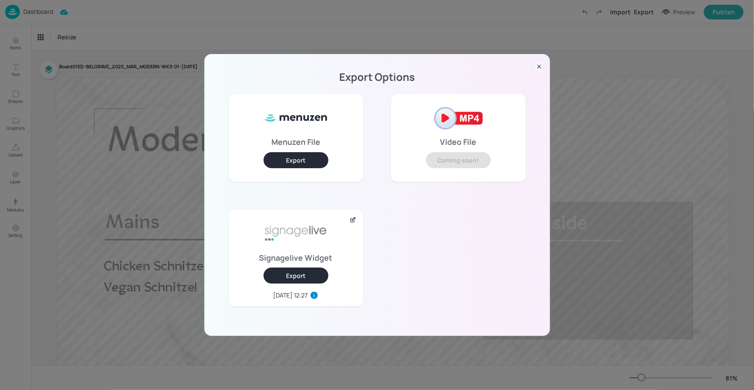
click at [537, 65] on icon at bounding box center [539, 66] width 9 height 9
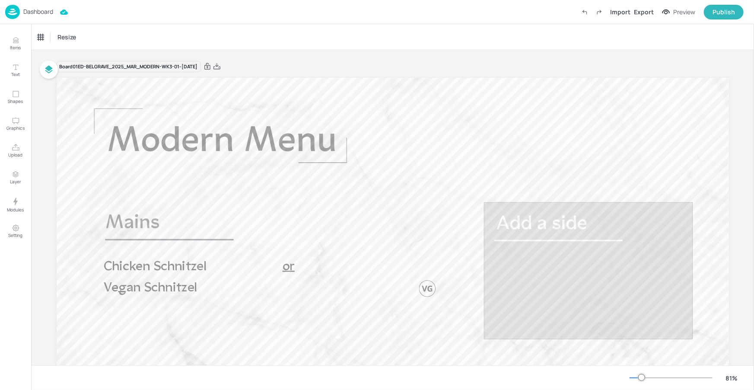
click at [35, 9] on p "Dashboard" at bounding box center [38, 12] width 30 height 6
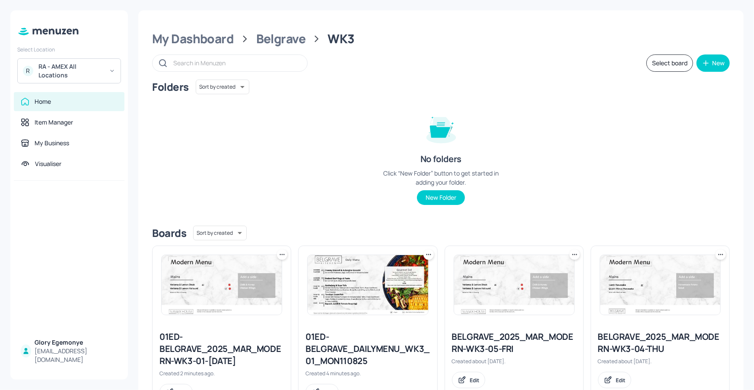
click at [360, 344] on div "01ED-BELGRAVE_DAILYMENU_WK3_01_MON110825" at bounding box center [367, 349] width 124 height 36
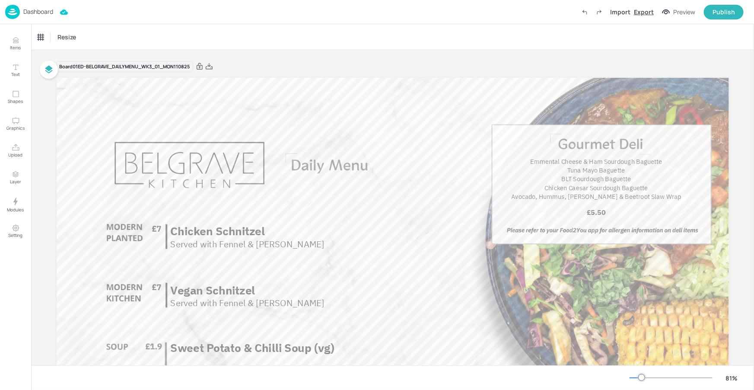
click at [636, 12] on div "Export" at bounding box center [644, 11] width 20 height 9
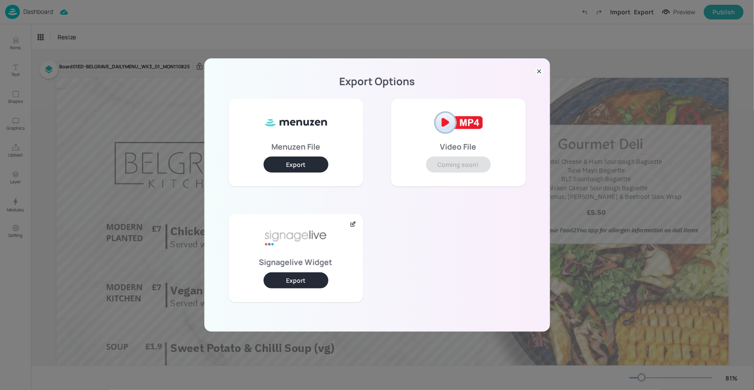
click at [289, 279] on button "Export" at bounding box center [296, 280] width 65 height 16
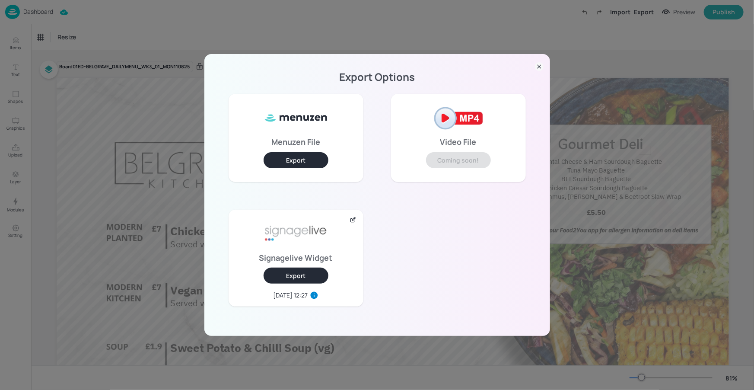
click at [535, 66] on icon at bounding box center [539, 66] width 9 height 9
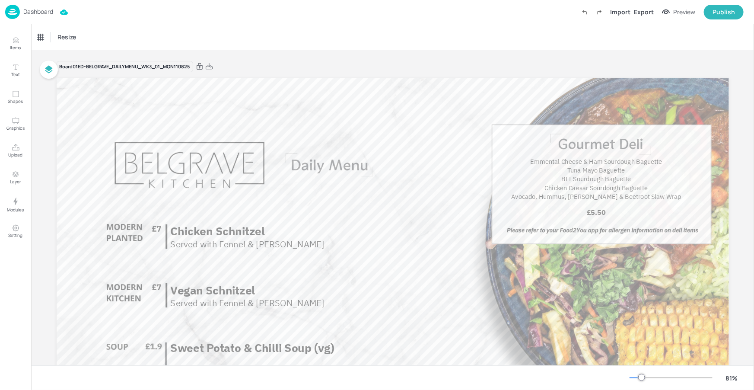
click at [35, 12] on p "Dashboard" at bounding box center [38, 12] width 30 height 6
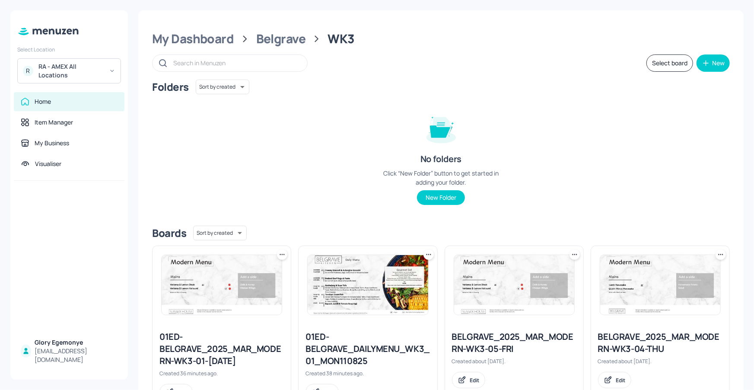
click at [80, 68] on div "RA - AMEX All Locations" at bounding box center [70, 70] width 65 height 17
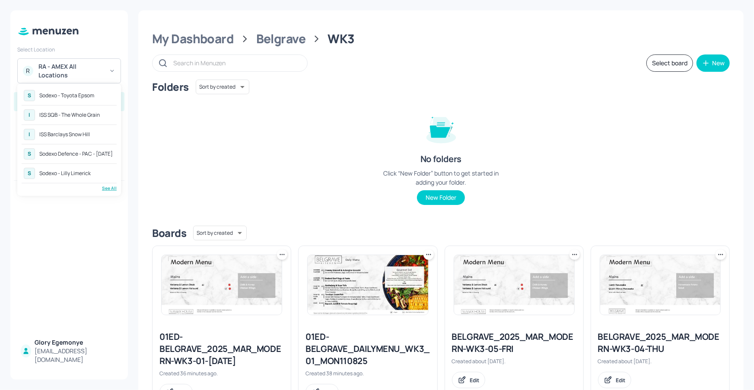
click at [109, 190] on div "See All" at bounding box center [69, 188] width 95 height 6
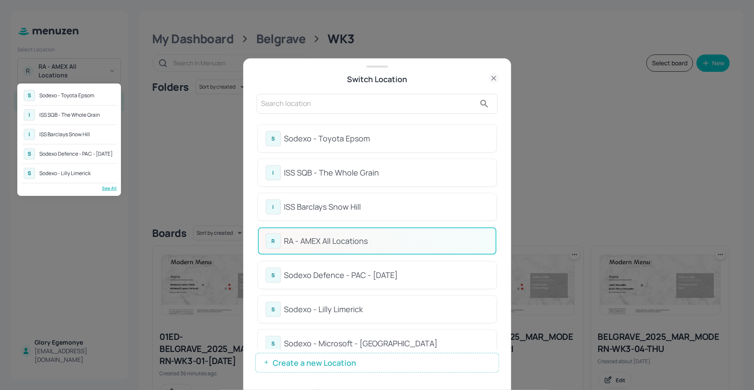
click at [401, 99] on div at bounding box center [377, 195] width 754 height 390
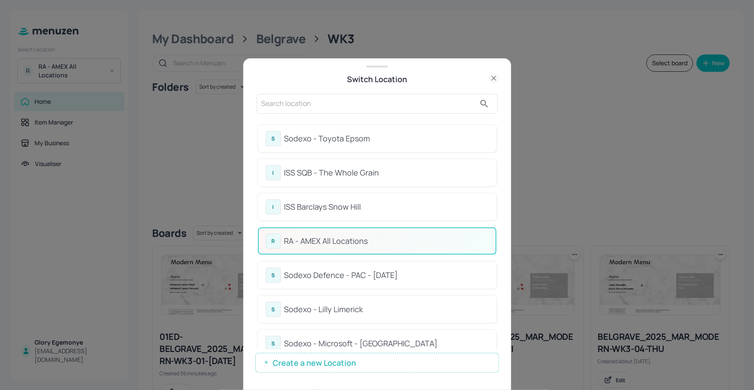
click at [397, 103] on input "text" at bounding box center [368, 104] width 214 height 14
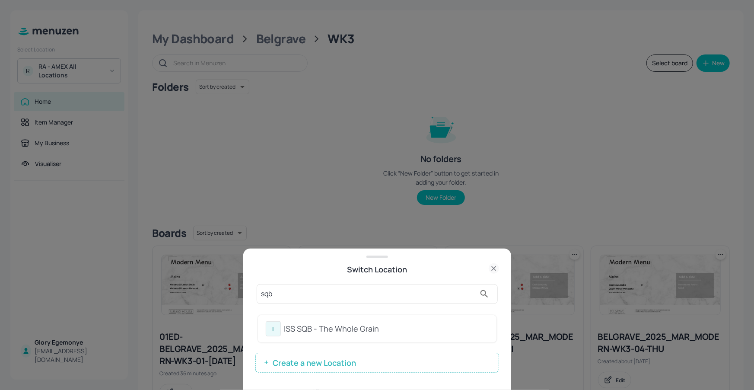
type input "sqb"
click at [319, 324] on div "ISS SQB - The Whole Grain" at bounding box center [386, 329] width 204 height 12
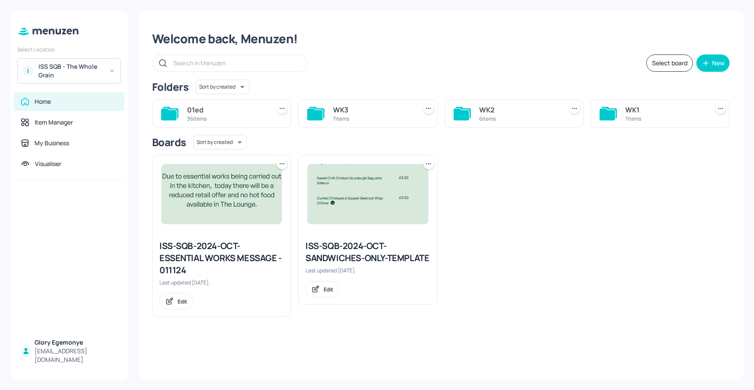
click at [608, 111] on icon at bounding box center [608, 114] width 16 height 12
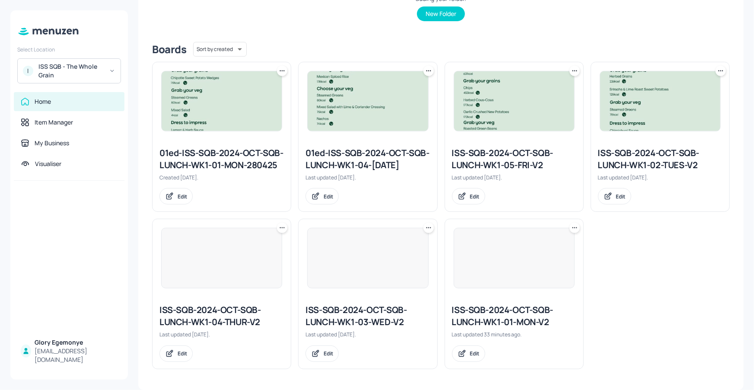
scroll to position [195, 0]
